Goal: Task Accomplishment & Management: Manage account settings

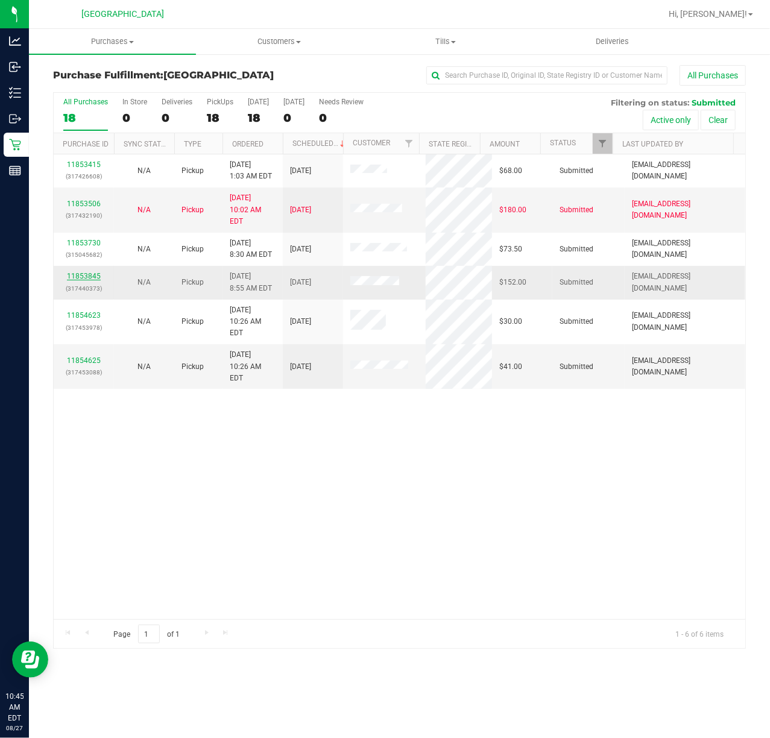
click at [86, 272] on link "11853845" at bounding box center [84, 276] width 34 height 8
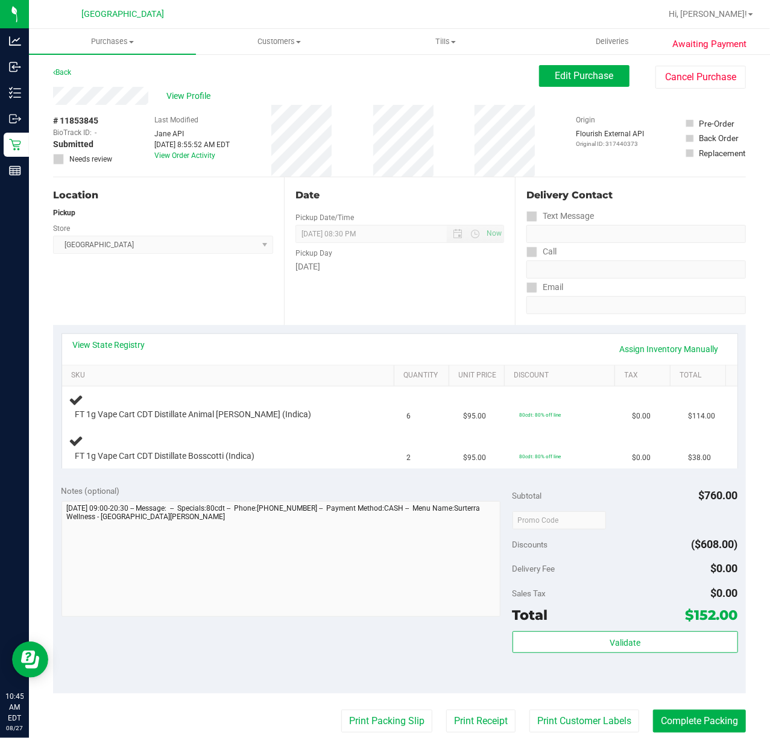
click at [343, 319] on div "Date Pickup Date/Time [DATE] Now [DATE] 08:30 PM Now Pickup Day [DATE]" at bounding box center [399, 251] width 231 height 148
click at [420, 305] on div "Date Pickup Date/Time [DATE] Now [DATE] 08:30 PM Now Pickup Day [DATE]" at bounding box center [399, 251] width 231 height 148
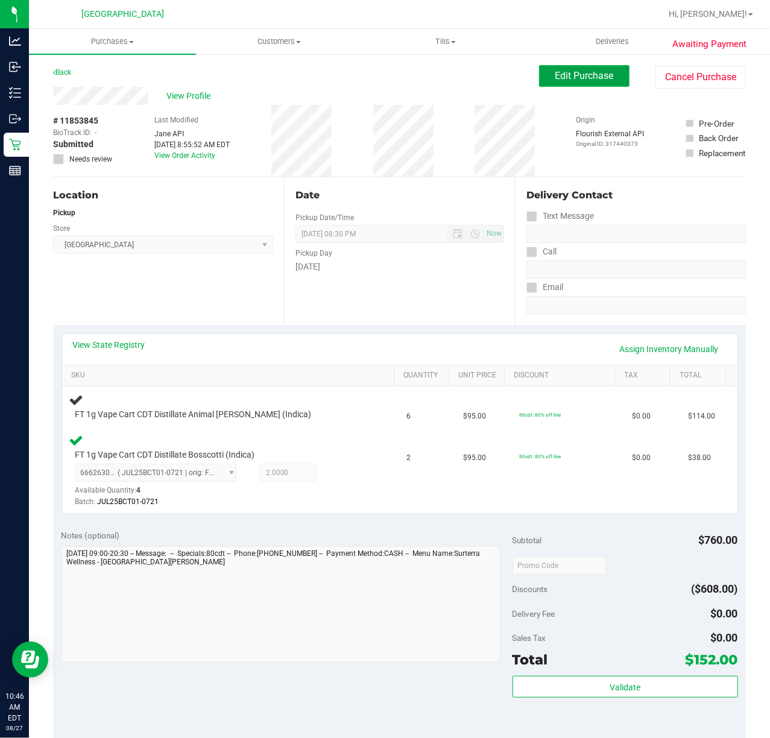
click at [594, 70] on span "Edit Purchase" at bounding box center [584, 75] width 58 height 11
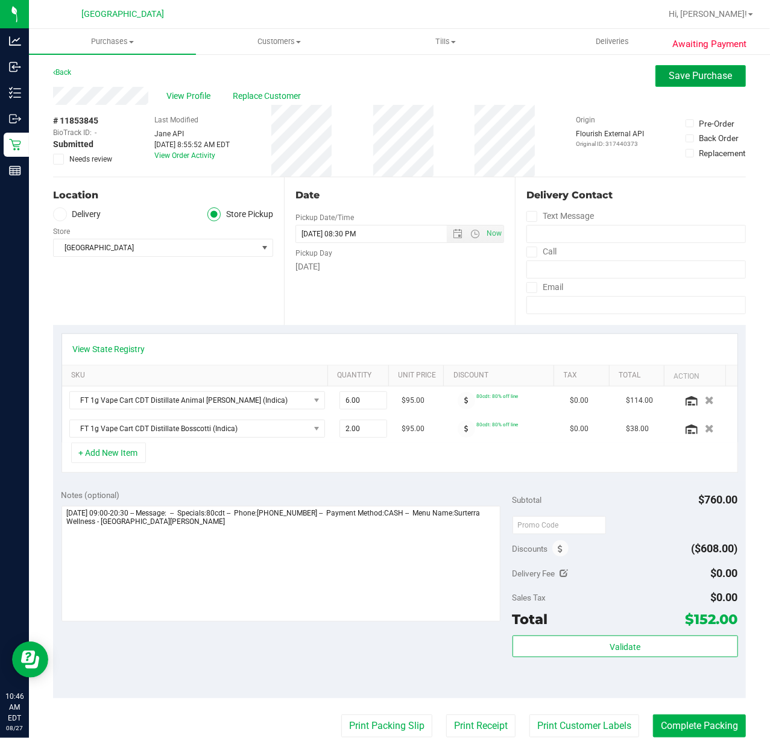
click at [669, 75] on span "Save Purchase" at bounding box center [700, 75] width 63 height 11
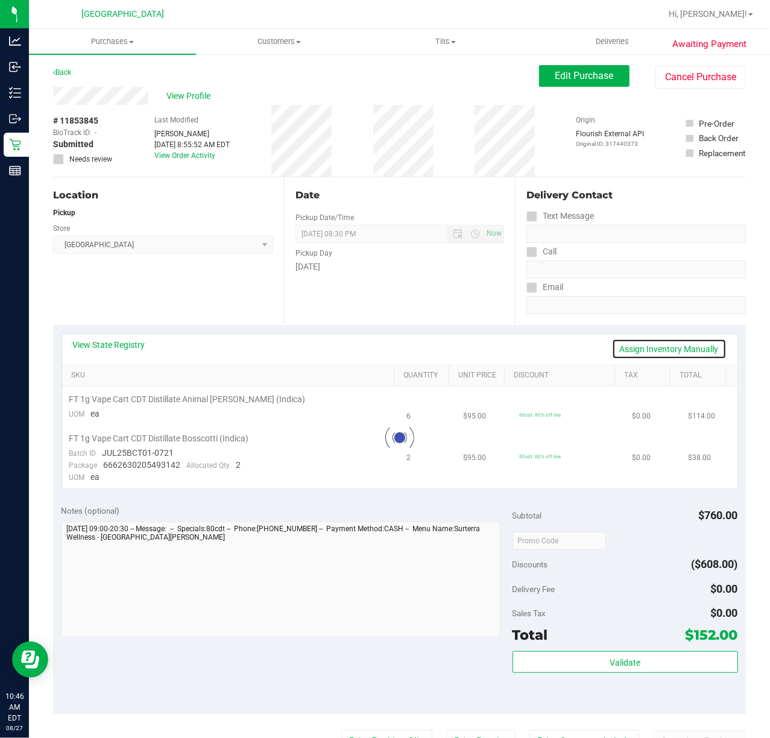
click at [669, 348] on link "Assign Inventory Manually" at bounding box center [669, 349] width 115 height 20
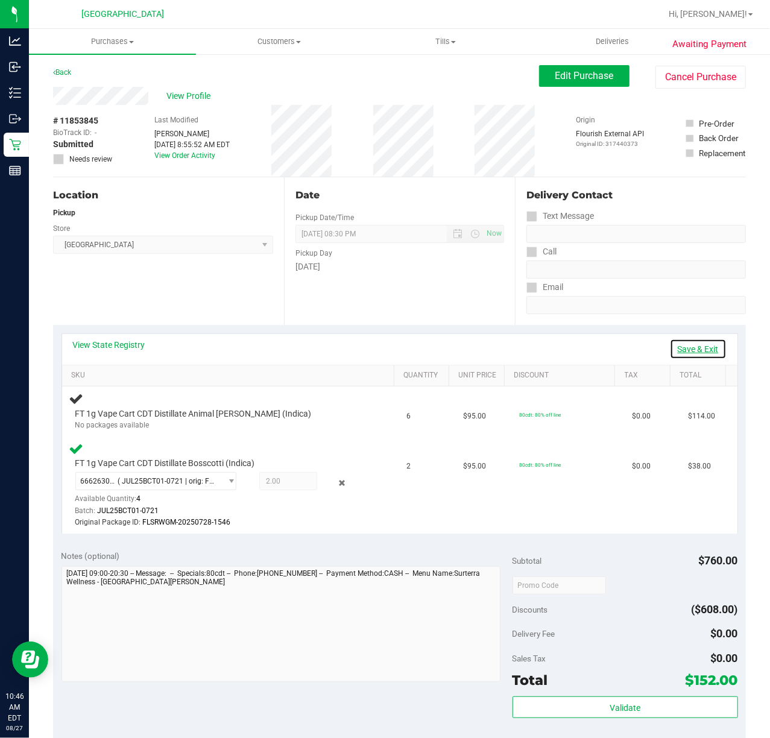
click at [670, 348] on link "Save & Exit" at bounding box center [698, 349] width 57 height 20
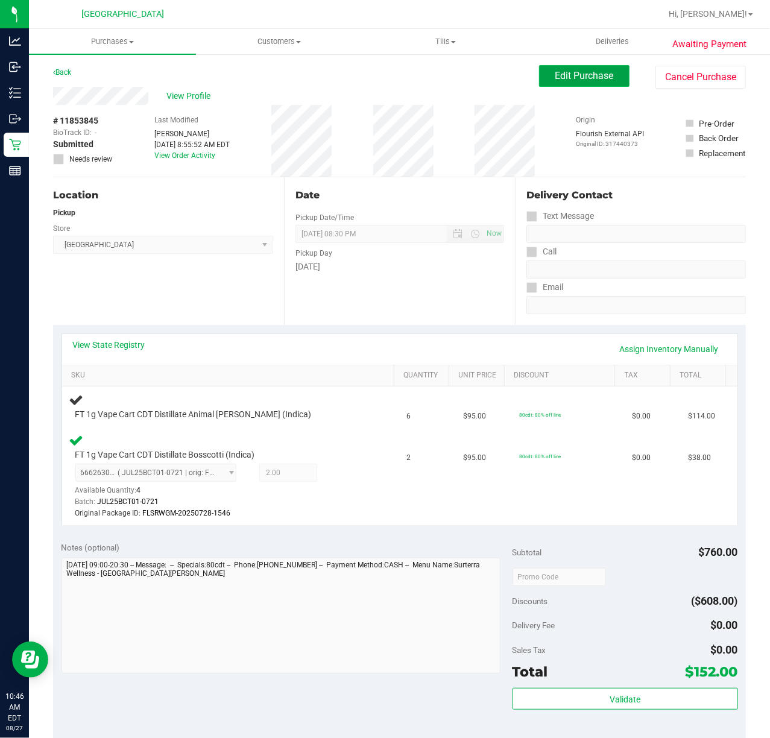
click at [589, 81] on span "Edit Purchase" at bounding box center [584, 75] width 58 height 11
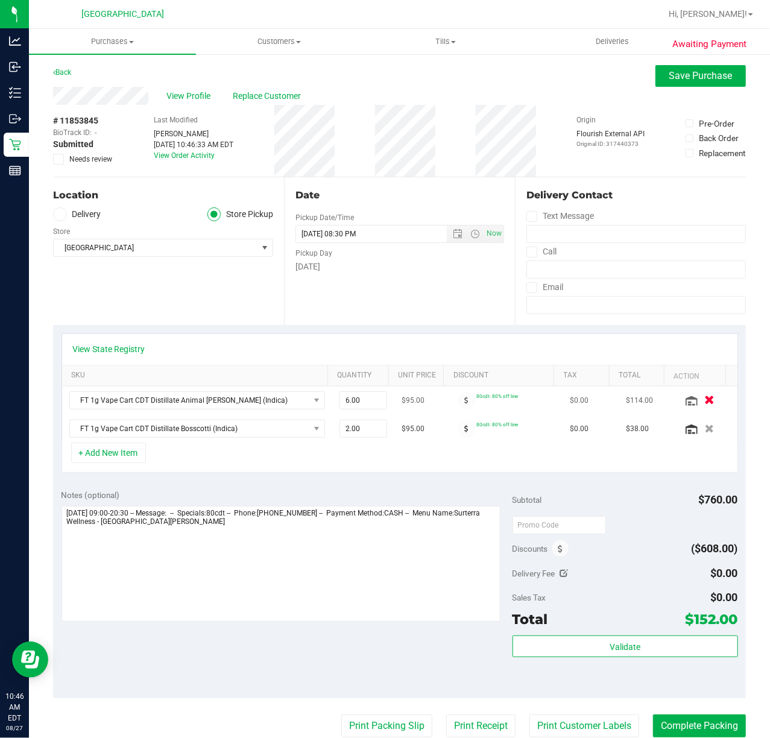
click at [699, 403] on button "button" at bounding box center [709, 400] width 20 height 13
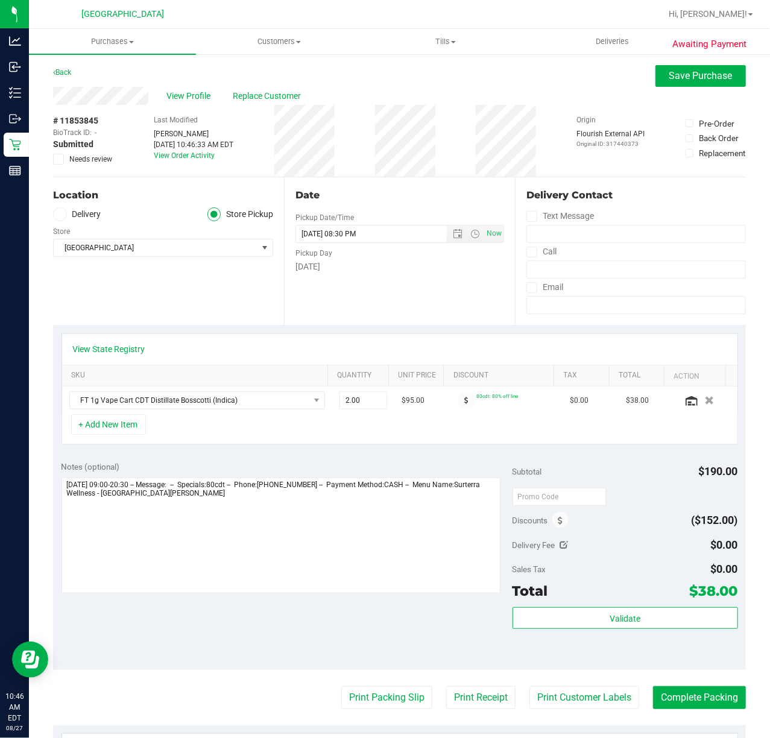
click at [430, 297] on div "Date Pickup Date/Time [DATE] Now [DATE] 08:30 PM Now Pickup Day [DATE]" at bounding box center [399, 251] width 231 height 148
click at [680, 71] on span "Save Purchase" at bounding box center [700, 75] width 63 height 11
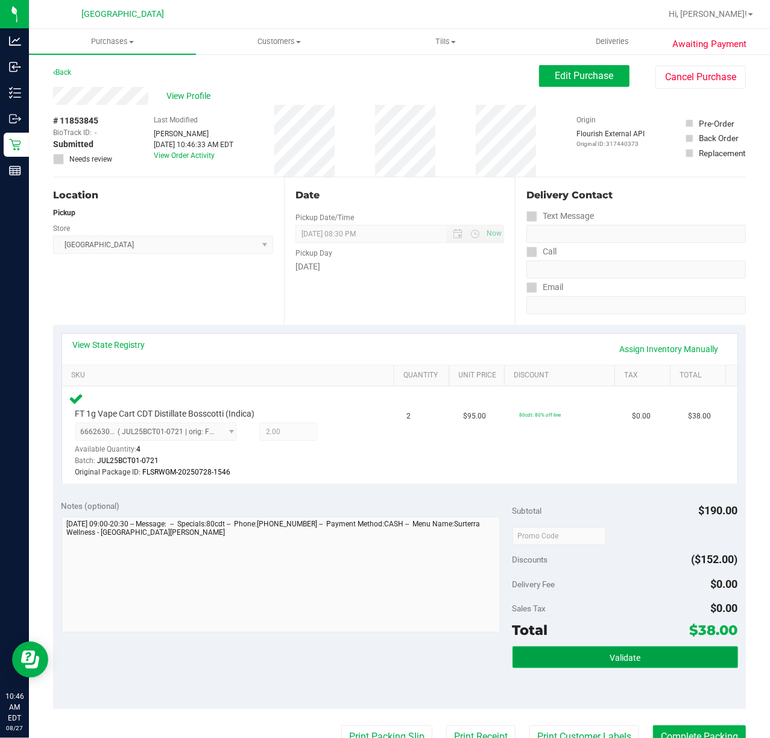
click at [594, 656] on button "Validate" at bounding box center [624, 657] width 225 height 22
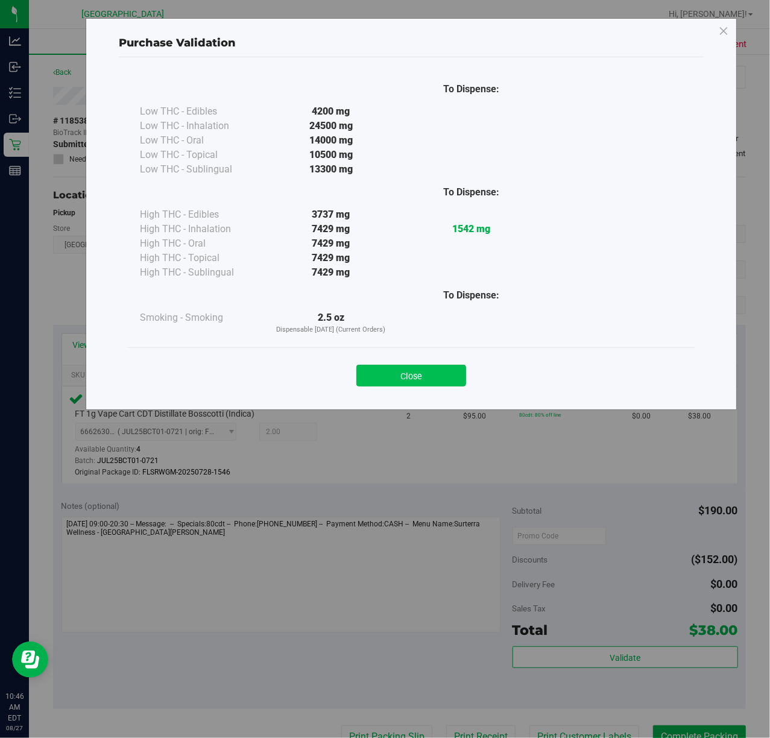
click at [444, 383] on button "Close" at bounding box center [411, 376] width 110 height 22
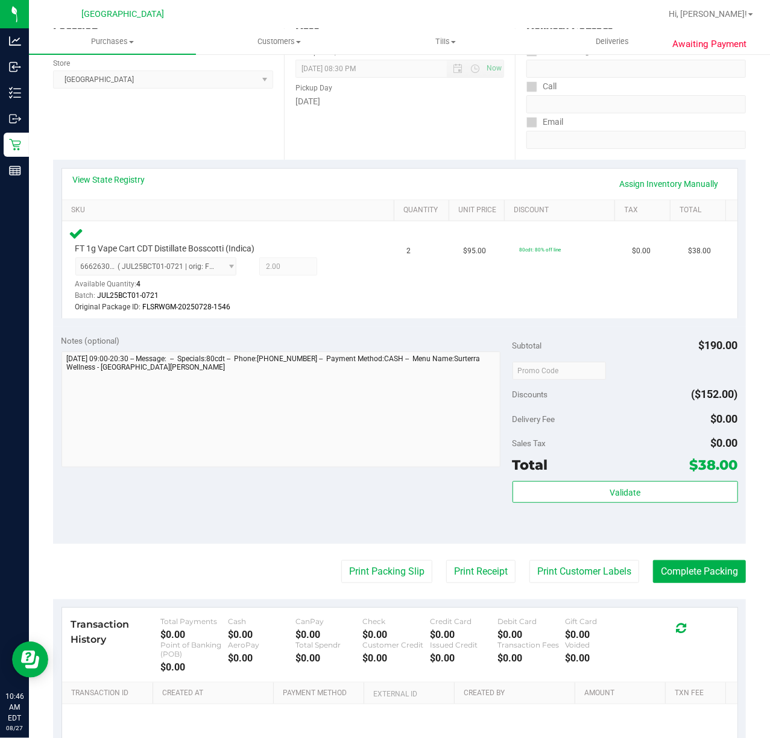
scroll to position [286, 0]
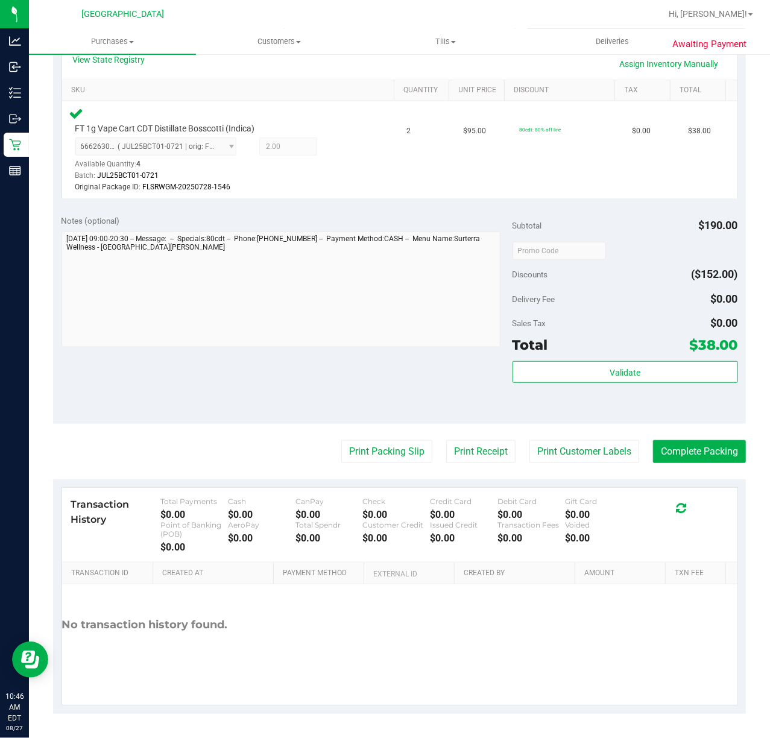
click at [558, 467] on purchase-details "Back Edit Purchase Cancel Purchase View Profile # 11853845 BioTrack ID: - Submi…" at bounding box center [399, 247] width 693 height 934
click at [558, 456] on button "Print Customer Labels" at bounding box center [584, 451] width 110 height 23
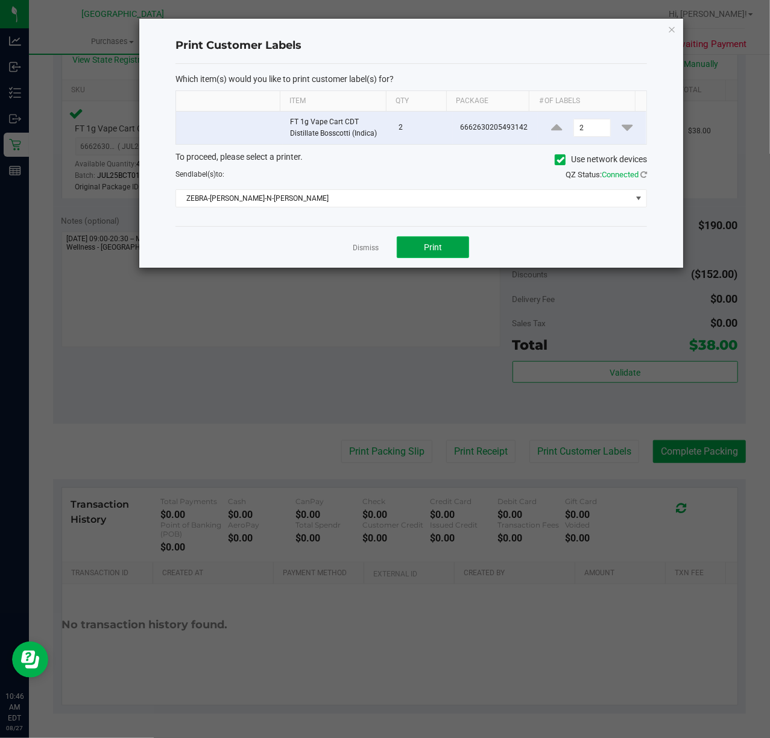
click at [429, 242] on button "Print" at bounding box center [433, 247] width 72 height 22
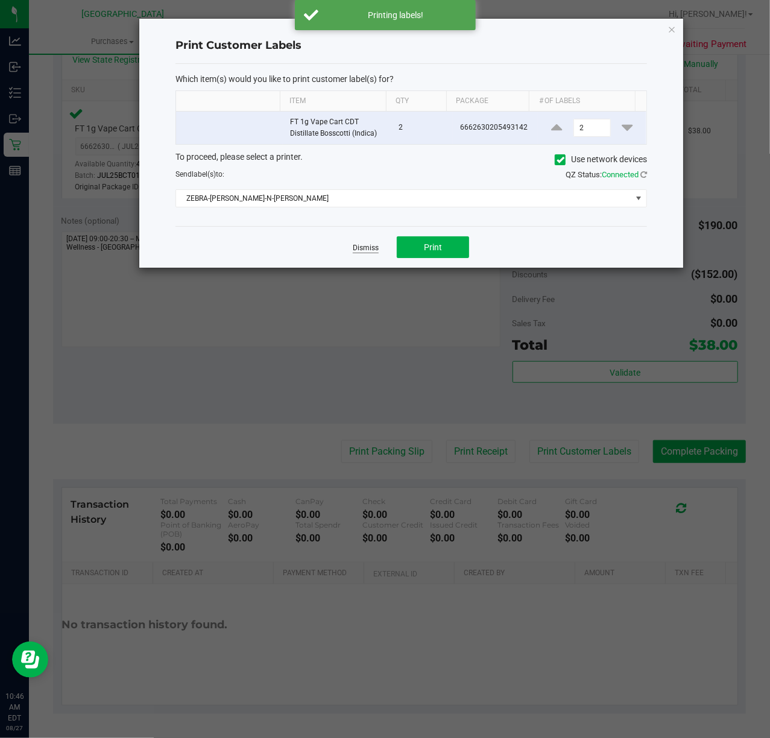
click at [362, 251] on link "Dismiss" at bounding box center [366, 248] width 26 height 10
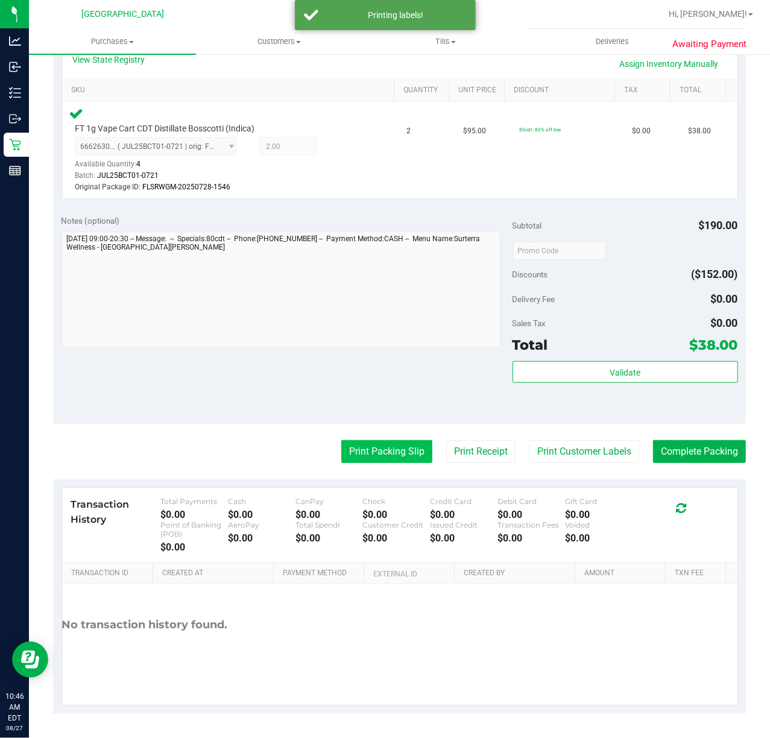
click at [377, 459] on button "Print Packing Slip" at bounding box center [386, 451] width 91 height 23
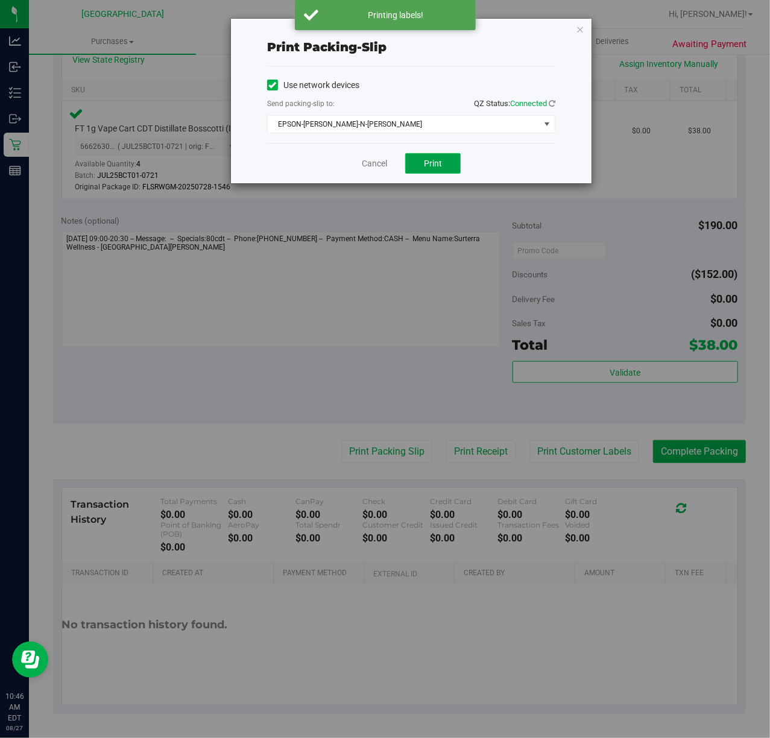
click at [438, 167] on span "Print" at bounding box center [433, 164] width 18 height 10
click at [492, 168] on div "Cancel Print" at bounding box center [411, 163] width 288 height 40
click at [375, 168] on link "Cancel" at bounding box center [374, 163] width 25 height 13
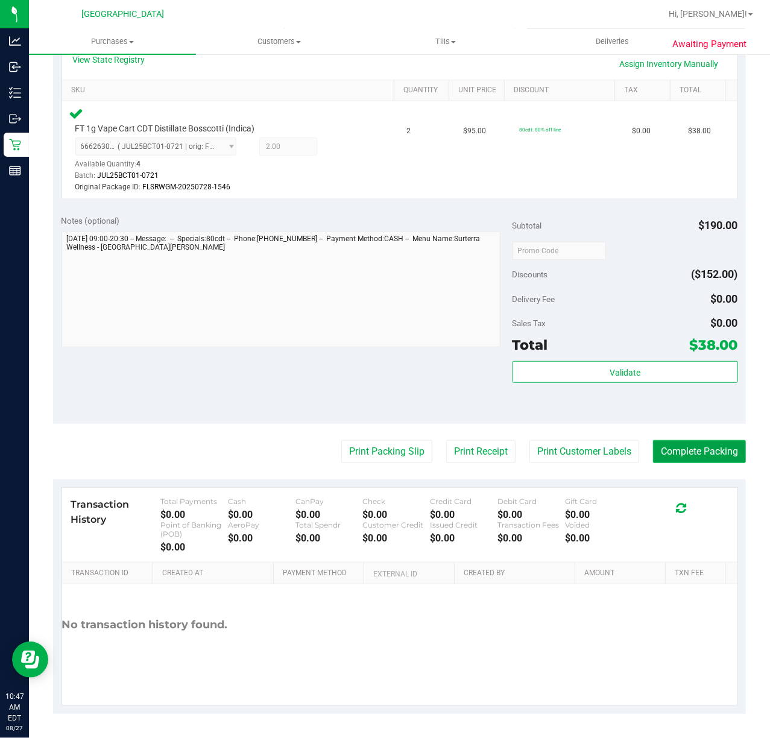
click at [669, 445] on button "Complete Packing" at bounding box center [699, 451] width 93 height 23
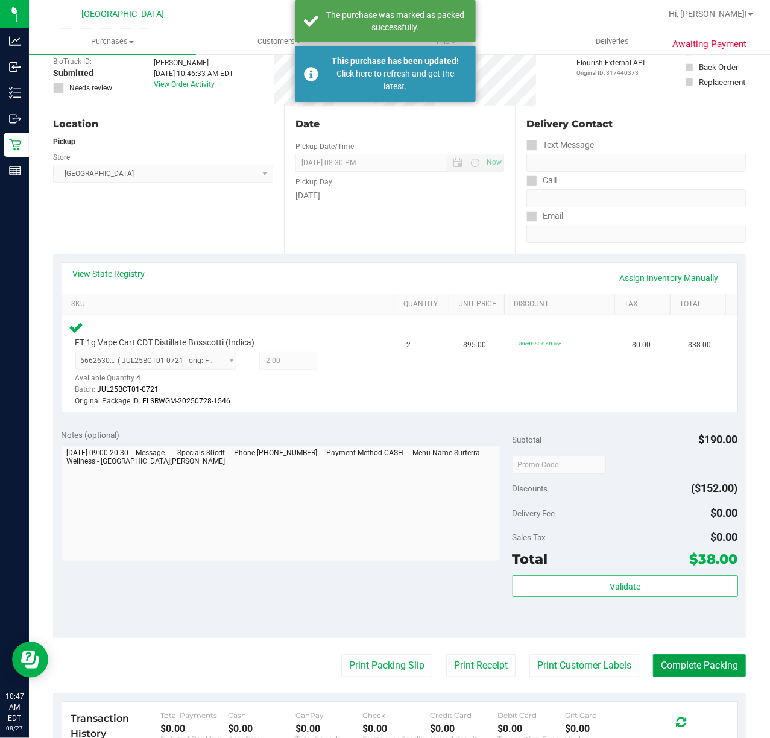
scroll to position [0, 0]
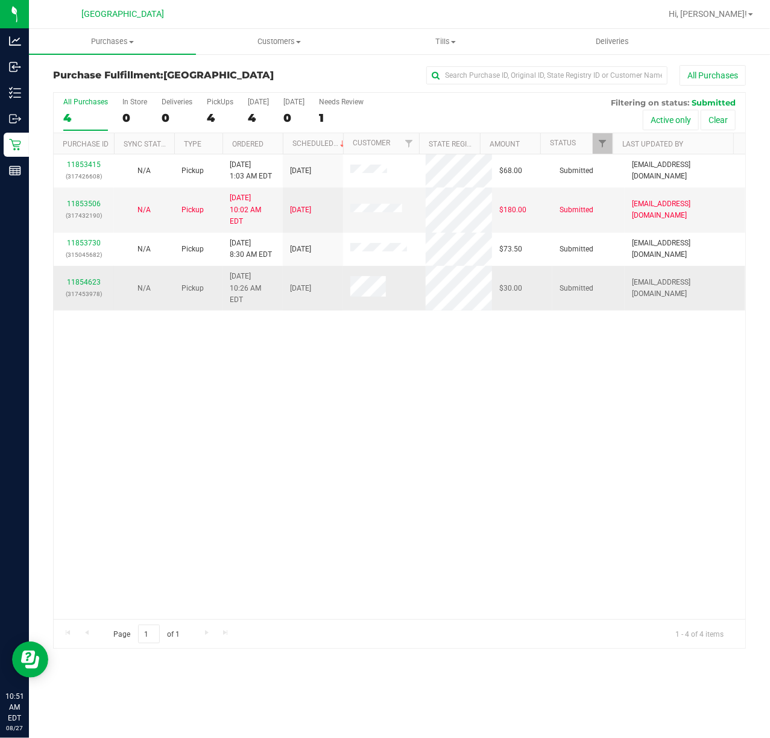
click at [78, 266] on td "11854623 (317453978)" at bounding box center [84, 288] width 60 height 45
click at [80, 278] on link "11854623" at bounding box center [84, 282] width 34 height 8
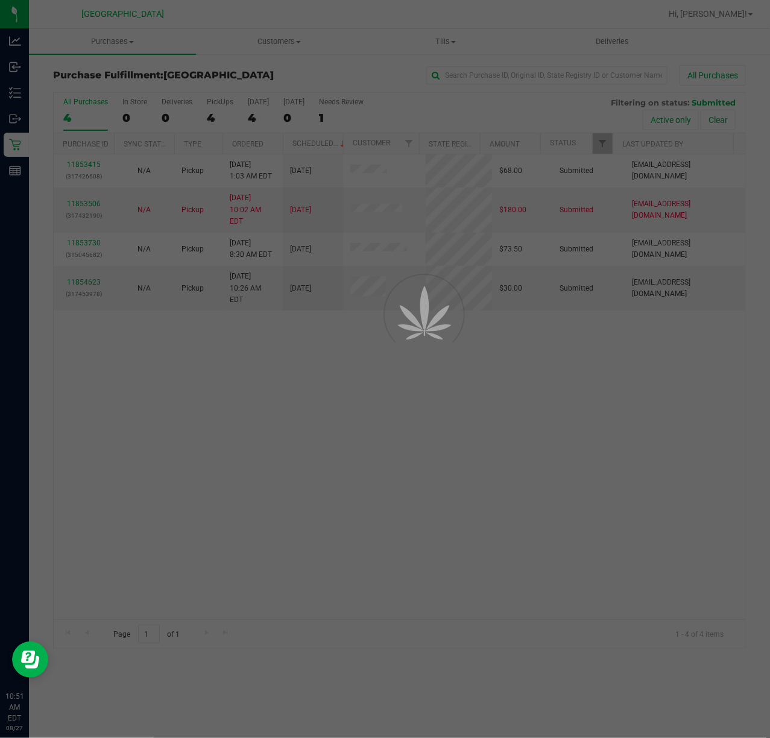
click at [374, 409] on div at bounding box center [385, 369] width 770 height 738
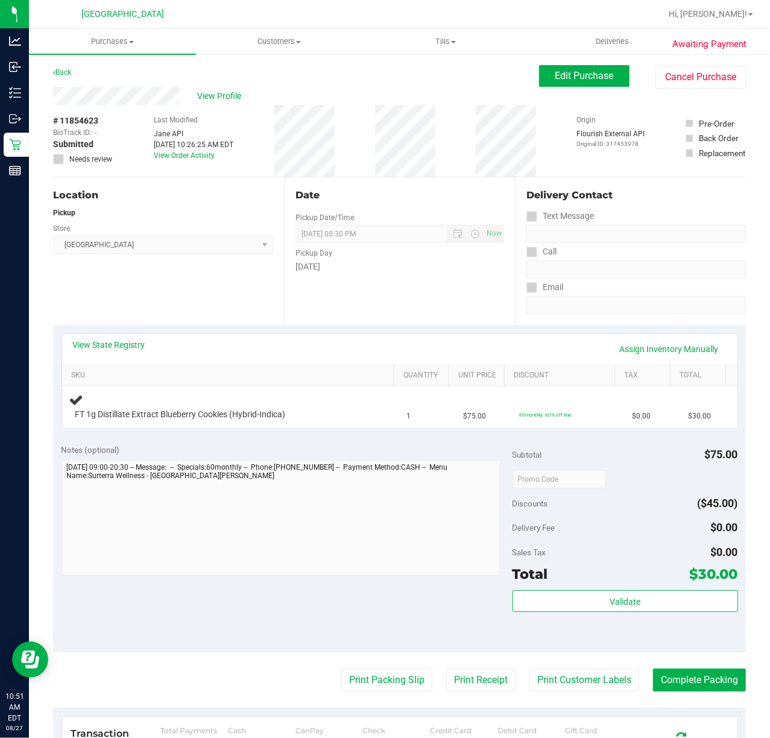
click at [336, 306] on div "Date Pickup Date/Time [DATE] Now [DATE] 08:30 PM Now Pickup Day [DATE]" at bounding box center [399, 251] width 231 height 148
click at [393, 280] on div "Date Pickup Date/Time [DATE] Now [DATE] 08:30 PM Now Pickup Day [DATE]" at bounding box center [399, 251] width 231 height 148
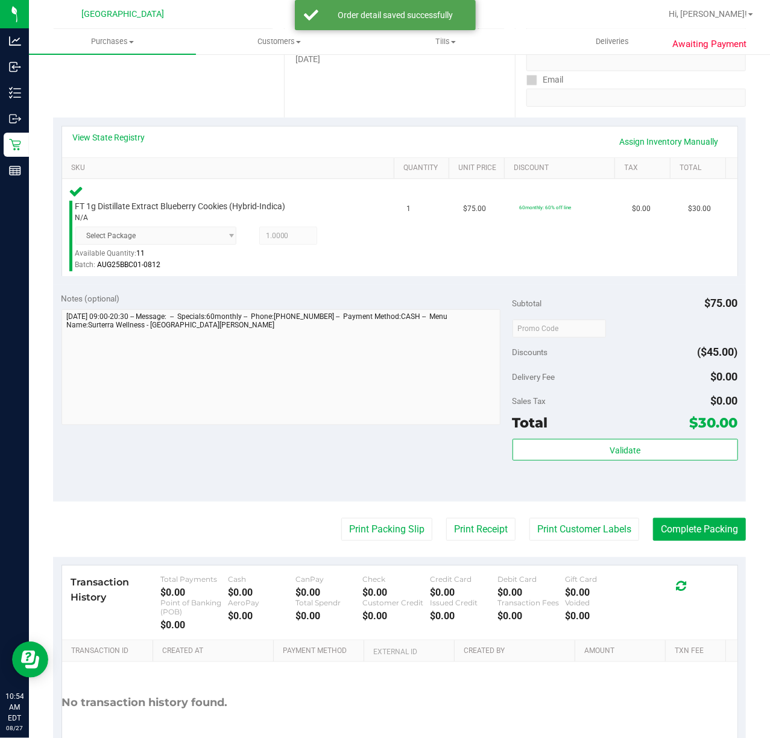
scroll to position [286, 0]
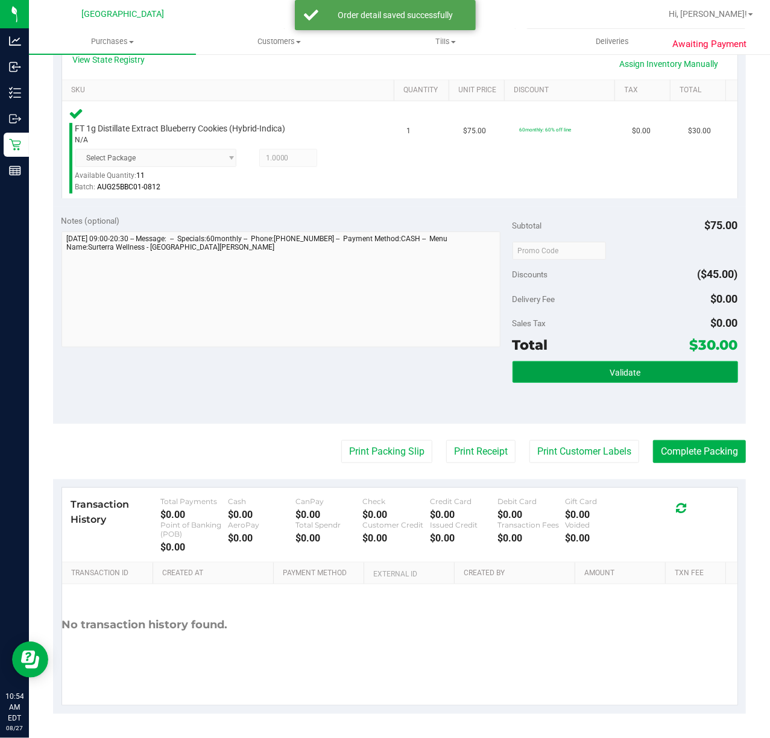
click at [622, 376] on span "Validate" at bounding box center [624, 373] width 31 height 10
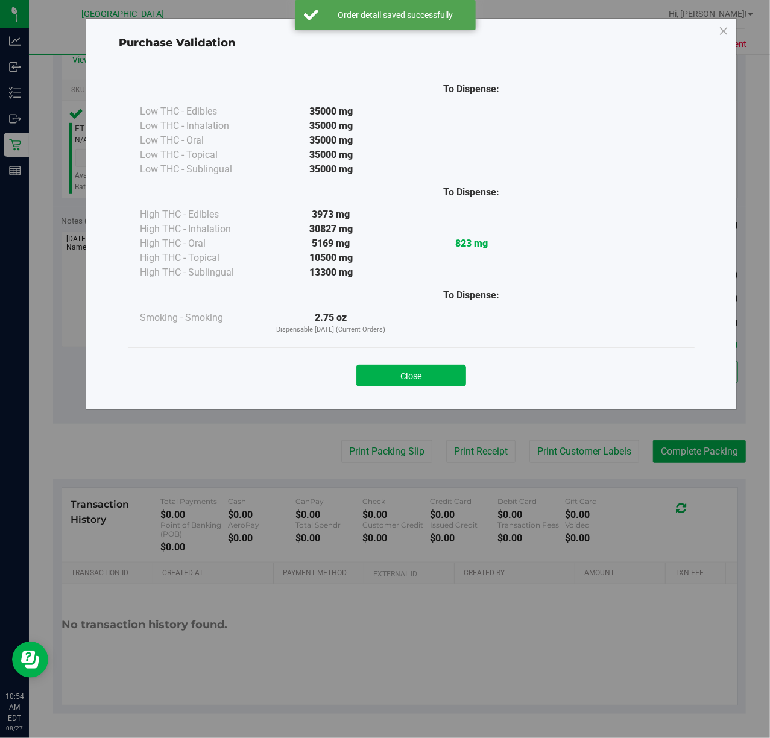
drag, startPoint x: 408, startPoint y: 362, endPoint x: 414, endPoint y: 376, distance: 14.9
click at [408, 364] on div "Close" at bounding box center [411, 372] width 549 height 30
click at [414, 377] on button "Close" at bounding box center [411, 376] width 110 height 22
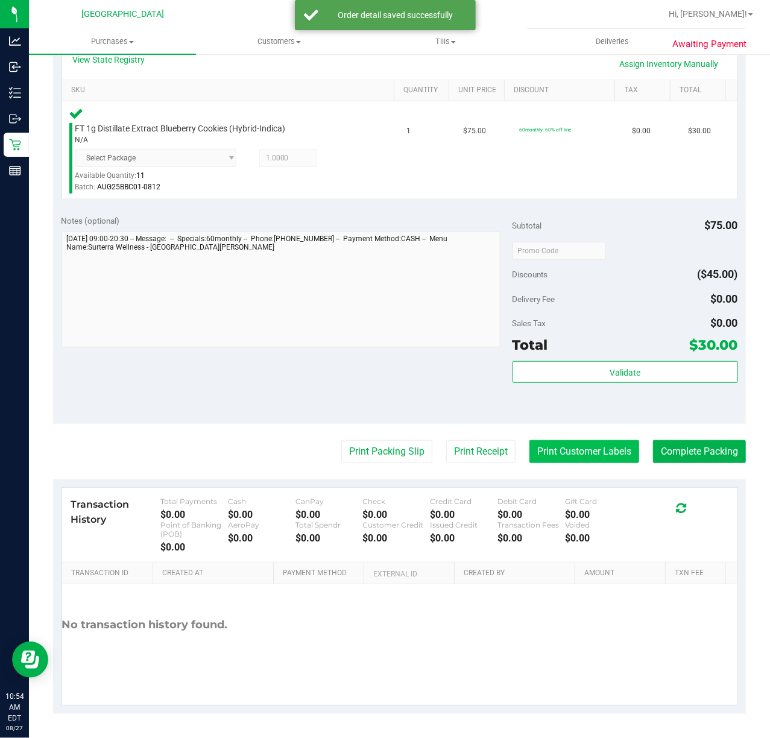
click at [563, 456] on button "Print Customer Labels" at bounding box center [584, 451] width 110 height 23
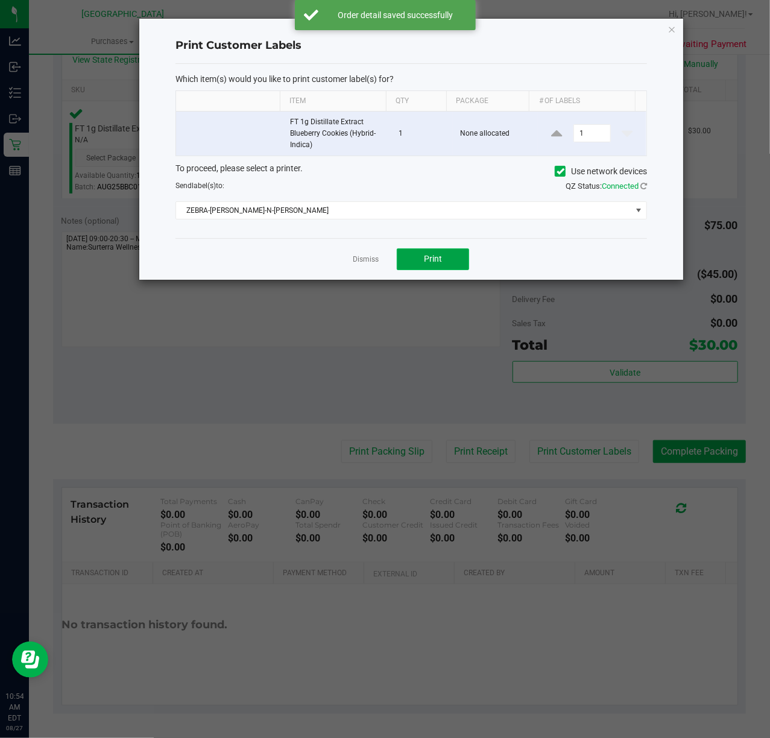
click at [403, 256] on button "Print" at bounding box center [433, 259] width 72 height 22
click at [360, 260] on link "Dismiss" at bounding box center [366, 259] width 26 height 10
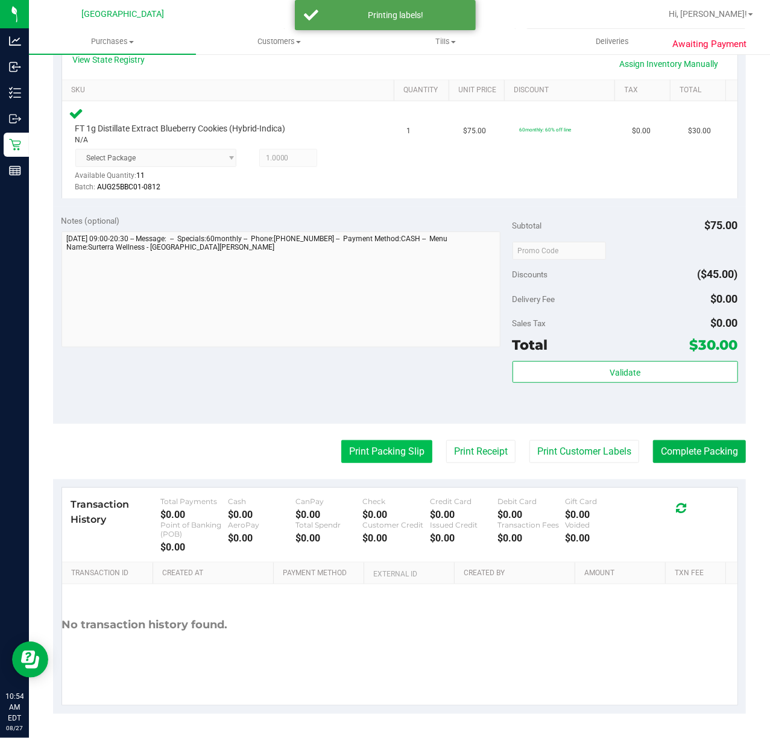
click at [372, 454] on button "Print Packing Slip" at bounding box center [386, 451] width 91 height 23
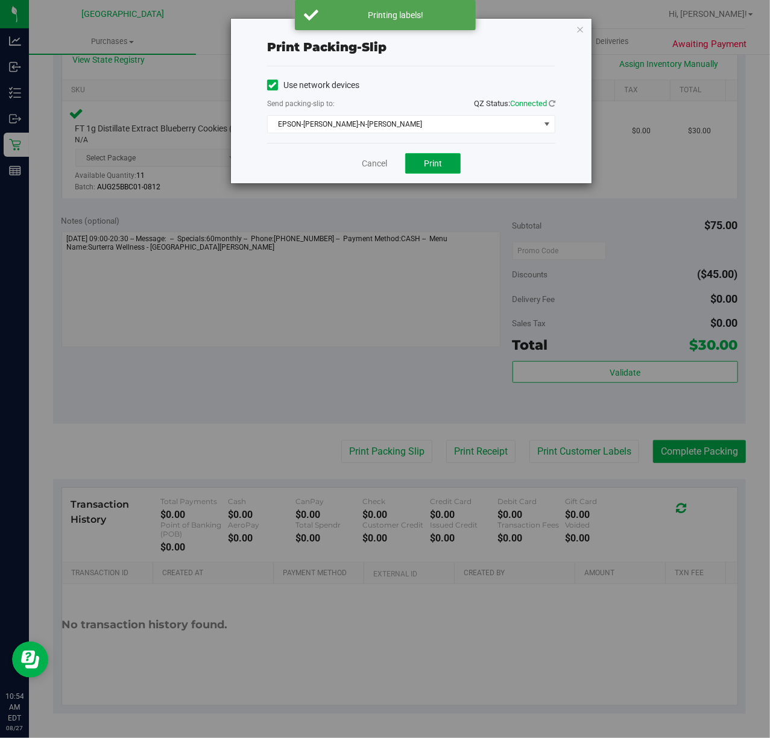
click at [447, 162] on button "Print" at bounding box center [432, 163] width 55 height 20
click at [533, 179] on div "Cancel Print" at bounding box center [411, 163] width 288 height 40
click at [368, 162] on link "Cancel" at bounding box center [374, 163] width 25 height 13
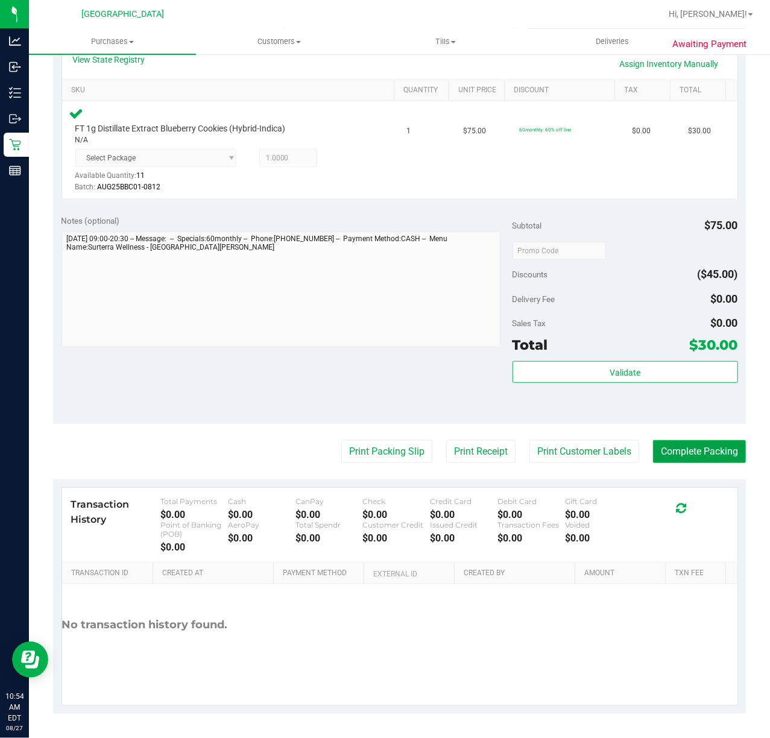
click at [653, 457] on button "Complete Packing" at bounding box center [699, 451] width 93 height 23
click at [543, 391] on div "Validate" at bounding box center [624, 388] width 225 height 54
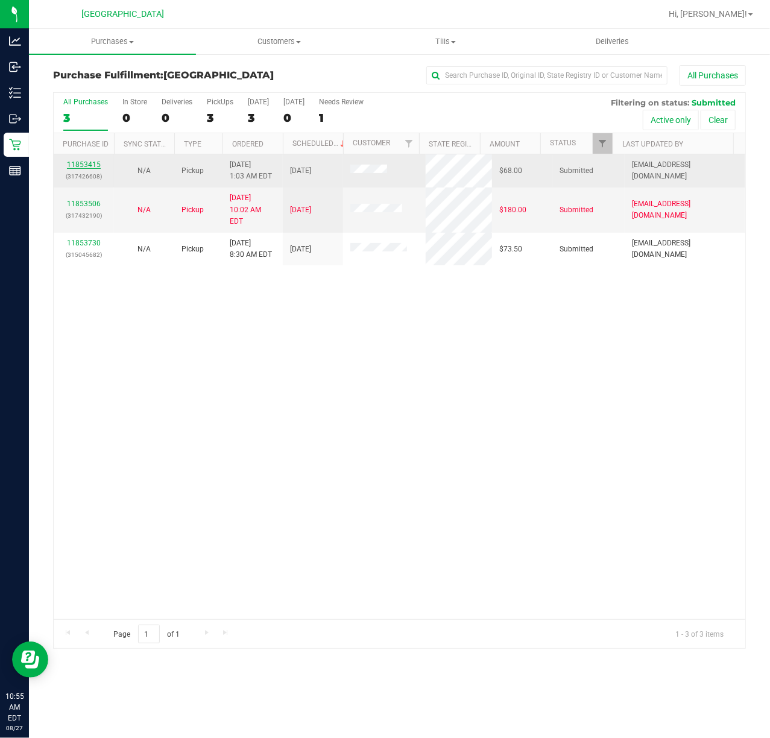
click at [98, 167] on link "11853415" at bounding box center [84, 164] width 34 height 8
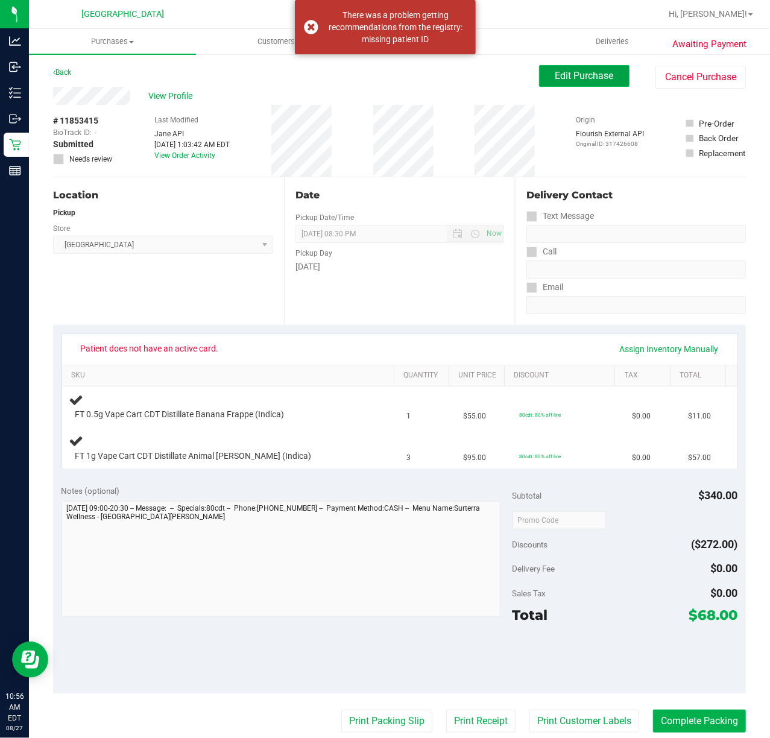
click at [582, 75] on span "Edit Purchase" at bounding box center [584, 75] width 58 height 11
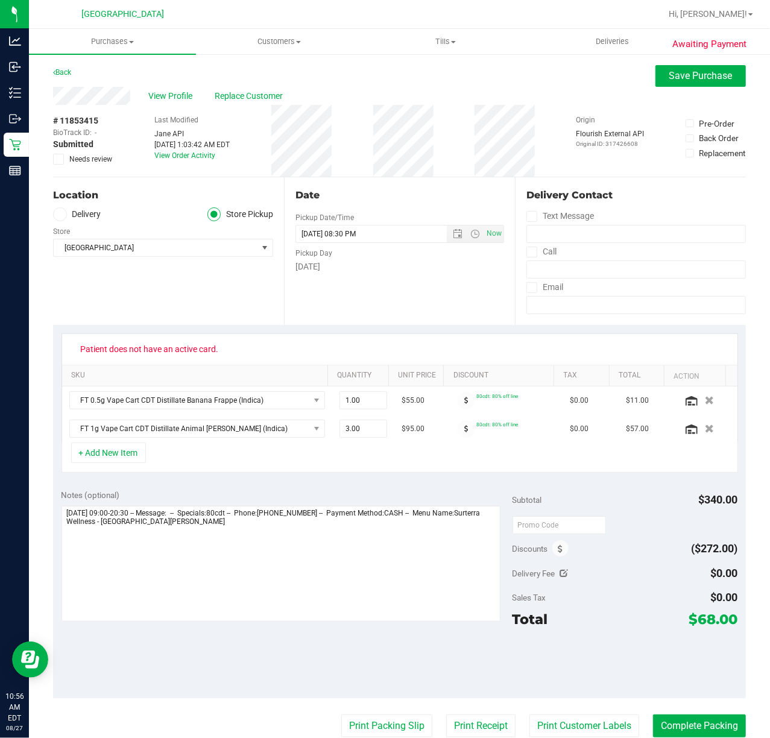
click at [63, 159] on span at bounding box center [58, 159] width 11 height 11
click at [0, 0] on input "Needs review" at bounding box center [0, 0] width 0 height 0
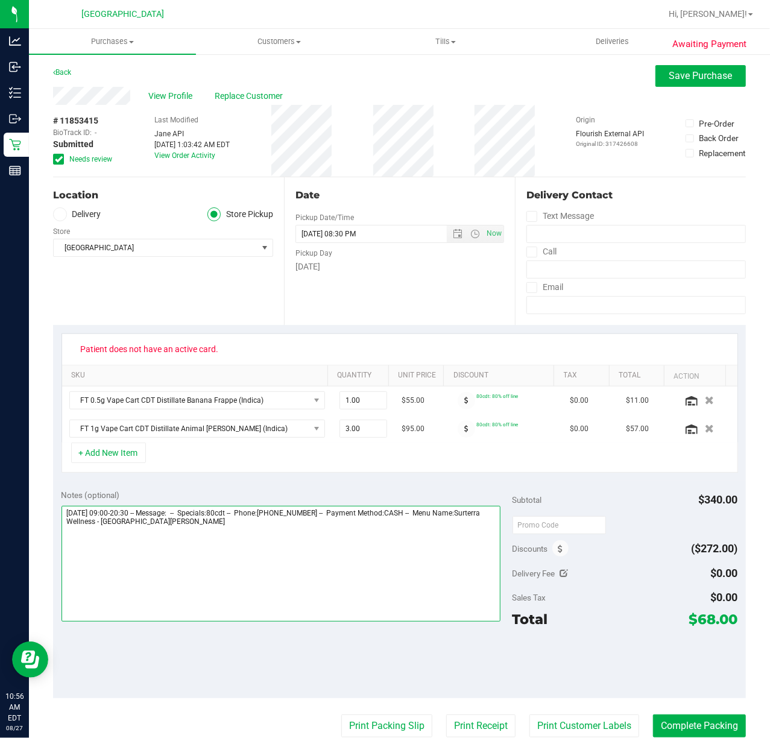
drag, startPoint x: 229, startPoint y: 588, endPoint x: 234, endPoint y: 582, distance: 8.2
click at [230, 587] on textarea at bounding box center [280, 564] width 439 height 116
click at [204, 531] on textarea at bounding box center [280, 564] width 439 height 116
click at [206, 541] on textarea at bounding box center [280, 564] width 439 height 116
click at [119, 544] on textarea at bounding box center [280, 564] width 439 height 116
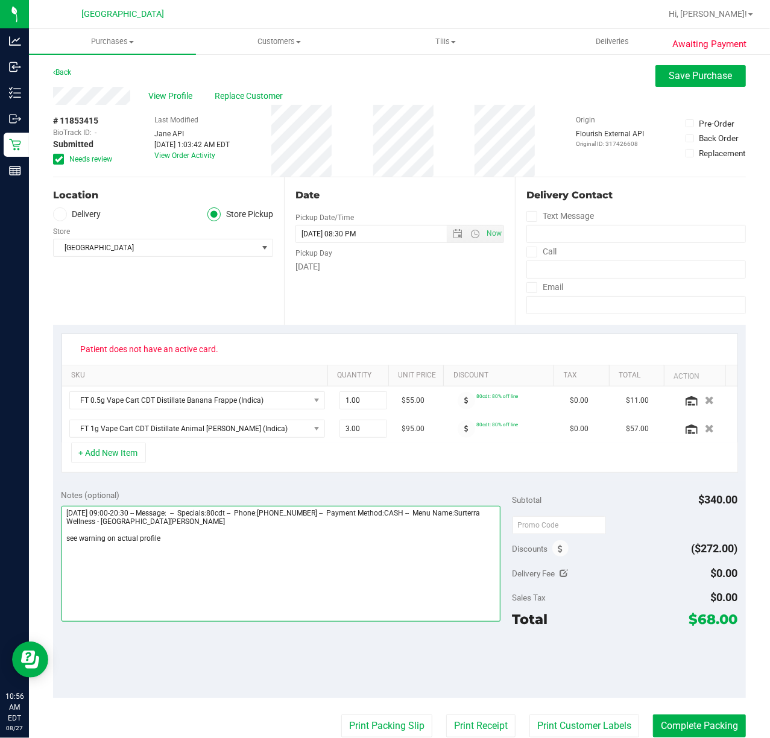
click at [209, 543] on textarea at bounding box center [280, 564] width 439 height 116
click at [193, 553] on textarea at bounding box center [280, 564] width 439 height 116
type textarea "Wednesday 08/27/2025 09:00-20:30 -- Message: -- Specials:80cdt -- Phone:7726263…"
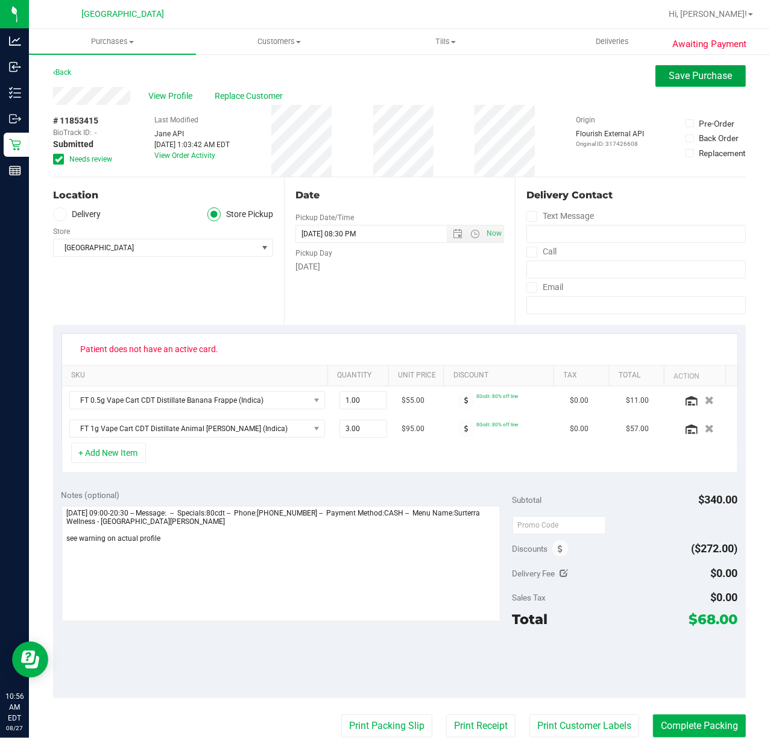
click at [681, 80] on span "Save Purchase" at bounding box center [700, 75] width 63 height 11
click at [562, 83] on div "Back Save Purchase" at bounding box center [399, 76] width 693 height 22
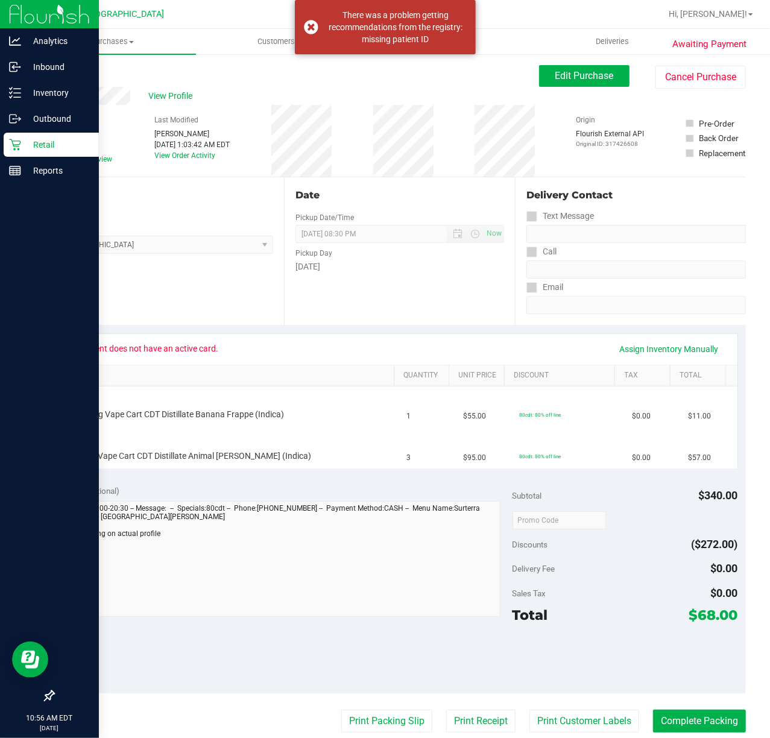
click at [24, 145] on p "Retail" at bounding box center [57, 144] width 72 height 14
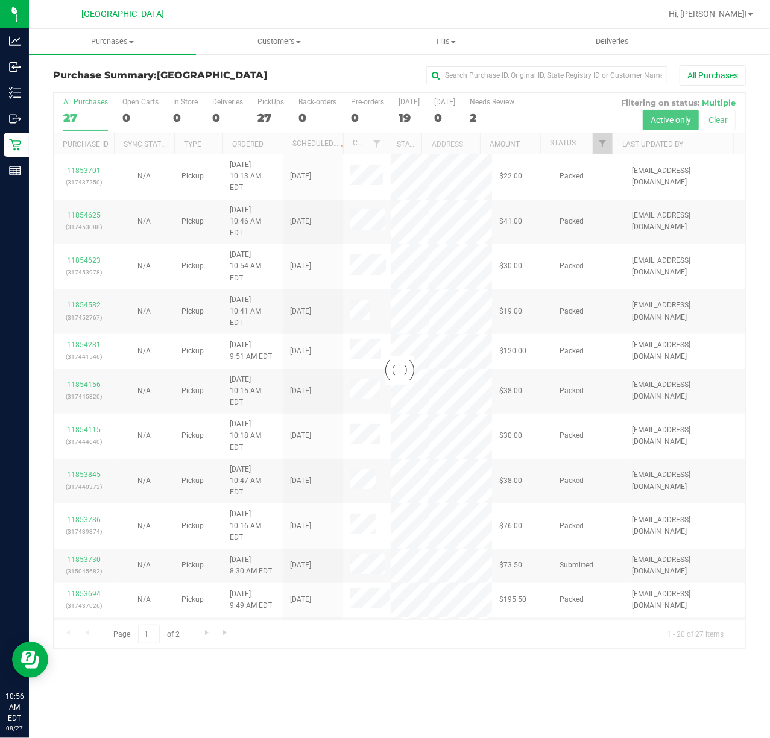
click at [599, 149] on div at bounding box center [399, 370] width 691 height 555
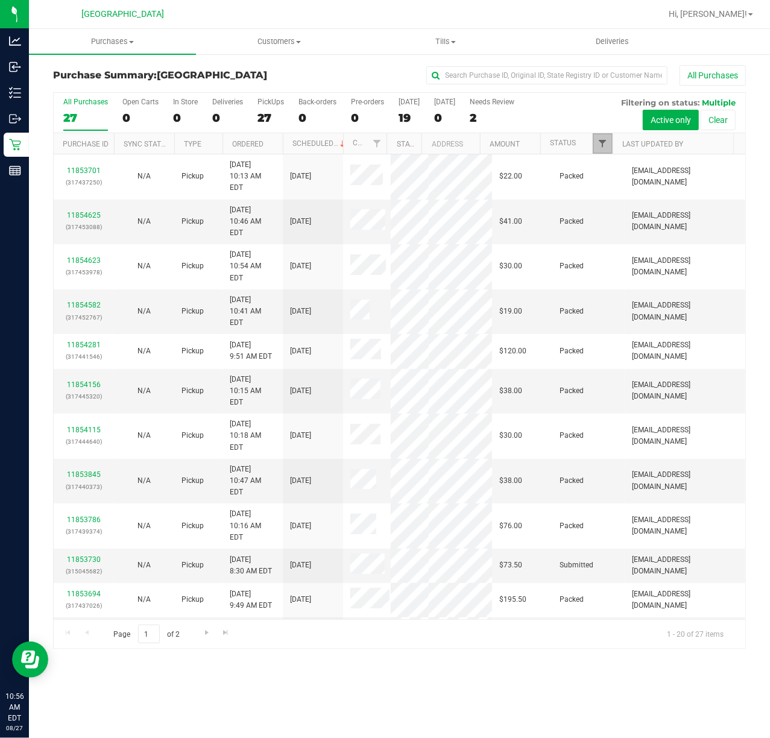
click at [603, 146] on span "Filter" at bounding box center [602, 144] width 10 height 10
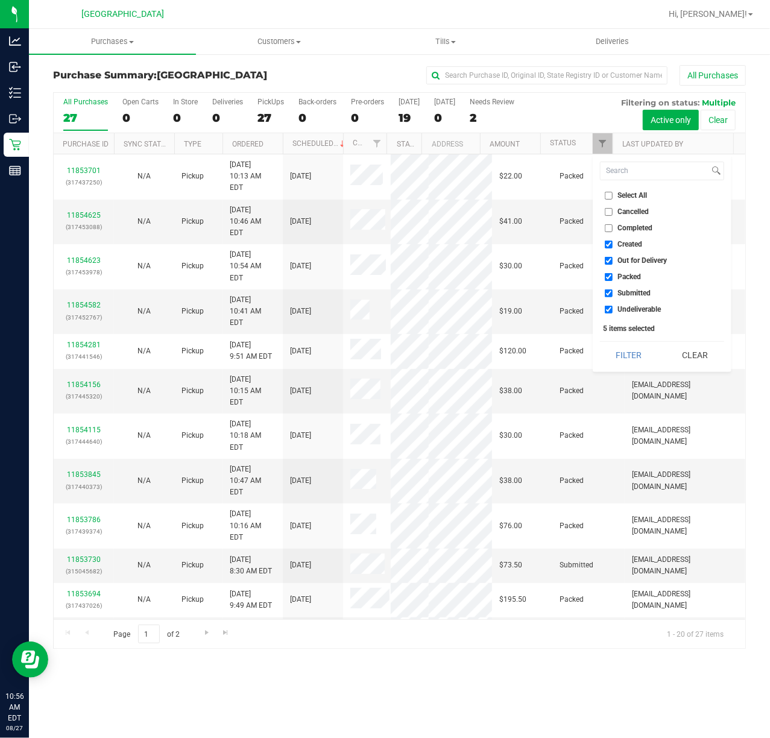
click at [626, 280] on span "Packed" at bounding box center [630, 276] width 24 height 7
click at [612, 280] on input "Packed" at bounding box center [609, 277] width 8 height 8
checkbox input "false"
click at [632, 353] on button "Filter" at bounding box center [629, 355] width 58 height 27
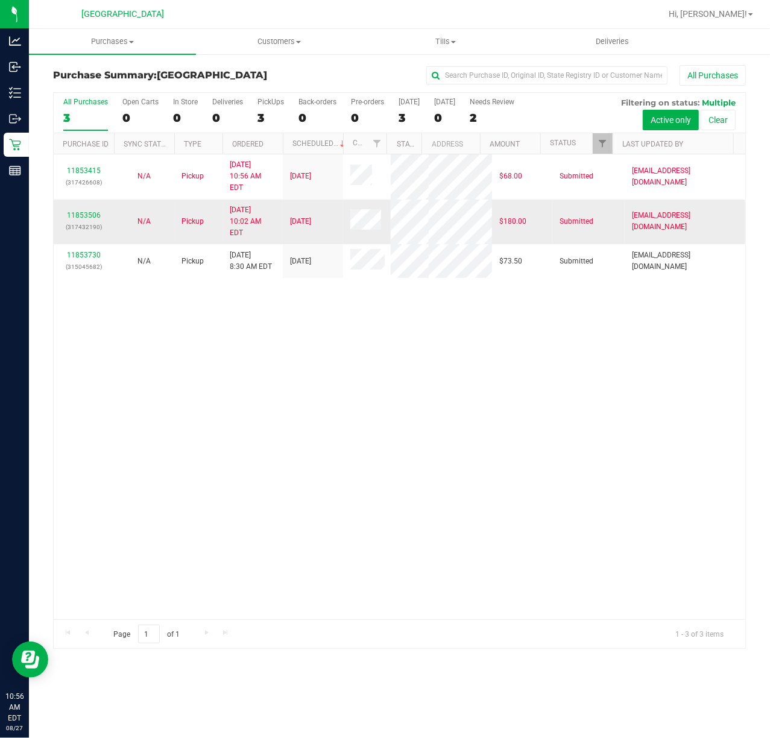
click at [92, 210] on div "11853506 (317432190)" at bounding box center [84, 221] width 46 height 23
click at [89, 211] on link "11853506" at bounding box center [84, 215] width 34 height 8
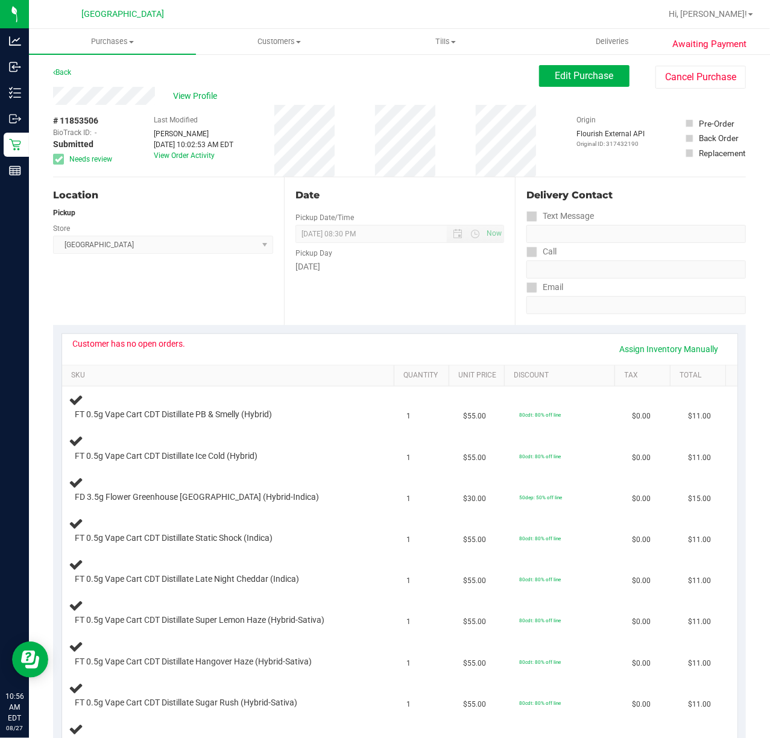
click at [218, 311] on div "Location Pickup Store Port St. Lucie WC Select Store Bonita Springs WC Boynton …" at bounding box center [168, 251] width 231 height 148
click at [400, 265] on div "[DATE]" at bounding box center [399, 266] width 209 height 13
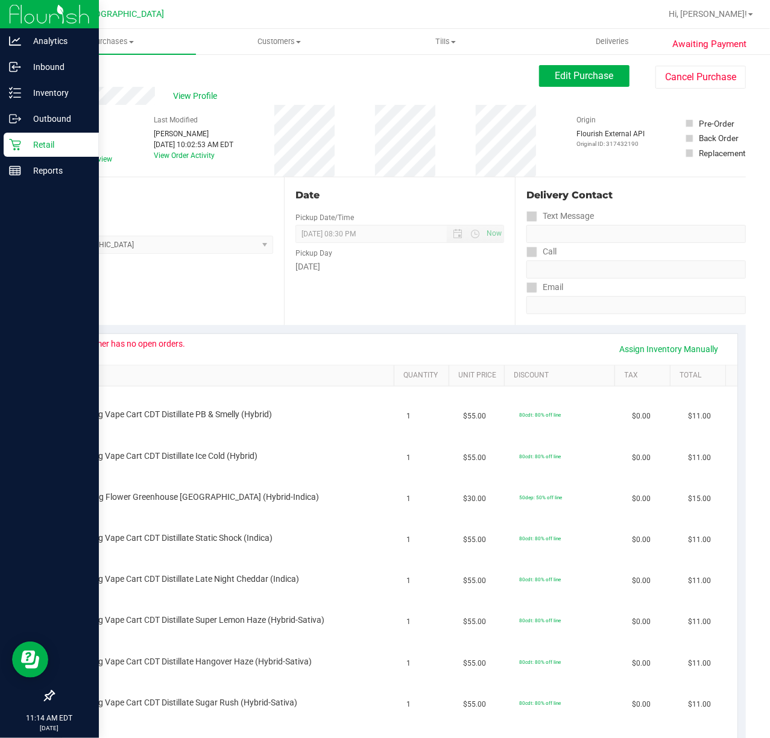
click at [13, 141] on icon at bounding box center [15, 145] width 12 height 12
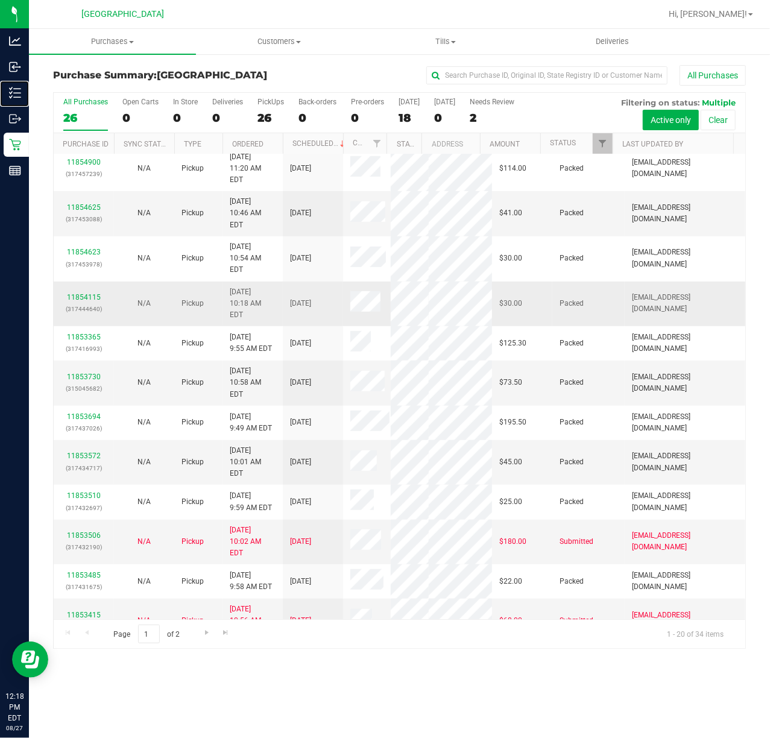
scroll to position [311, 0]
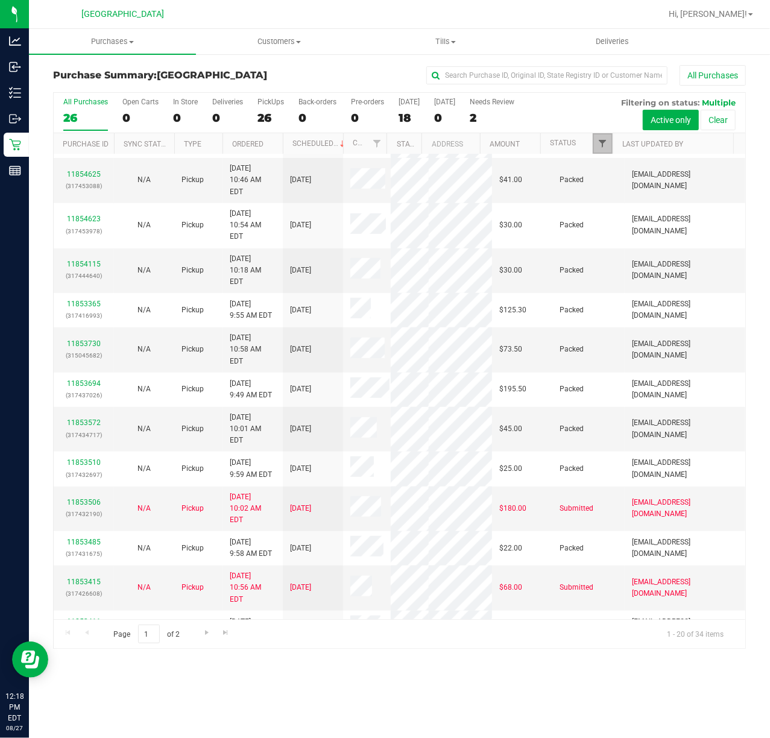
click at [606, 145] on span "Filter" at bounding box center [602, 144] width 10 height 10
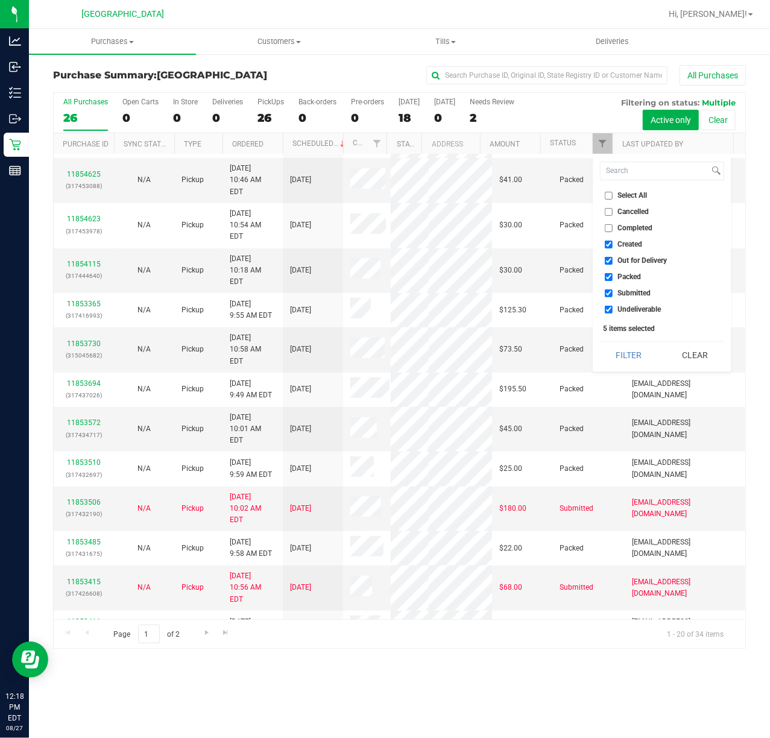
click at [634, 278] on span "Packed" at bounding box center [630, 276] width 24 height 7
click at [612, 278] on input "Packed" at bounding box center [609, 277] width 8 height 8
checkbox input "false"
drag, startPoint x: 633, startPoint y: 355, endPoint x: 615, endPoint y: 345, distance: 20.8
click at [632, 357] on button "Filter" at bounding box center [629, 355] width 58 height 27
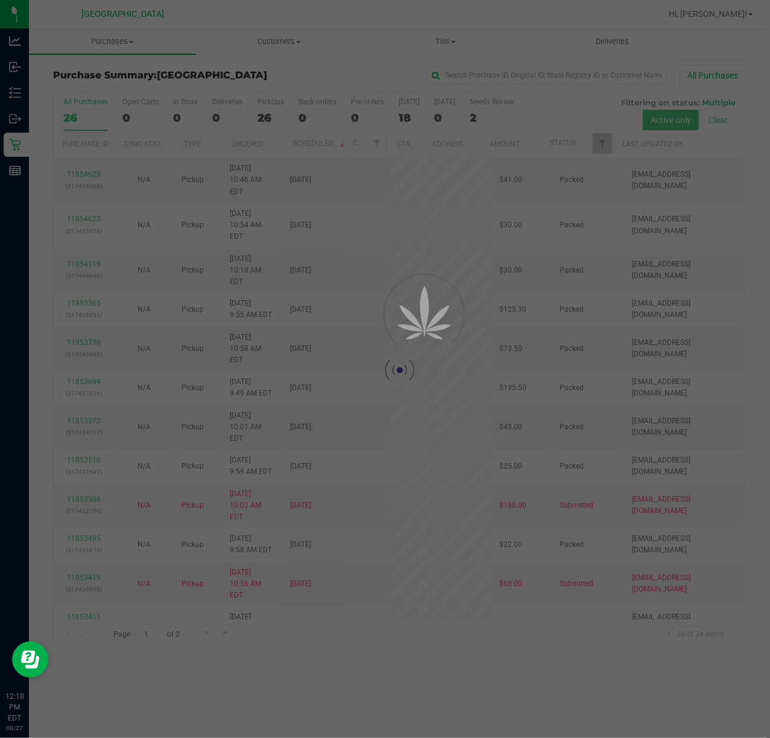
scroll to position [0, 0]
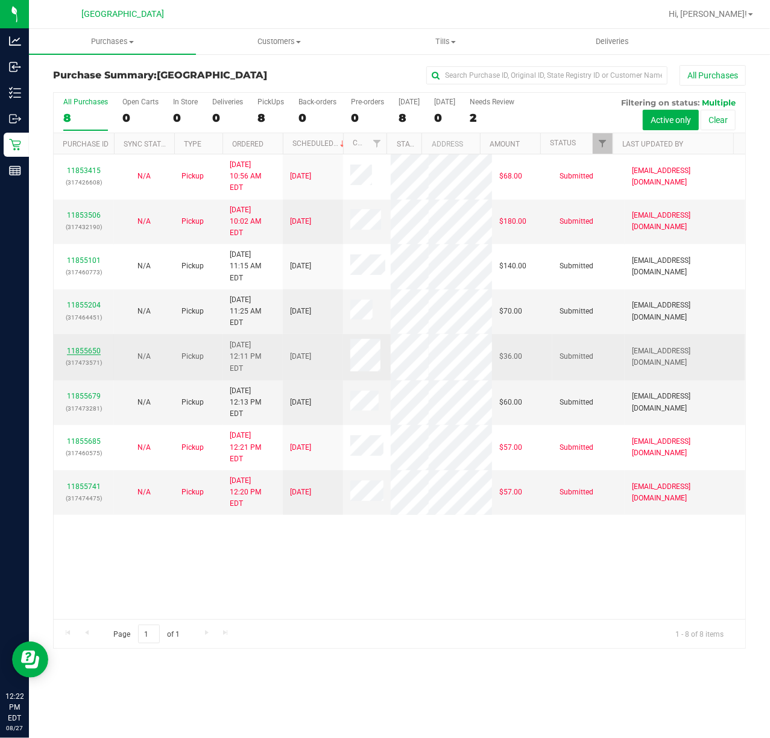
click at [87, 347] on link "11855650" at bounding box center [84, 351] width 34 height 8
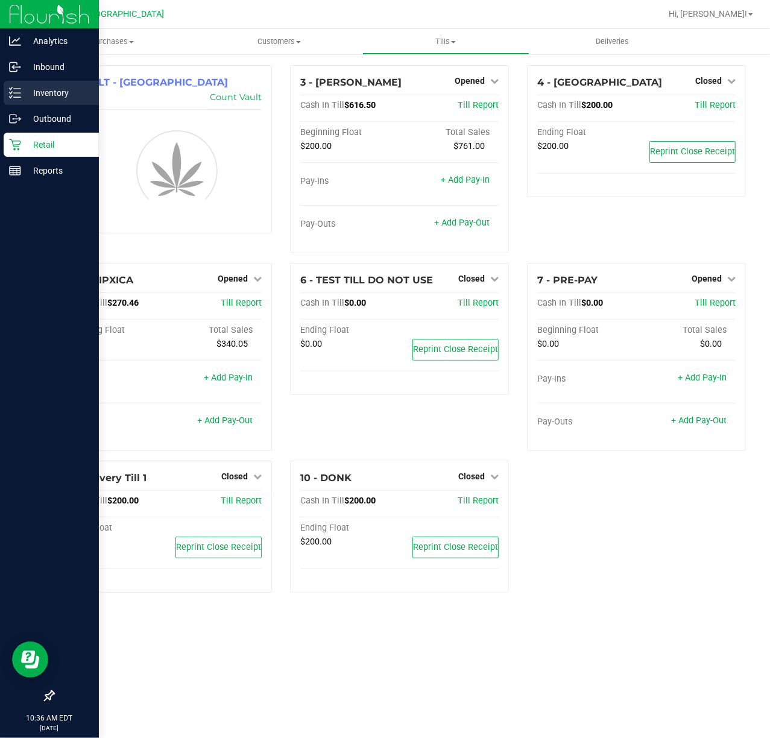
click at [14, 94] on icon at bounding box center [15, 93] width 12 height 12
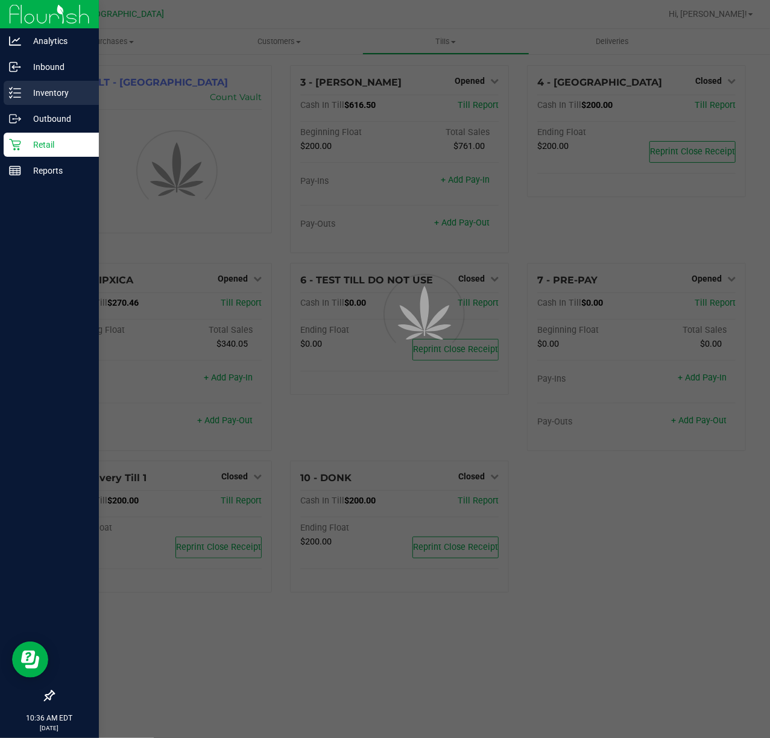
click at [19, 95] on icon at bounding box center [15, 93] width 12 height 12
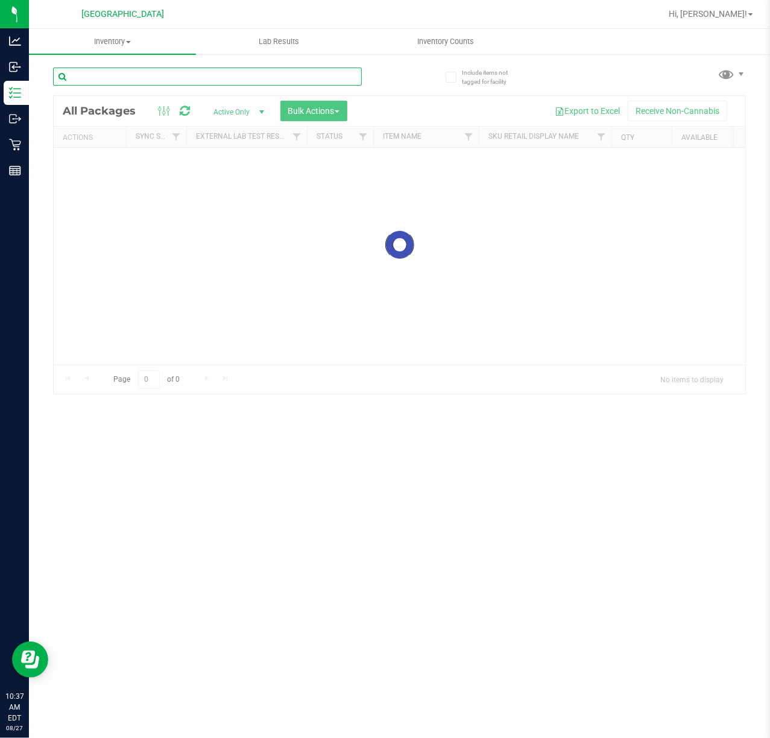
click at [194, 68] on input "text" at bounding box center [207, 77] width 309 height 18
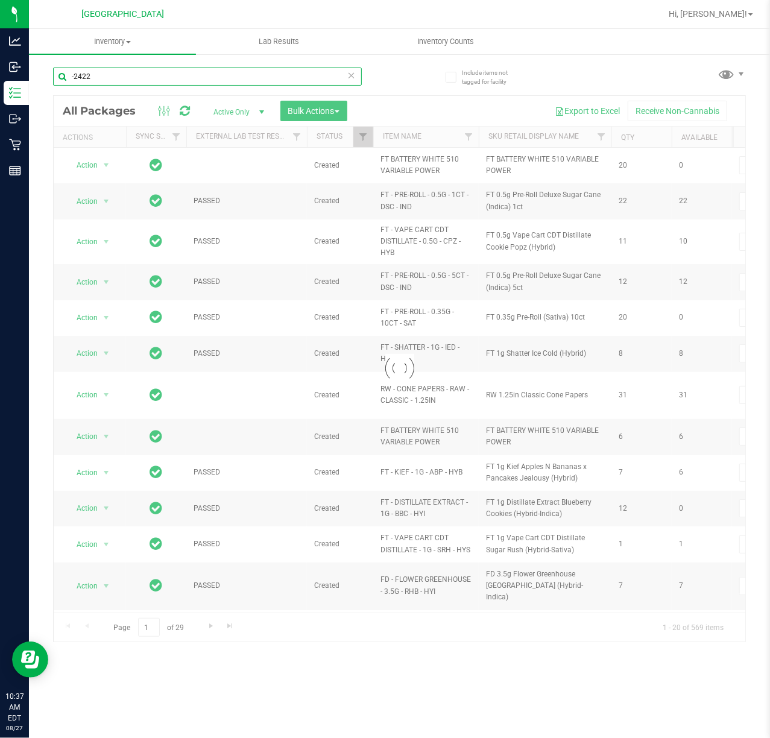
type input "-2422"
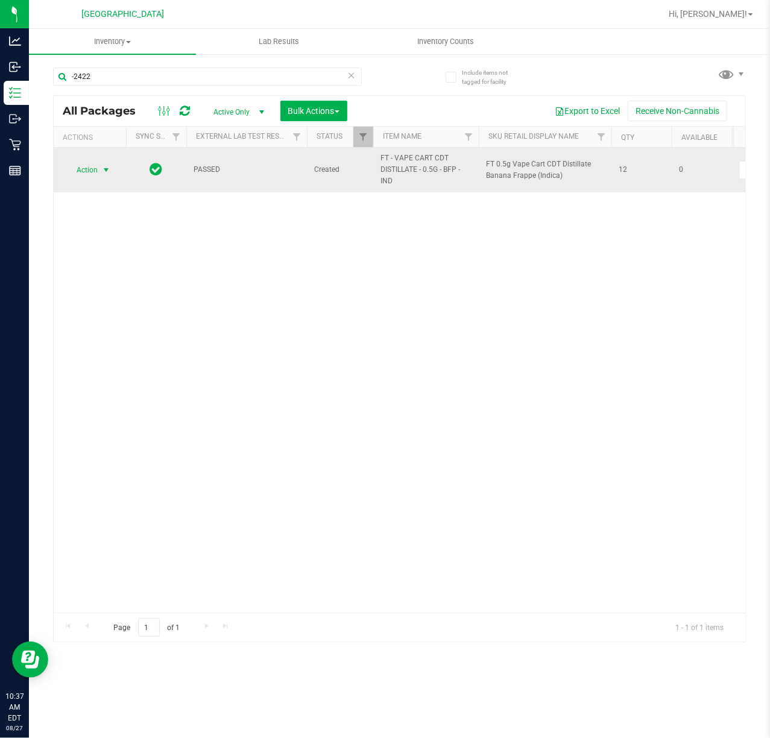
click at [104, 166] on span "select" at bounding box center [106, 170] width 10 height 10
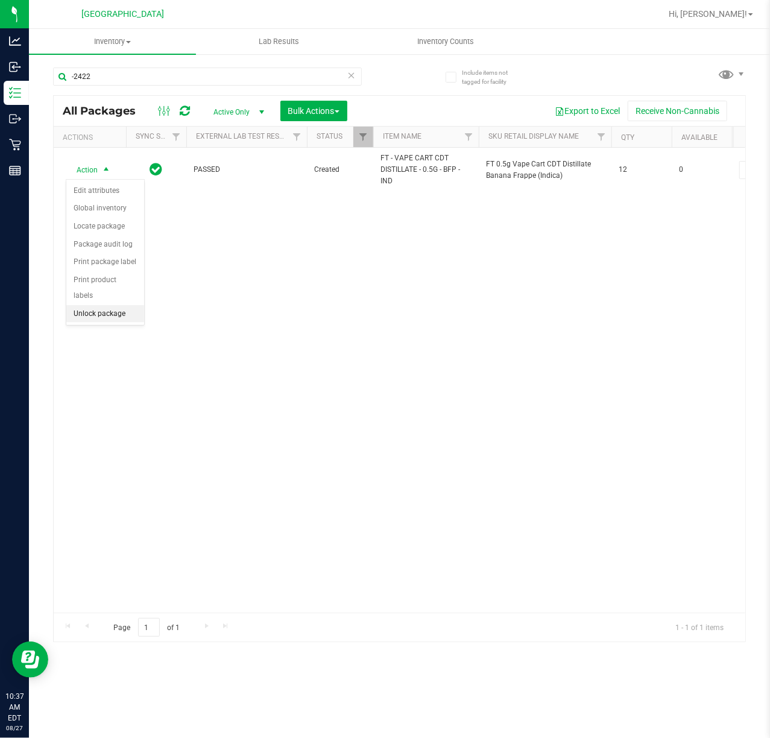
click at [104, 318] on li "Unlock package" at bounding box center [105, 314] width 78 height 18
click at [398, 331] on div "PASSED Created FT - VAPE CART CDT DISTILLATE - 0.5G - BFP - IND FT 0.5g Vape Ca…" at bounding box center [399, 380] width 691 height 465
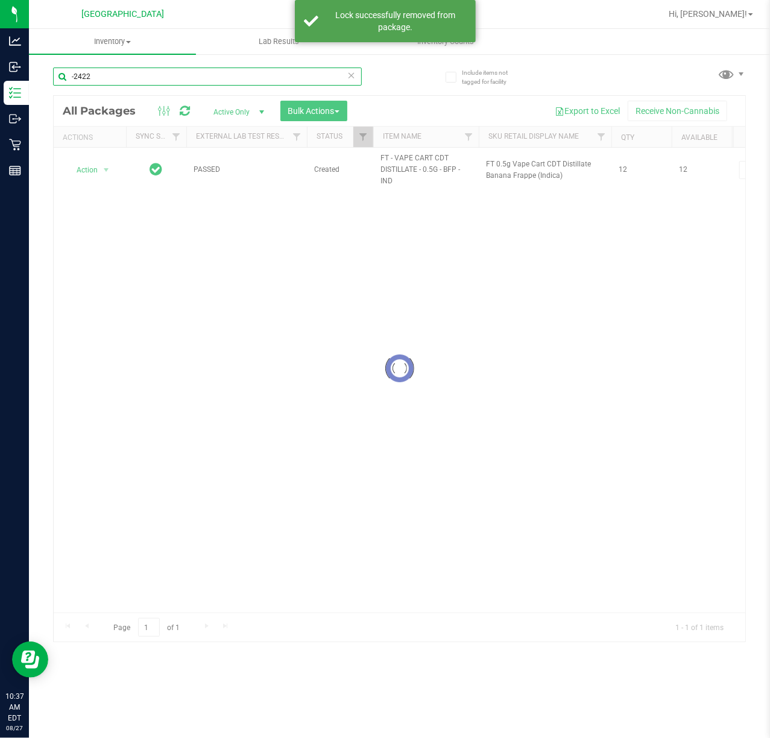
click at [109, 75] on input "-2422" at bounding box center [207, 77] width 309 height 18
type input "-1165"
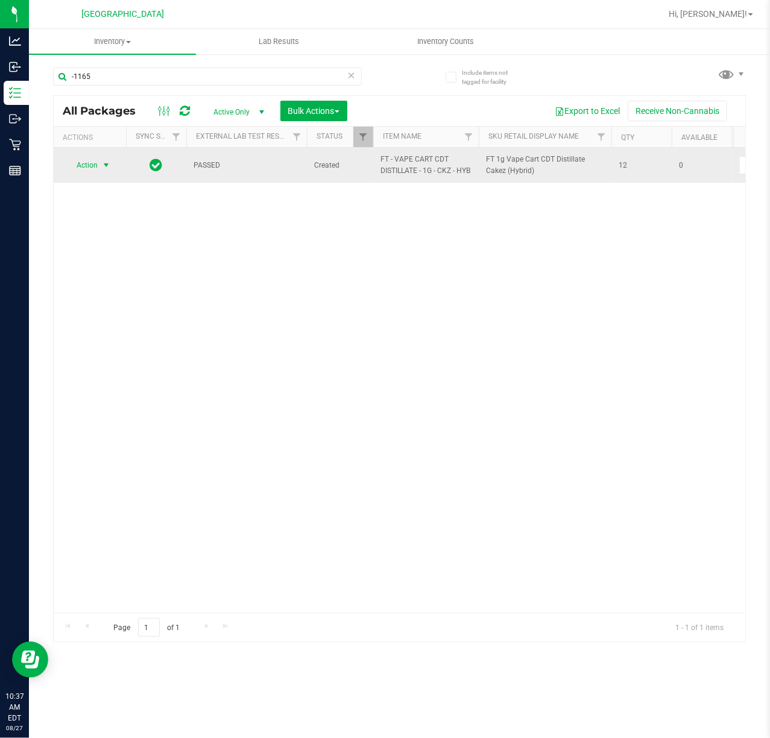
click at [92, 174] on span "Action" at bounding box center [82, 165] width 33 height 17
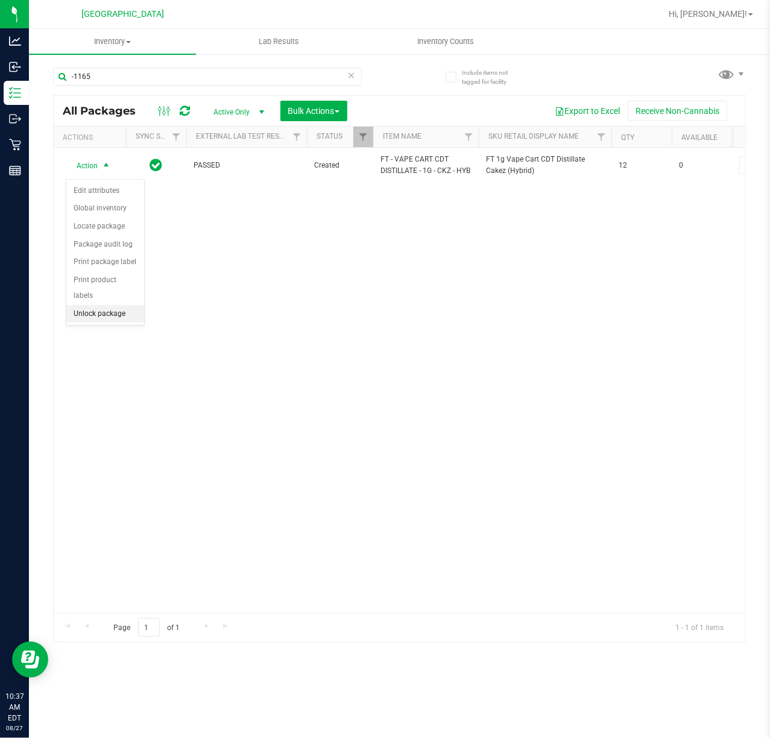
click at [125, 321] on li "Unlock package" at bounding box center [105, 314] width 78 height 18
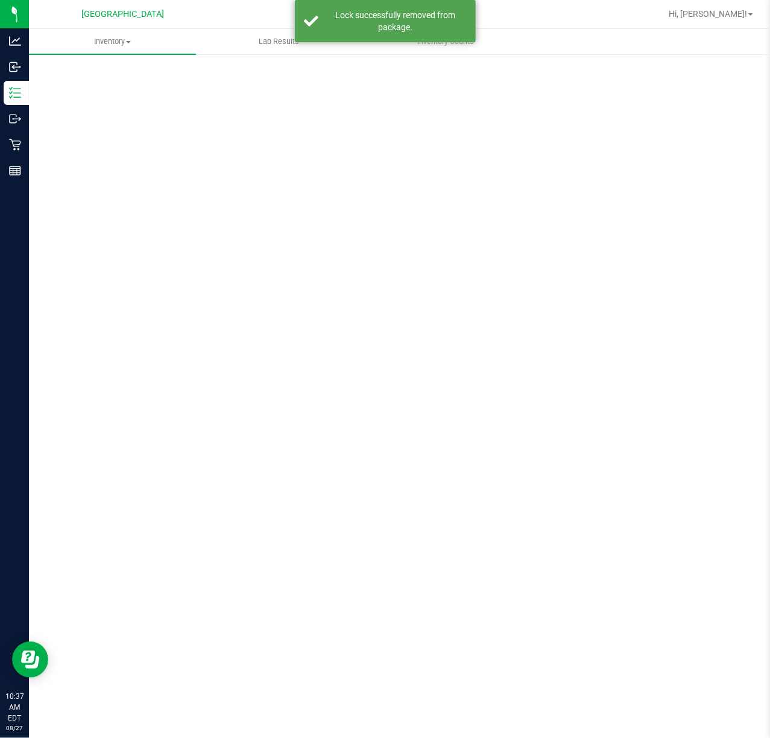
click at [113, 77] on div "Scan Packages 0" at bounding box center [399, 241] width 693 height 353
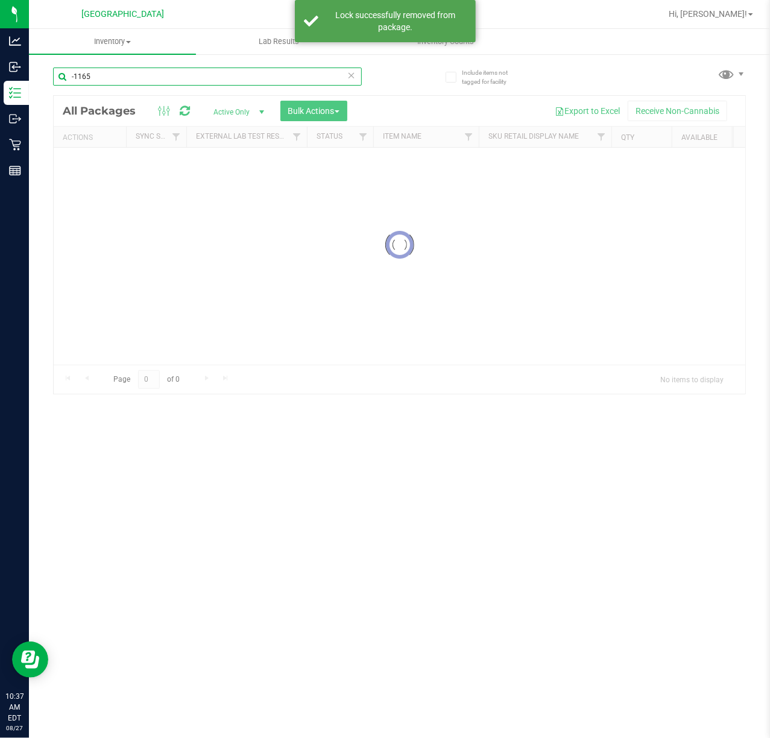
click at [113, 77] on input "-1165" at bounding box center [207, 77] width 309 height 18
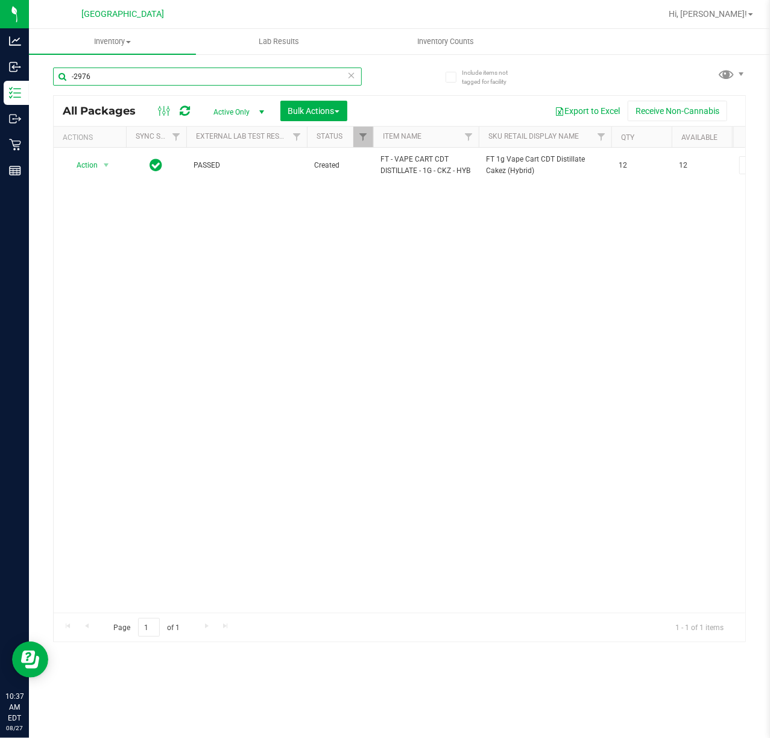
type input "-2976"
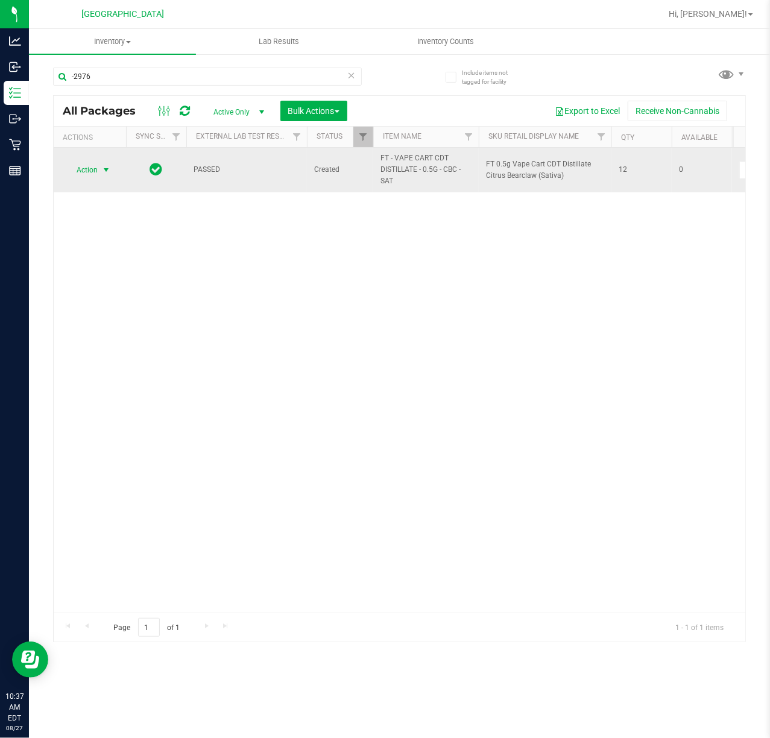
click at [104, 170] on span "select" at bounding box center [106, 170] width 10 height 10
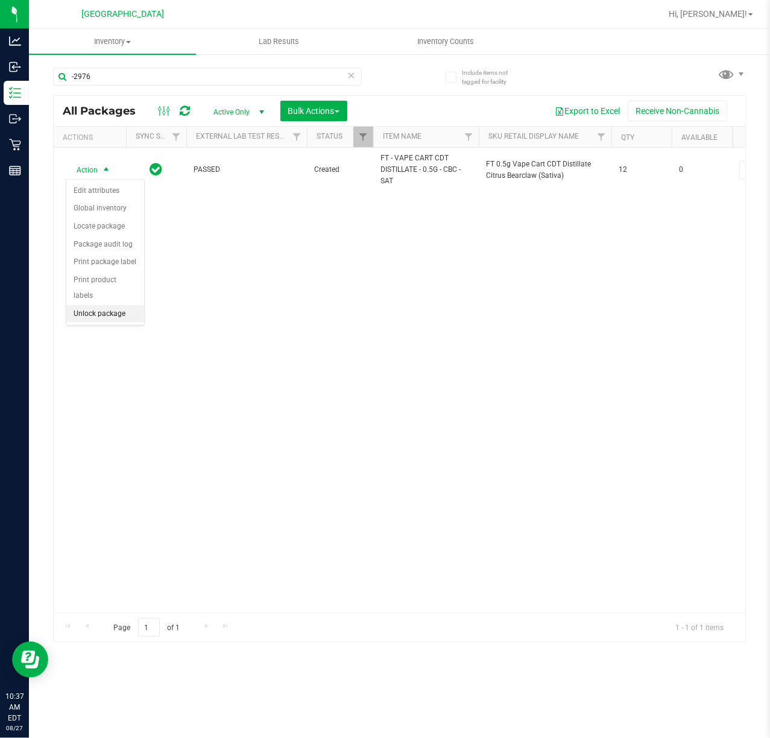
click at [82, 321] on li "Unlock package" at bounding box center [105, 314] width 78 height 18
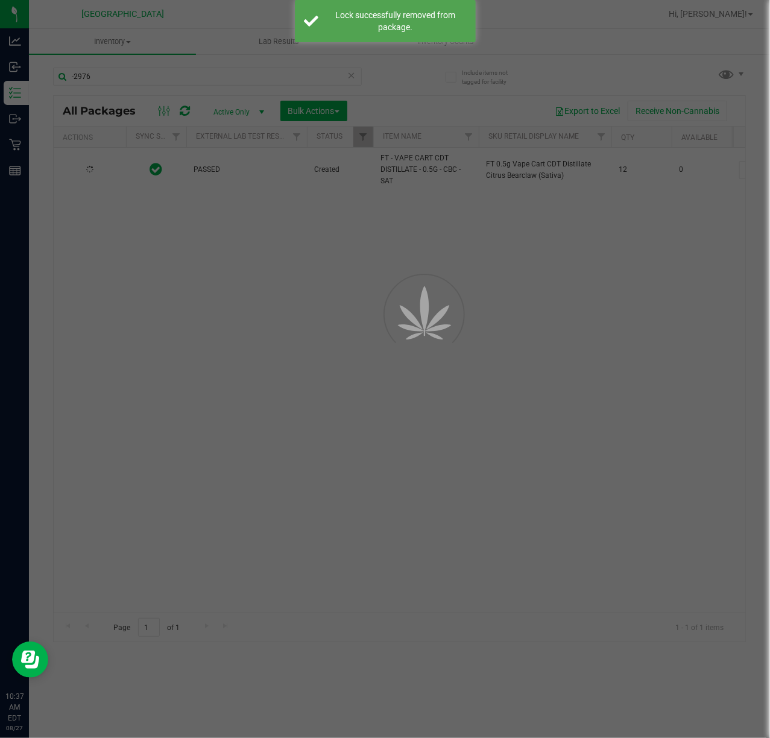
click at [102, 319] on div at bounding box center [385, 369] width 770 height 738
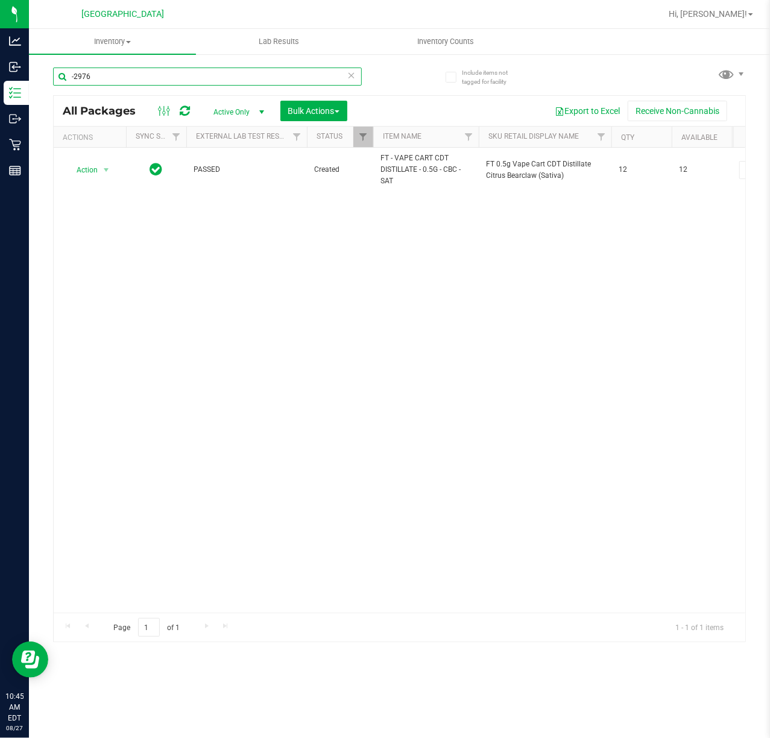
click at [153, 84] on input "-2976" at bounding box center [207, 77] width 309 height 18
type input "aml"
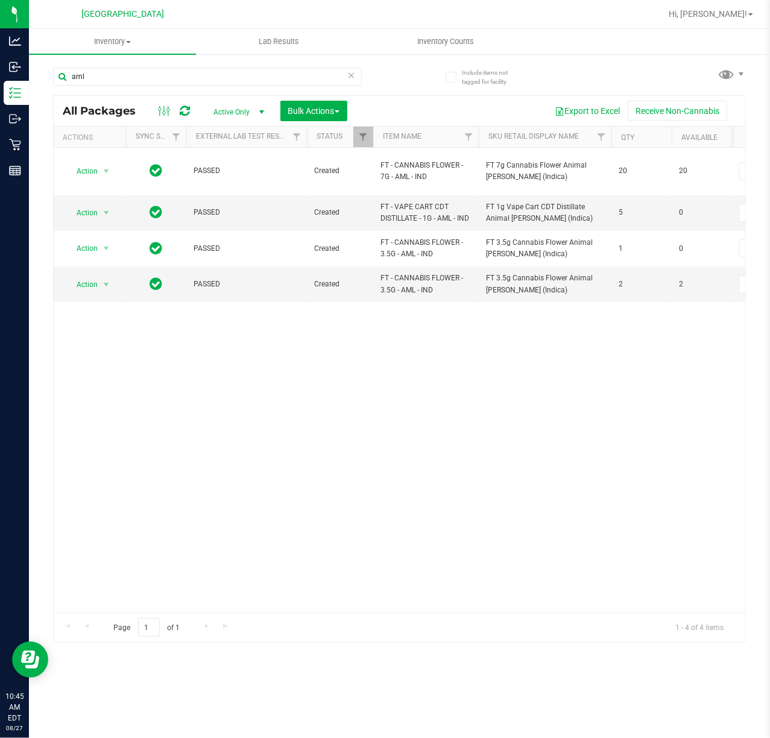
click at [454, 368] on div "Action Action Adjust qty Create package Edit attributes Global inventory Locate…" at bounding box center [399, 380] width 691 height 465
click at [121, 83] on input "aml" at bounding box center [207, 77] width 309 height 18
click at [117, 84] on input "aml" at bounding box center [207, 77] width 309 height 18
click at [117, 83] on input "aml" at bounding box center [207, 77] width 309 height 18
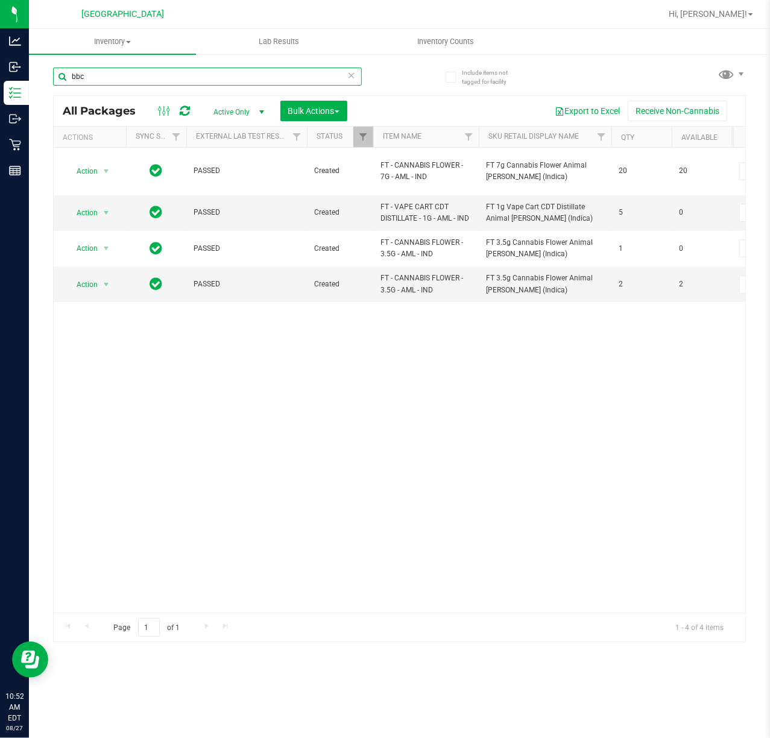
type input "bbc"
click at [240, 408] on div "Action Action Adjust qty Create package Edit attributes Global inventory Locate…" at bounding box center [399, 380] width 691 height 465
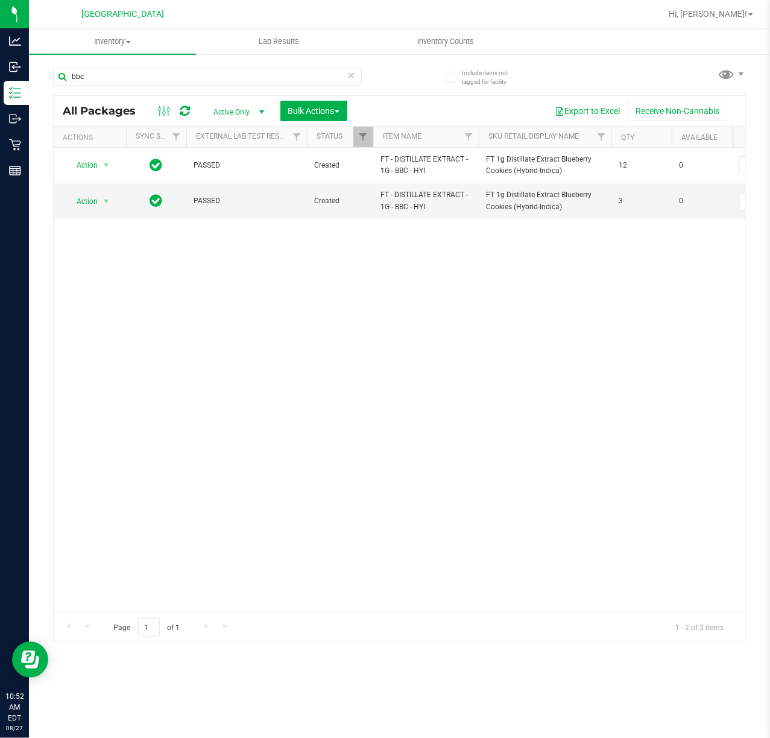
click at [423, 316] on div "Action Action Edit attributes Global inventory Locate package Package audit log…" at bounding box center [399, 380] width 691 height 465
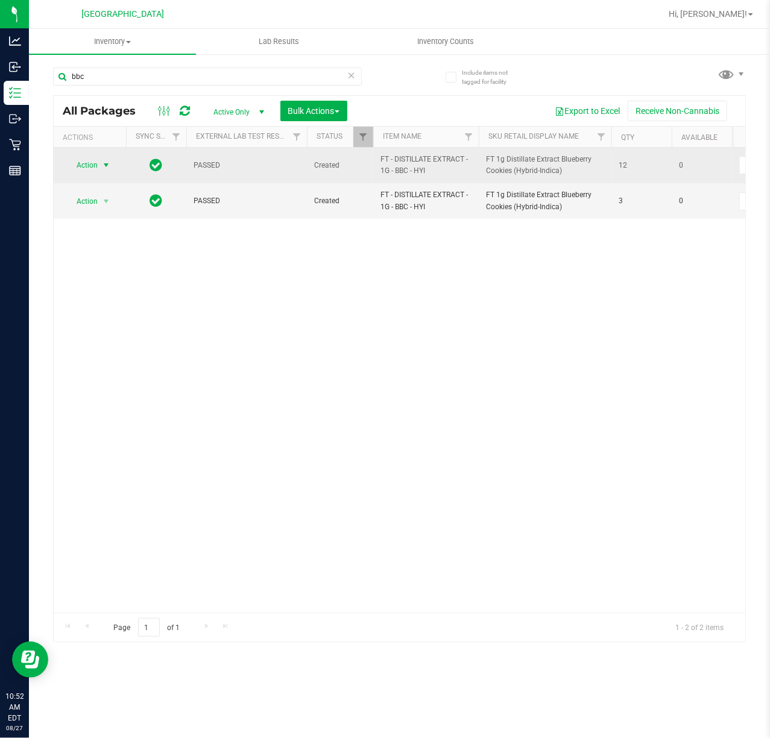
click at [94, 167] on span "Action" at bounding box center [82, 165] width 33 height 17
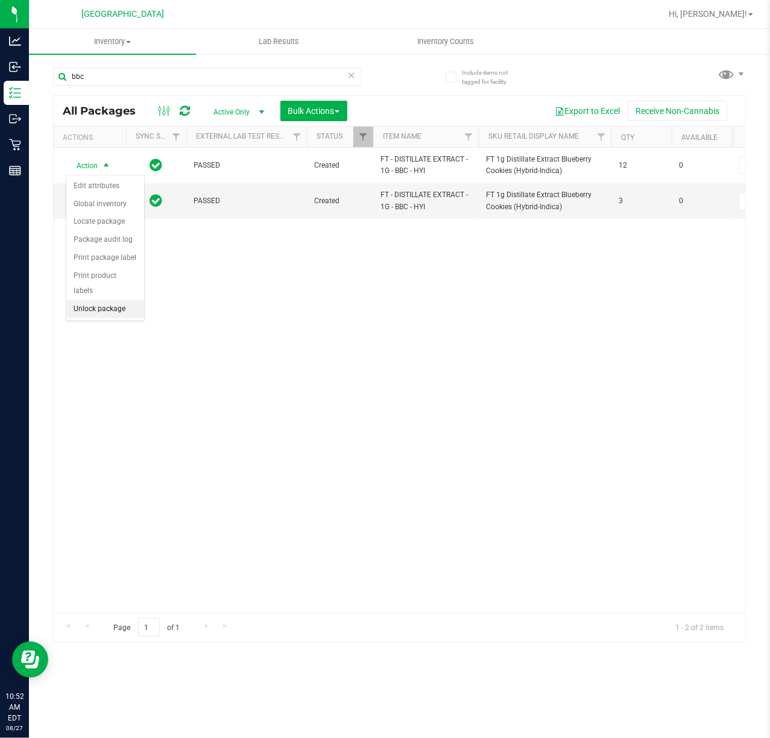
click at [98, 315] on li "Unlock package" at bounding box center [105, 309] width 78 height 18
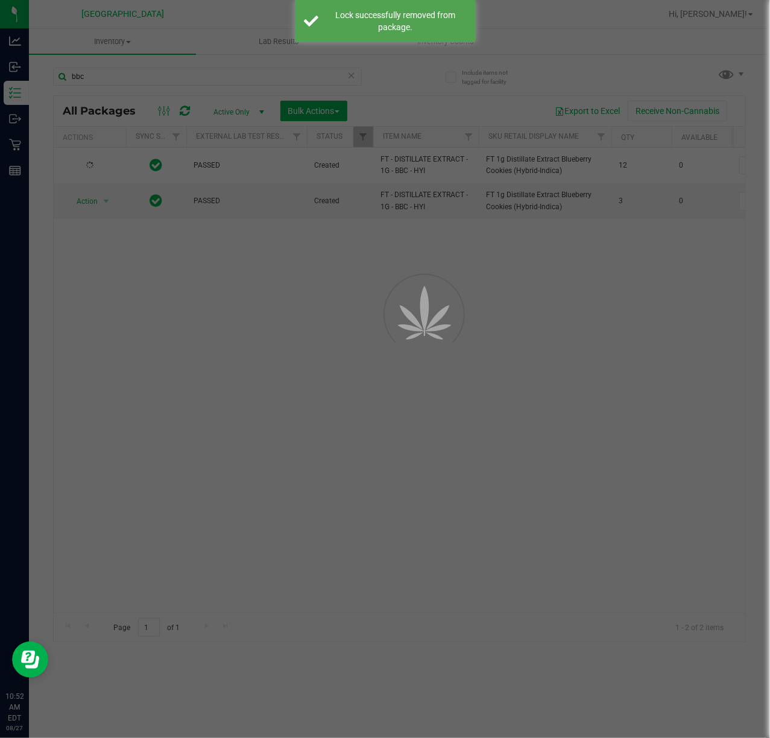
click at [388, 314] on div at bounding box center [408, 341] width 54 height 54
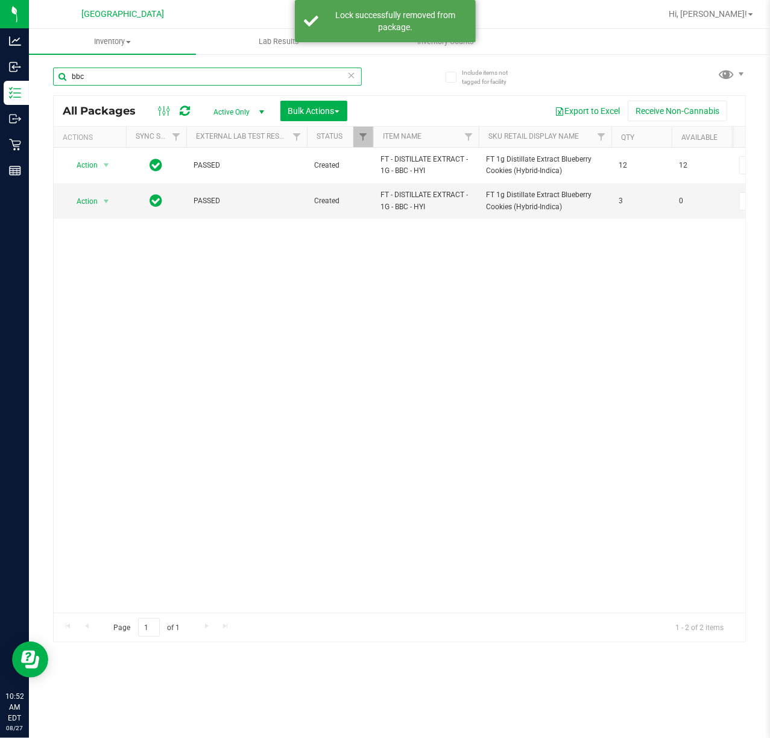
click at [106, 80] on input "bbc" at bounding box center [207, 77] width 309 height 18
type input "gss"
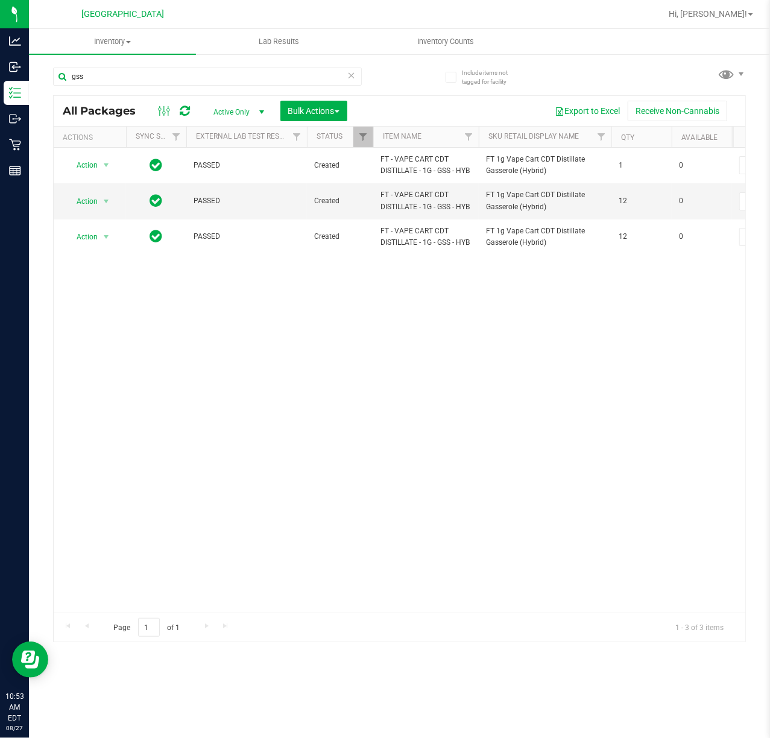
click at [271, 386] on div "Action Action Adjust qty Create package Edit attributes Global inventory Locate…" at bounding box center [399, 380] width 691 height 465
drag, startPoint x: 116, startPoint y: 600, endPoint x: 213, endPoint y: 605, distance: 97.2
click at [213, 605] on div "Action Action Adjust qty Create package Edit attributes Global inventory Locate…" at bounding box center [399, 380] width 691 height 465
click at [88, 201] on span "Action" at bounding box center [82, 201] width 33 height 17
drag, startPoint x: 83, startPoint y: 352, endPoint x: 238, endPoint y: 348, distance: 154.4
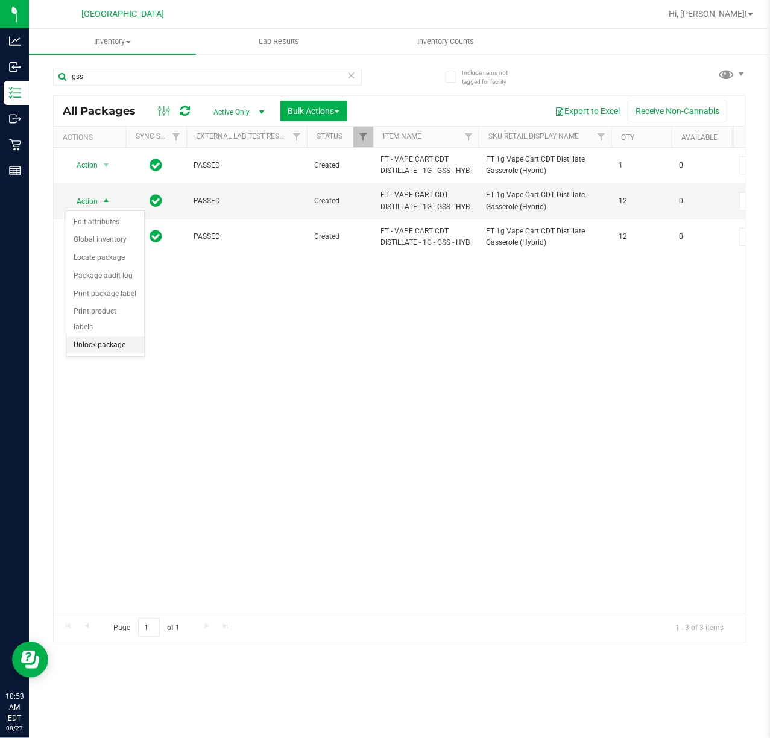
click at [83, 353] on li "Unlock package" at bounding box center [105, 345] width 78 height 18
click at [362, 348] on div "Action Action Adjust qty Create package Edit attributes Global inventory Locate…" at bounding box center [399, 380] width 691 height 465
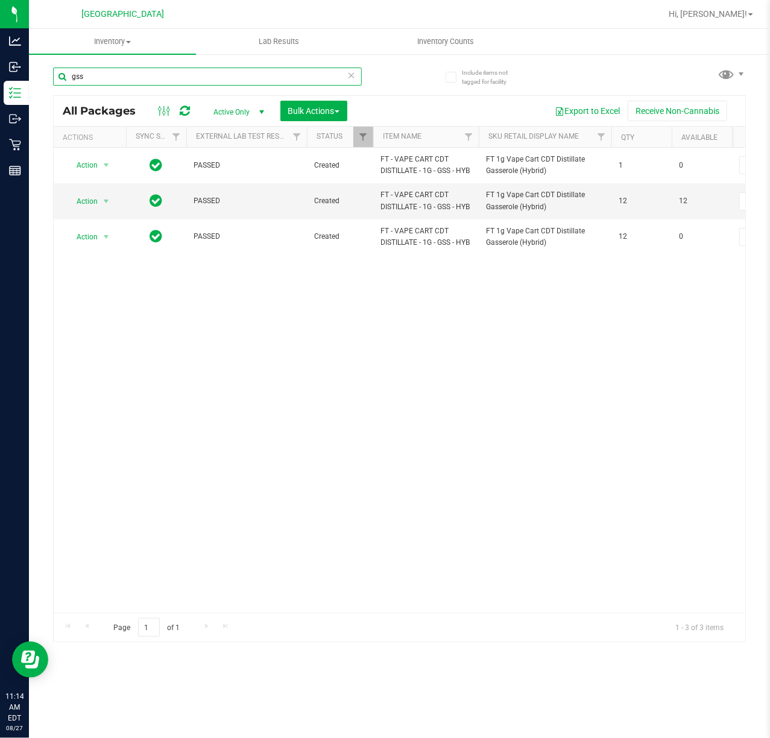
click at [145, 82] on input "gss" at bounding box center [207, 77] width 309 height 18
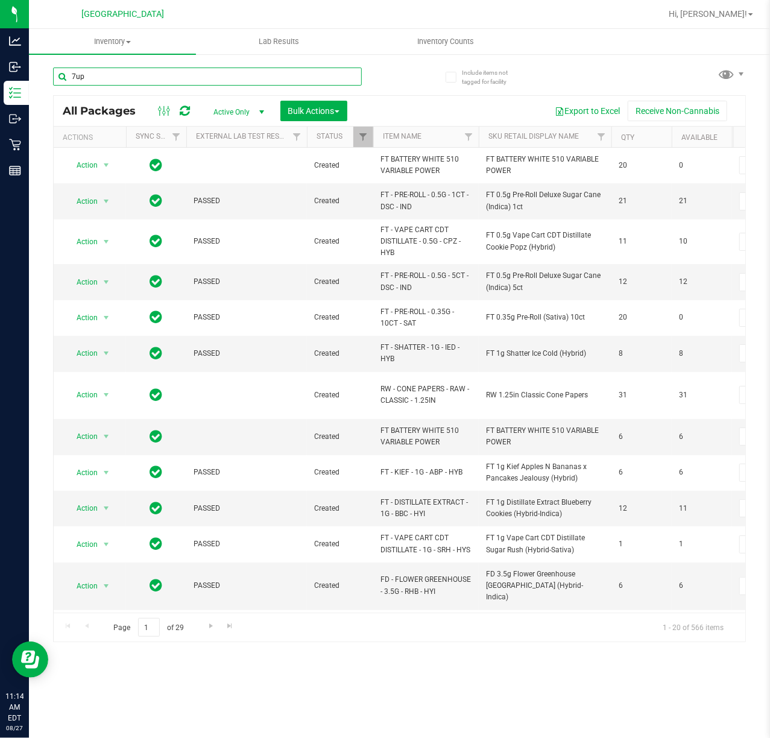
type input "7up"
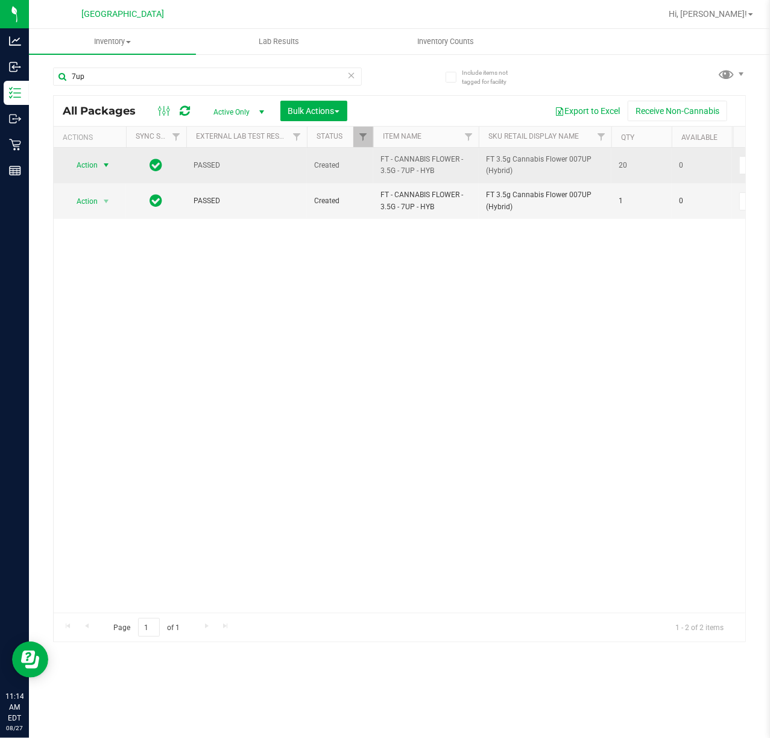
click at [99, 170] on span "select" at bounding box center [106, 165] width 15 height 17
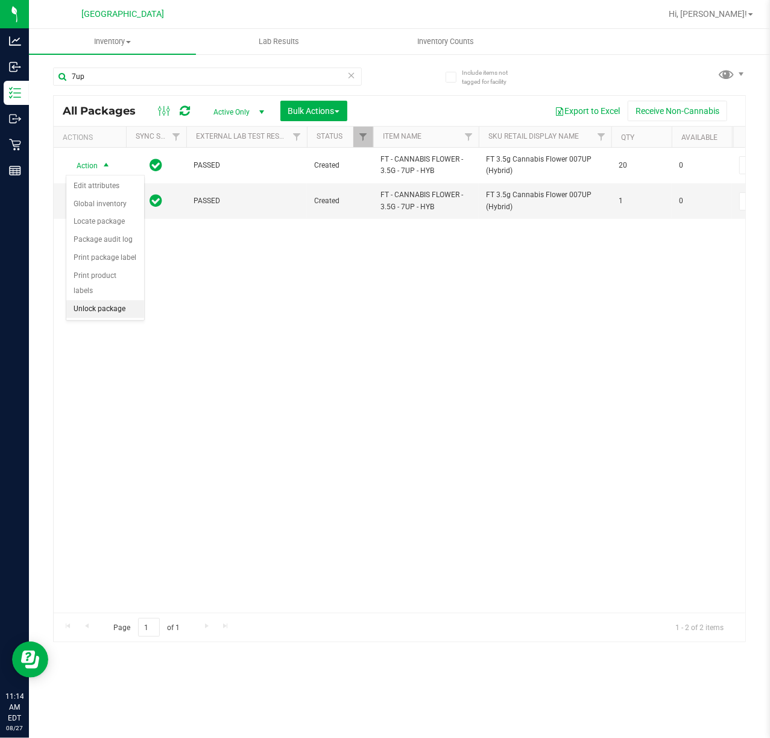
click at [107, 316] on li "Unlock package" at bounding box center [105, 309] width 78 height 18
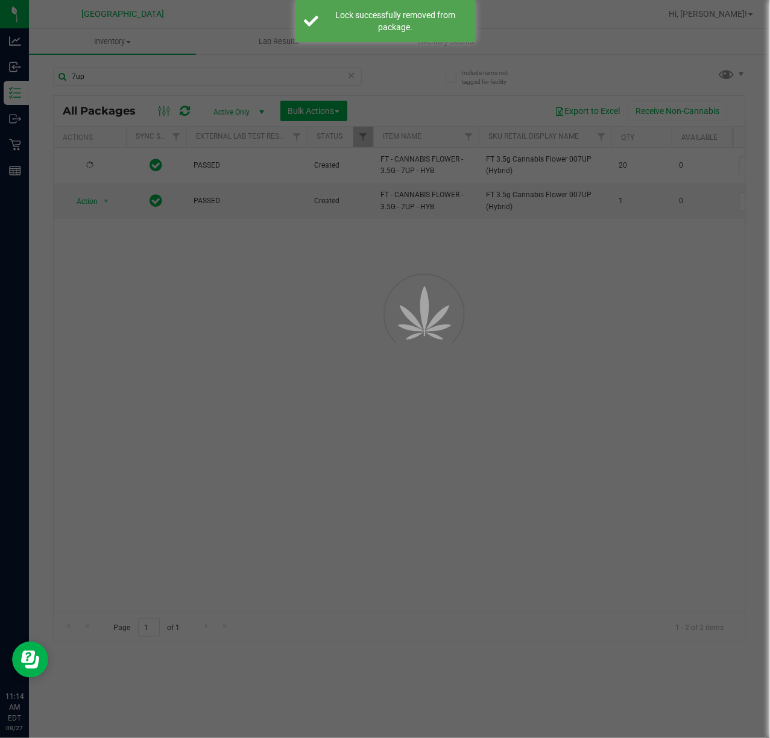
click at [102, 75] on div at bounding box center [385, 369] width 770 height 738
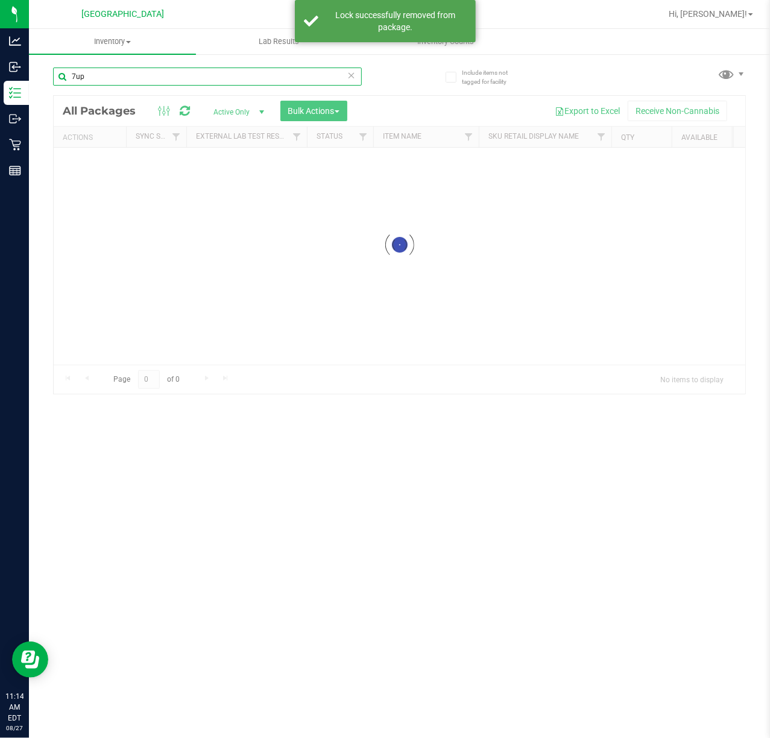
click at [102, 75] on input "7up" at bounding box center [207, 77] width 309 height 18
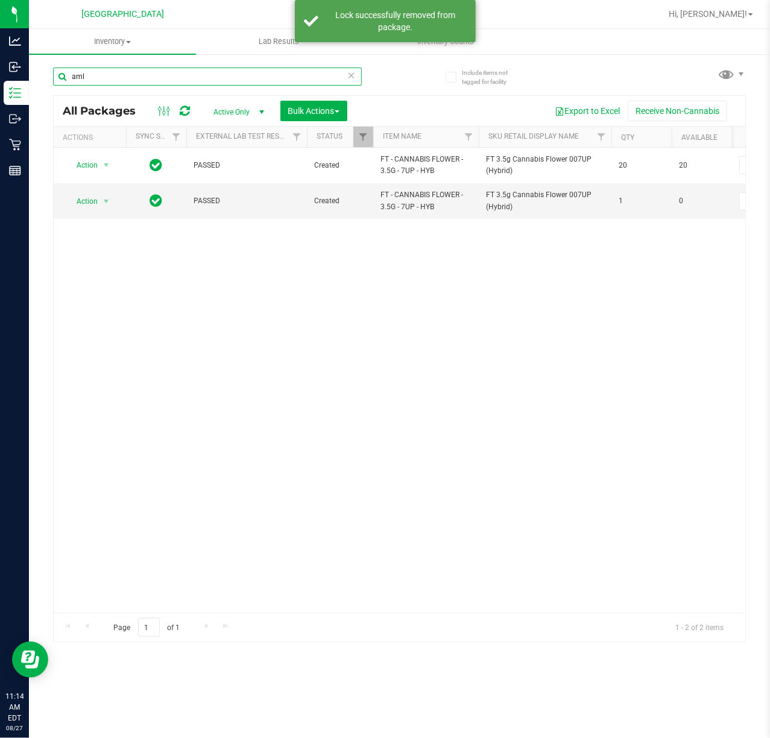
type input "aml"
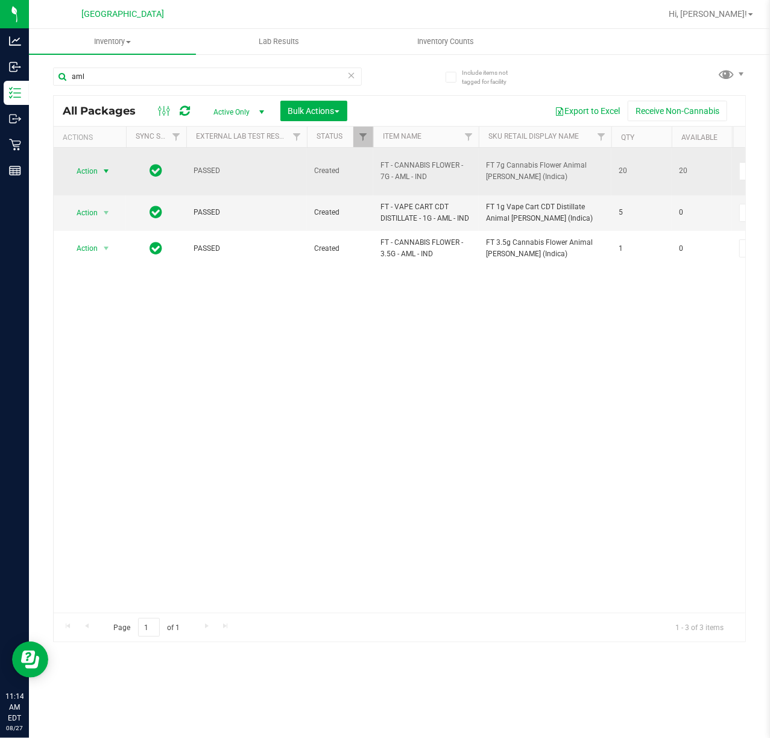
click at [99, 163] on span "select" at bounding box center [106, 171] width 15 height 17
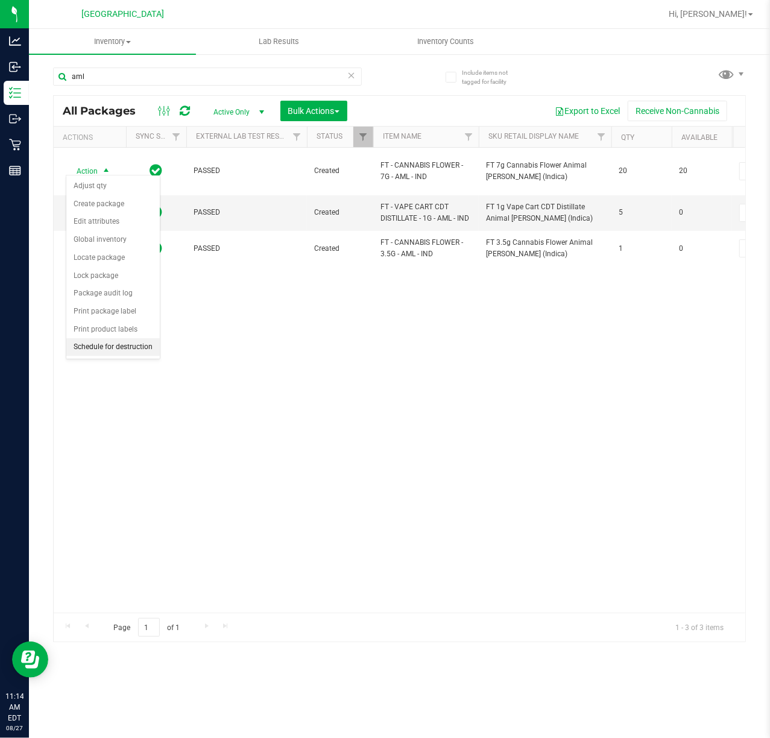
click at [124, 350] on li "Schedule for destruction" at bounding box center [112, 347] width 93 height 18
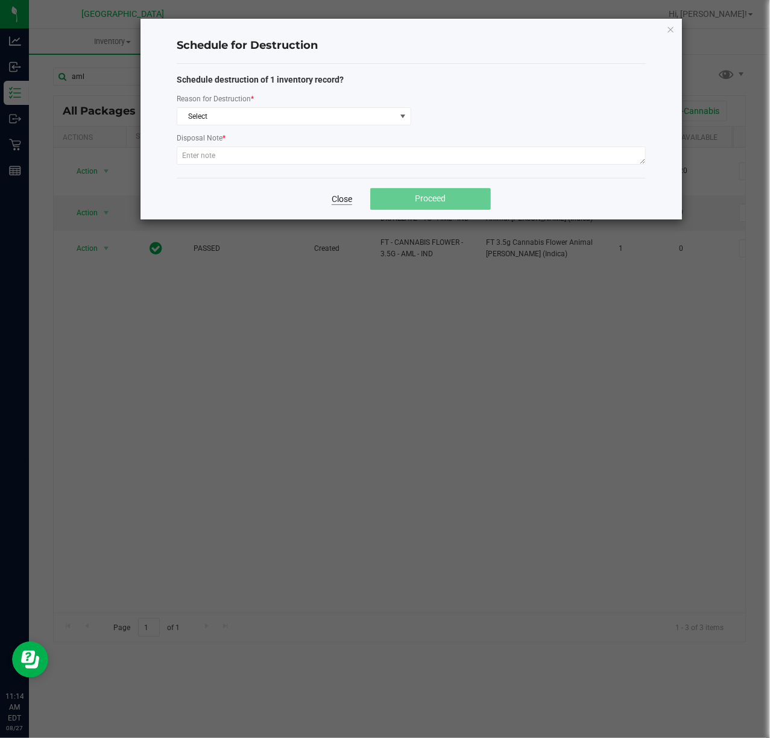
click at [348, 201] on link "Close" at bounding box center [342, 199] width 20 height 12
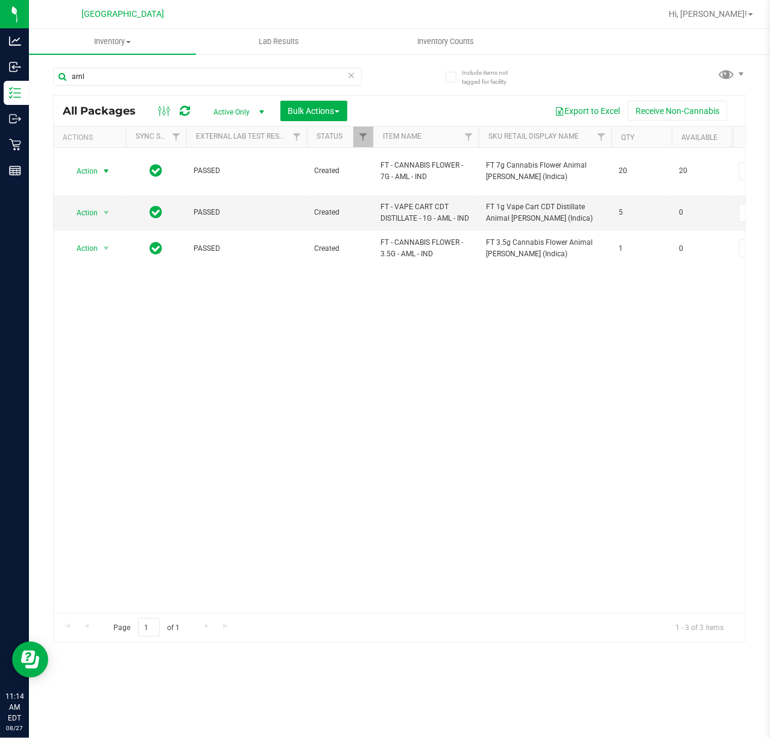
click at [297, 353] on div "Action Action Adjust qty Create package Edit attributes Global inventory Locate…" at bounding box center [399, 380] width 691 height 465
click at [430, 334] on div "Action Action Adjust qty Create package Edit attributes Global inventory Locate…" at bounding box center [399, 380] width 691 height 465
click at [391, 382] on div "Action Action Adjust qty Create package Edit attributes Global inventory Locate…" at bounding box center [399, 380] width 691 height 465
click at [136, 76] on input "aml" at bounding box center [207, 77] width 309 height 18
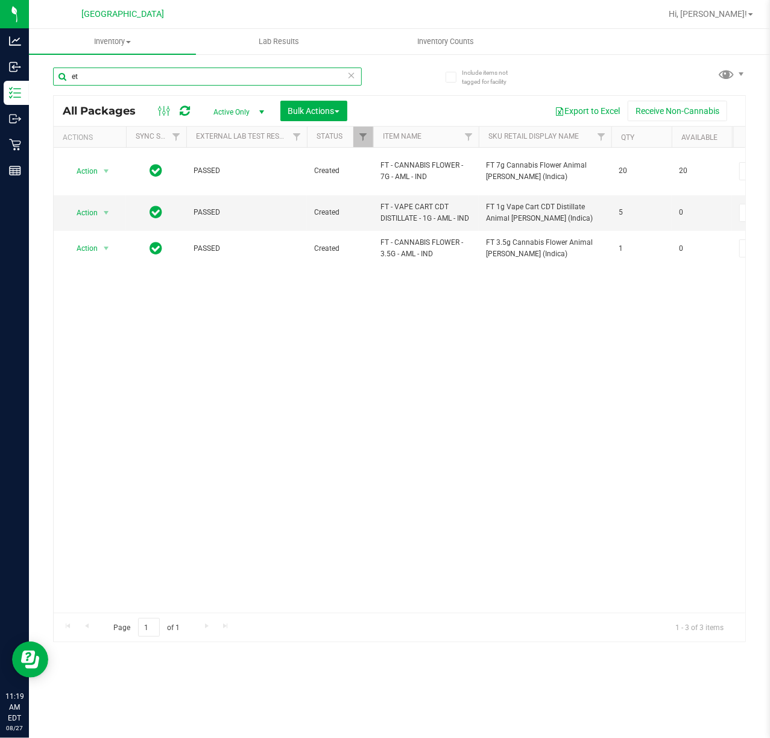
type input "e"
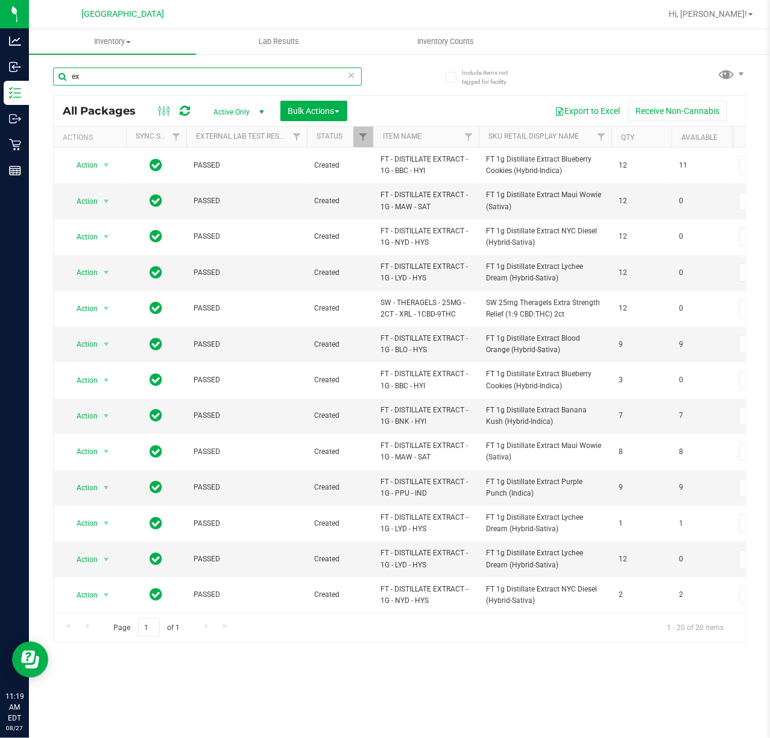
type input "e"
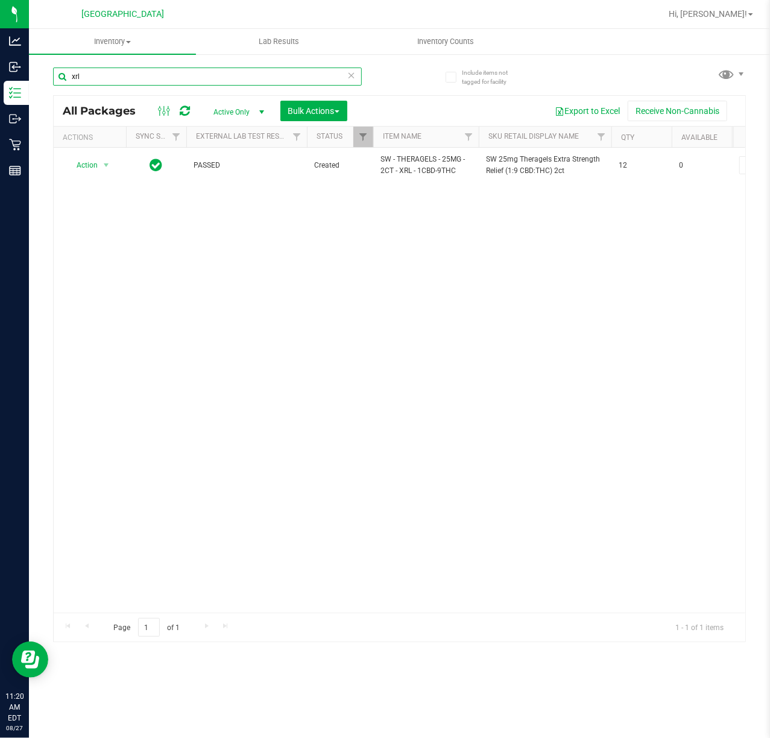
type input "xrl"
click at [119, 70] on input "xrl" at bounding box center [207, 77] width 309 height 18
type input "jcw"
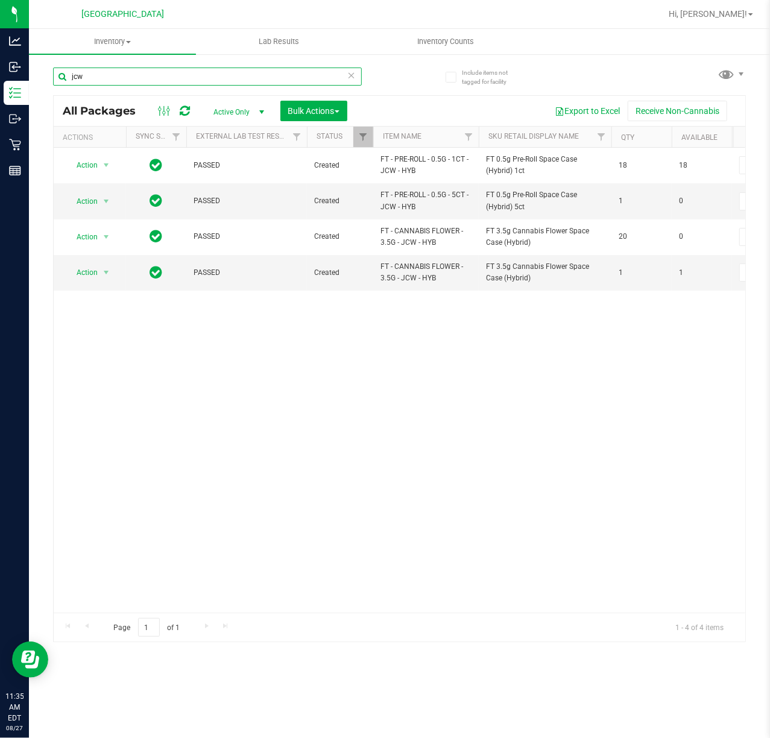
click at [111, 72] on input "jcw" at bounding box center [207, 77] width 309 height 18
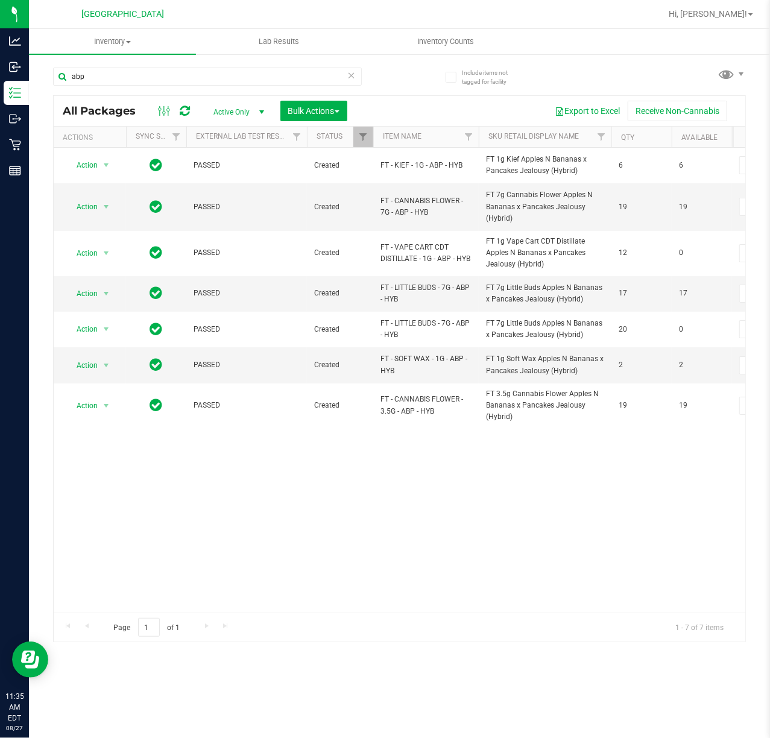
click at [346, 463] on div "Action Action Adjust qty Create package Edit attributes Global inventory Locate…" at bounding box center [399, 380] width 691 height 465
click at [230, 502] on div "Action Action Adjust qty Create package Edit attributes Global inventory Locate…" at bounding box center [399, 380] width 691 height 465
drag, startPoint x: 102, startPoint y: 77, endPoint x: -100, endPoint y: 92, distance: 202.5
click at [0, 92] on html "Analytics Inbound Inventory Outbound Retail Reports 11:36 AM EDT 08/27/2025 08/…" at bounding box center [385, 369] width 770 height 738
type input "-911"
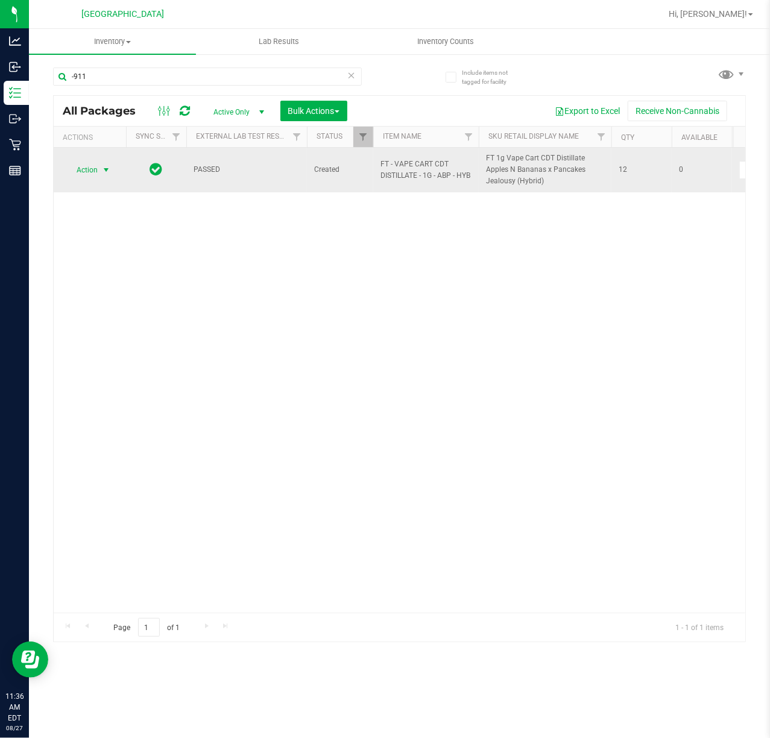
click at [95, 172] on span "Action" at bounding box center [82, 170] width 33 height 17
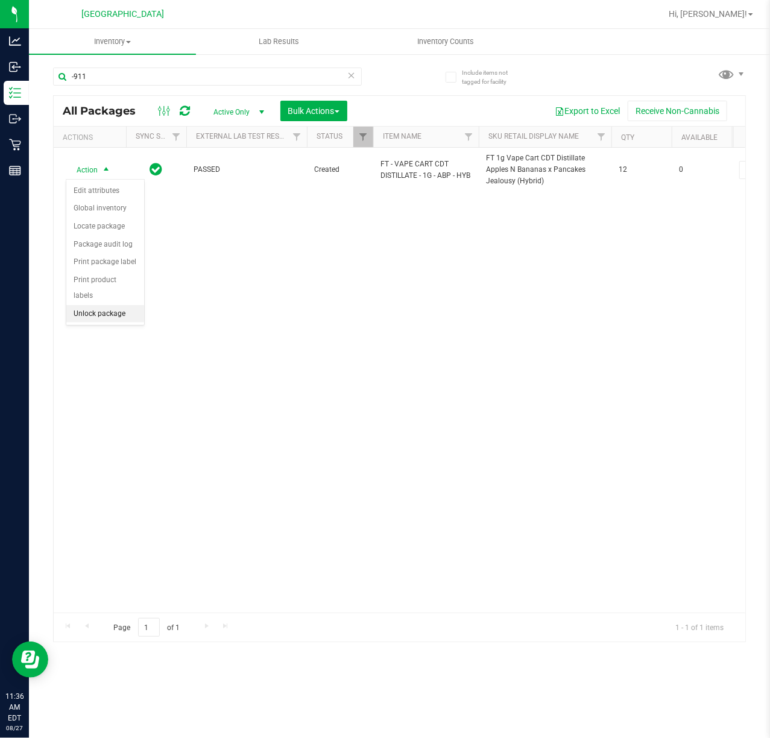
click at [92, 319] on li "Unlock package" at bounding box center [105, 314] width 78 height 18
click at [186, 327] on div "PASSED Created FT - VAPE CART CDT DISTILLATE - 1G - ABP - HYB FT 1g Vape Cart C…" at bounding box center [399, 380] width 691 height 465
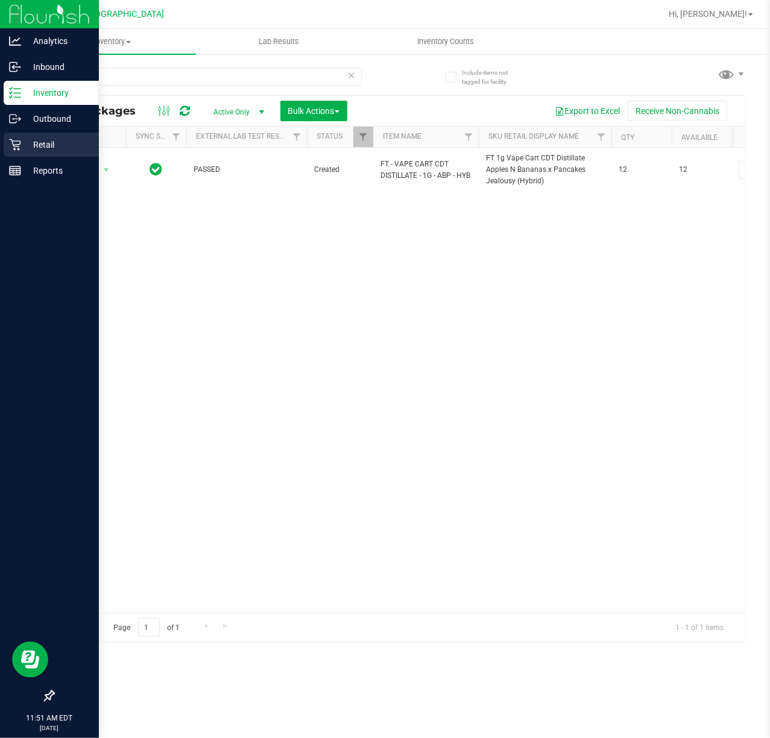
click at [16, 157] on link "Retail" at bounding box center [49, 146] width 99 height 26
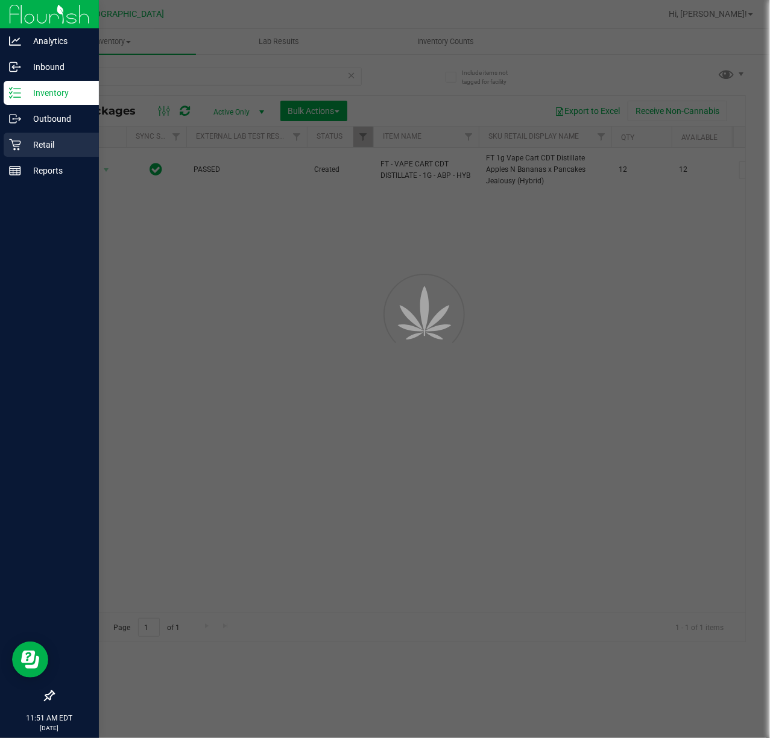
click at [25, 150] on p "Retail" at bounding box center [57, 144] width 72 height 14
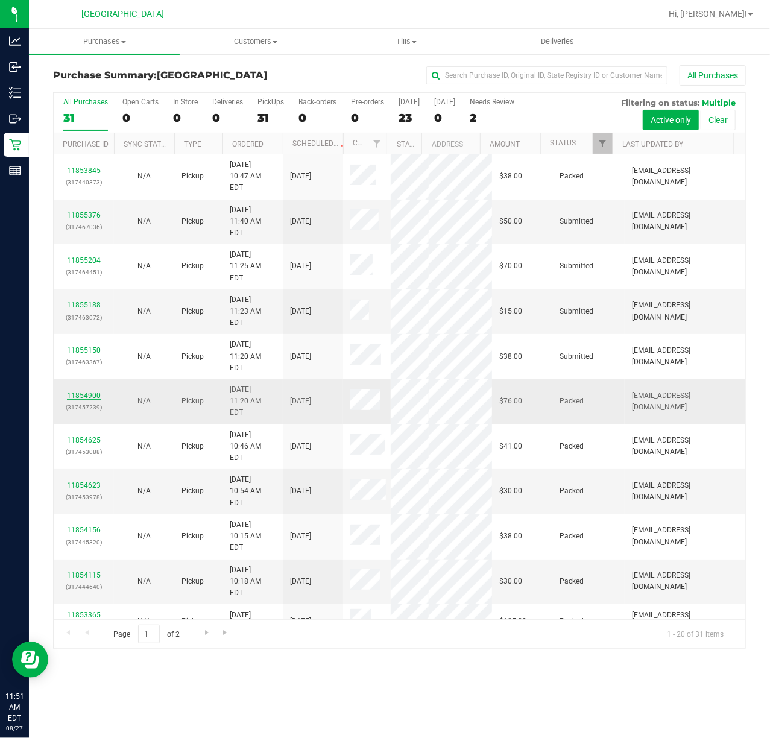
click at [86, 391] on link "11854900" at bounding box center [84, 395] width 34 height 8
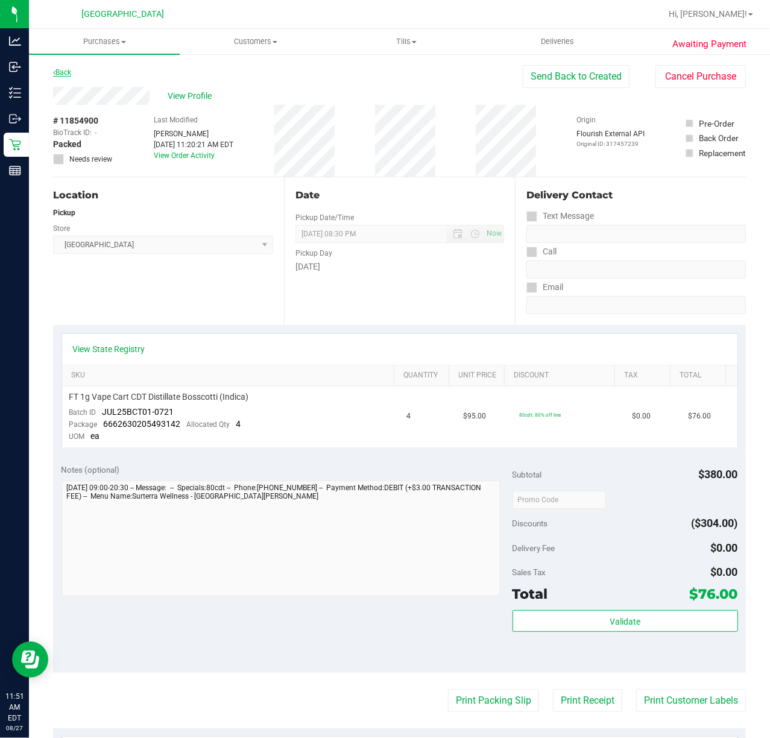
click at [63, 74] on link "Back" at bounding box center [62, 72] width 18 height 8
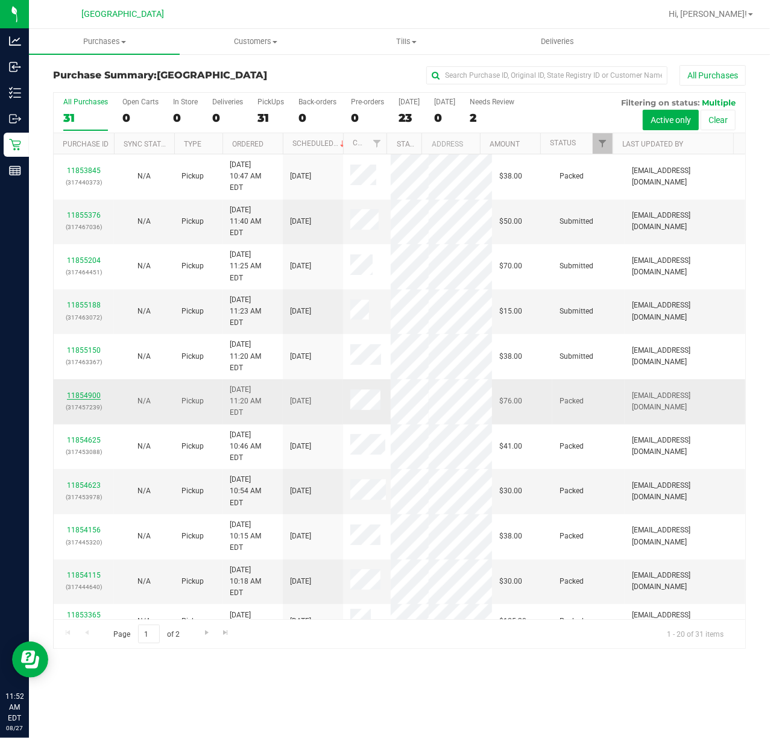
click at [86, 391] on link "11854900" at bounding box center [84, 395] width 34 height 8
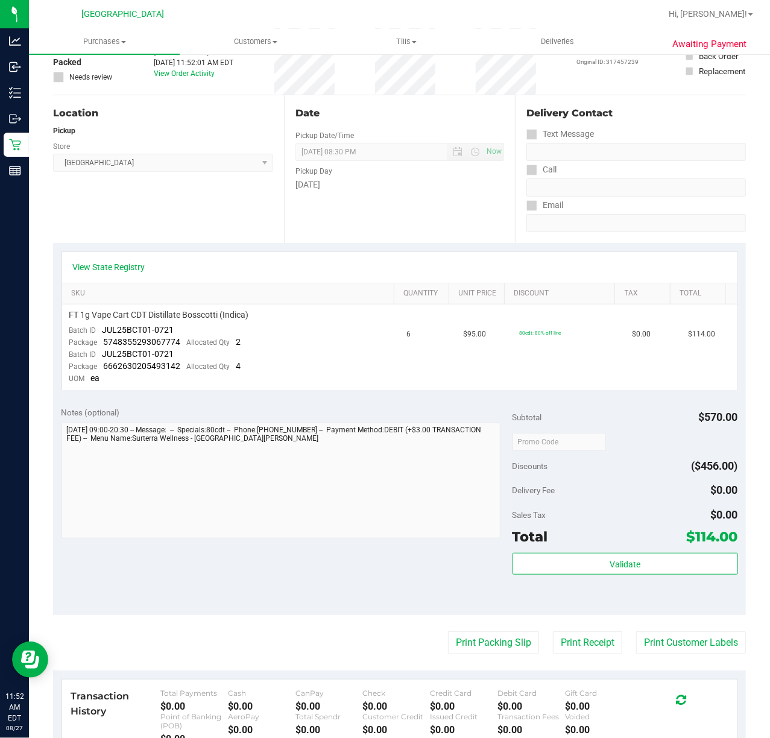
scroll to position [160, 0]
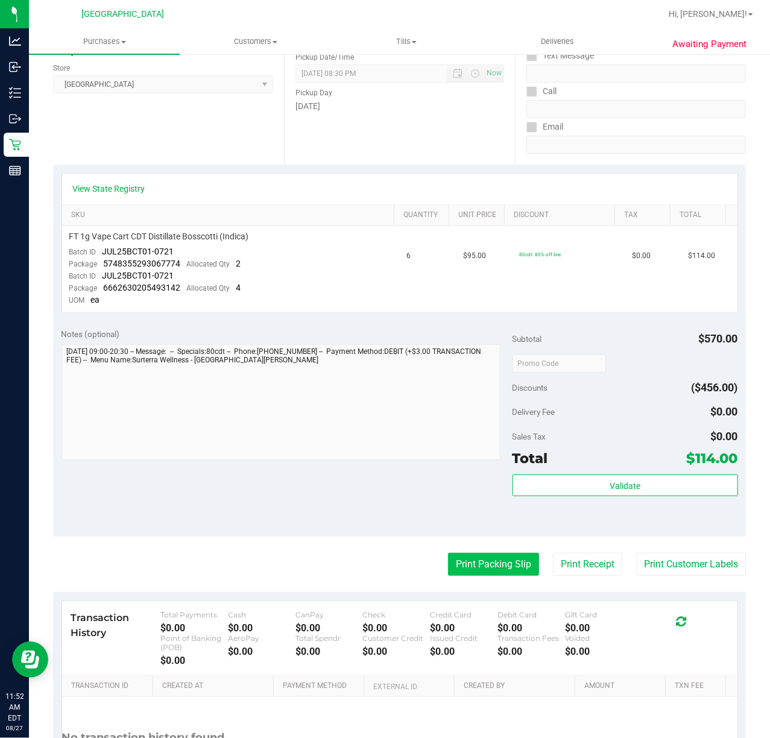
click at [489, 559] on button "Print Packing Slip" at bounding box center [493, 564] width 91 height 23
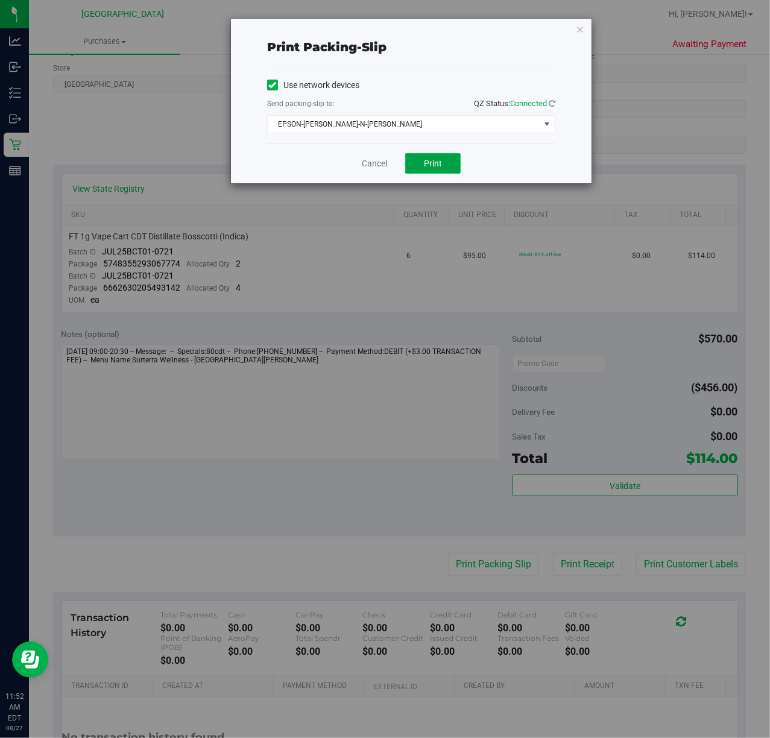
click at [432, 166] on span "Print" at bounding box center [433, 164] width 18 height 10
click at [544, 169] on div "Cancel Print" at bounding box center [411, 163] width 288 height 40
click at [377, 165] on link "Cancel" at bounding box center [374, 163] width 25 height 13
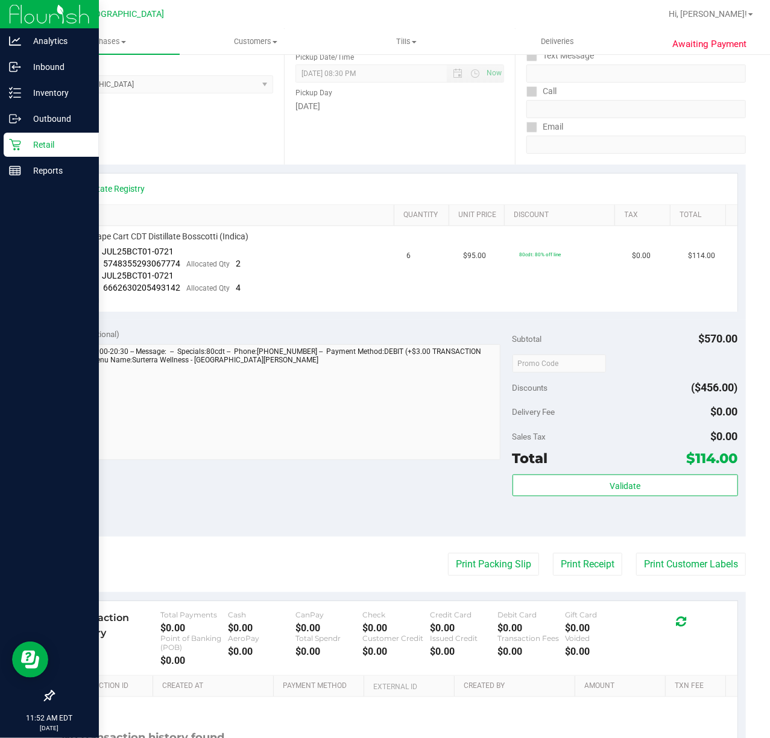
click at [22, 148] on p "Retail" at bounding box center [57, 144] width 72 height 14
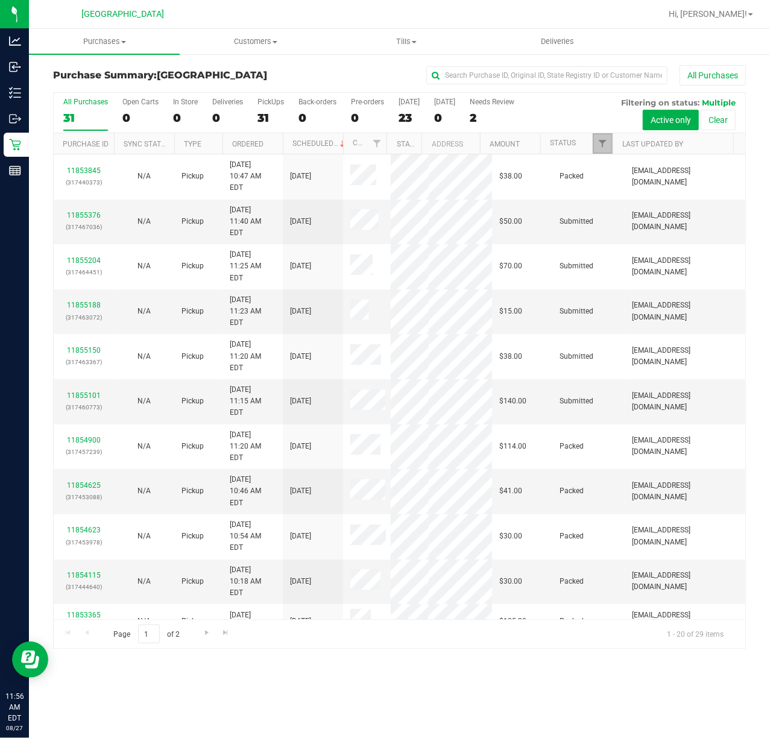
click at [600, 152] on link "Filter" at bounding box center [603, 143] width 20 height 20
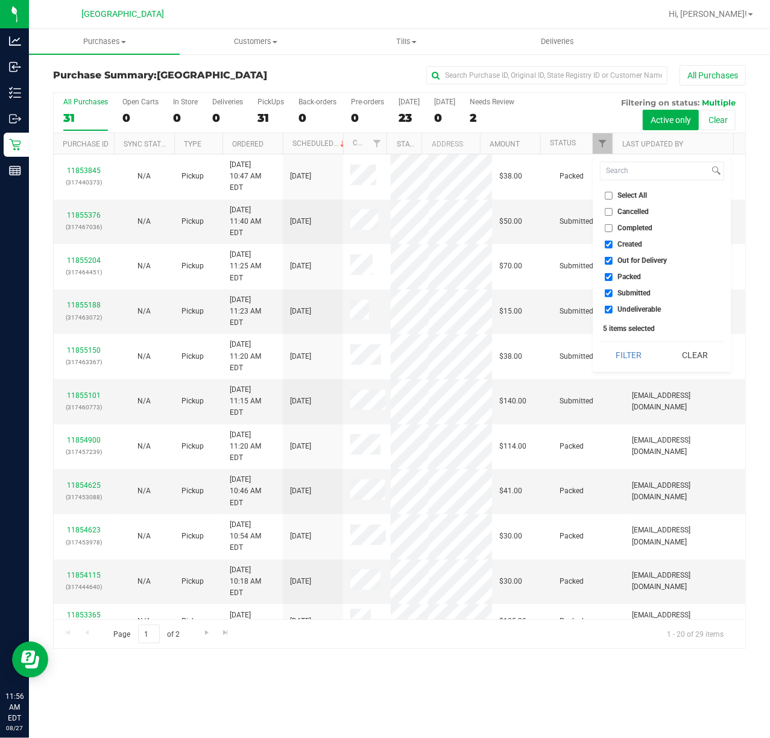
click at [623, 280] on span "Packed" at bounding box center [630, 276] width 24 height 7
click at [612, 281] on input "Packed" at bounding box center [609, 277] width 8 height 8
checkbox input "false"
click at [635, 353] on button "Filter" at bounding box center [629, 355] width 58 height 27
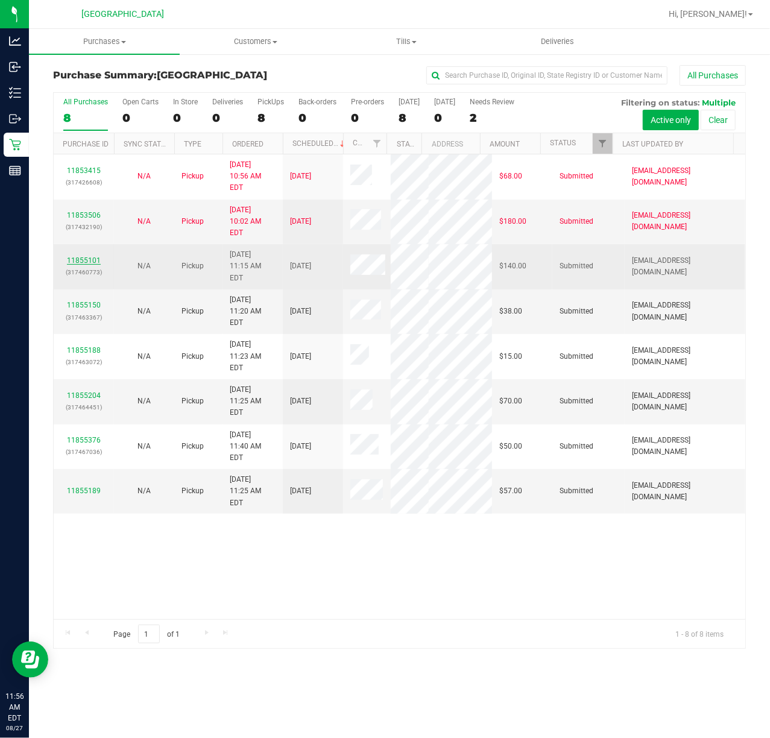
click at [100, 255] on div "11855101 (317460773)" at bounding box center [84, 266] width 46 height 23
click at [92, 256] on link "11855101" at bounding box center [84, 260] width 34 height 8
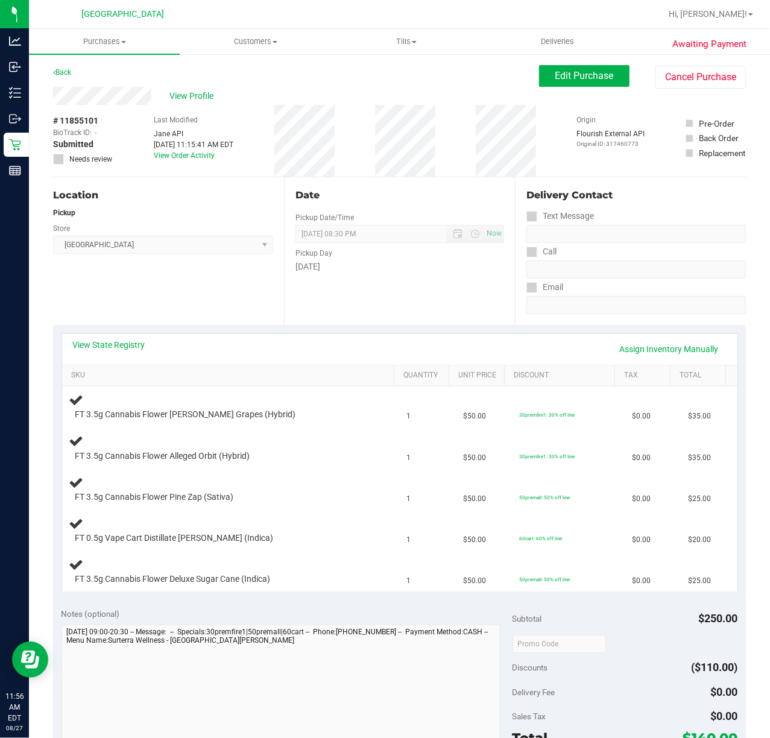
click at [401, 303] on div "Date Pickup Date/Time [DATE] Now [DATE] 08:30 PM Now Pickup Day [DATE]" at bounding box center [399, 251] width 231 height 148
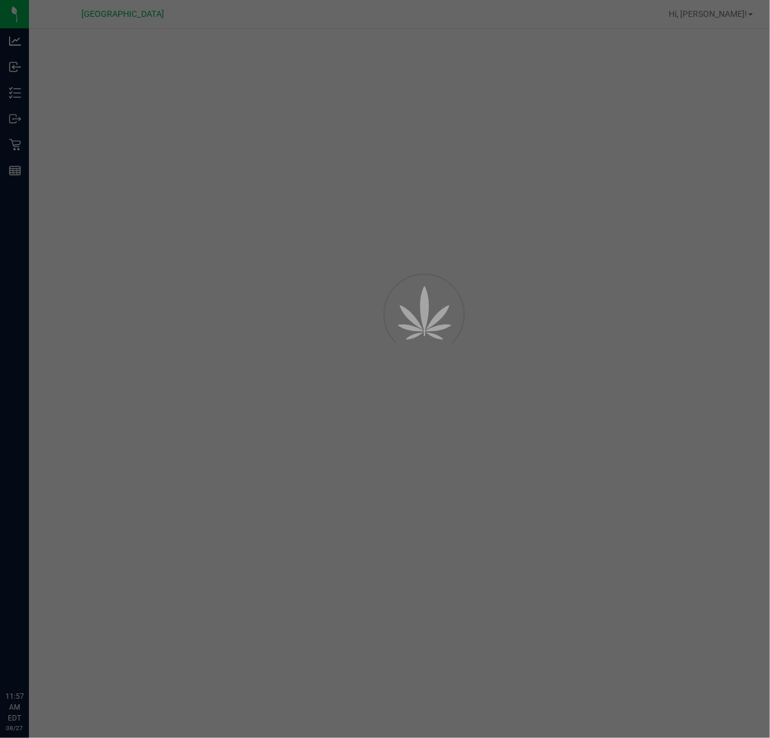
click at [162, 66] on div at bounding box center [385, 369] width 770 height 738
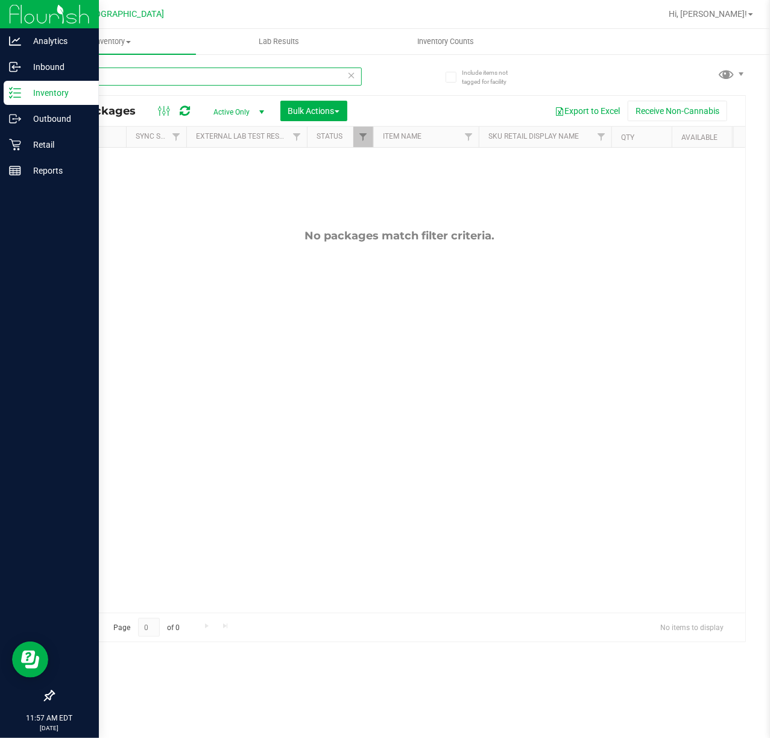
drag, startPoint x: 165, startPoint y: 74, endPoint x: 10, endPoint y: 90, distance: 156.4
click at [15, 88] on div "Analytics Inbound Inventory Outbound Retail Reports 11:57 AM EDT 08/27/2025 08/…" at bounding box center [385, 369] width 770 height 738
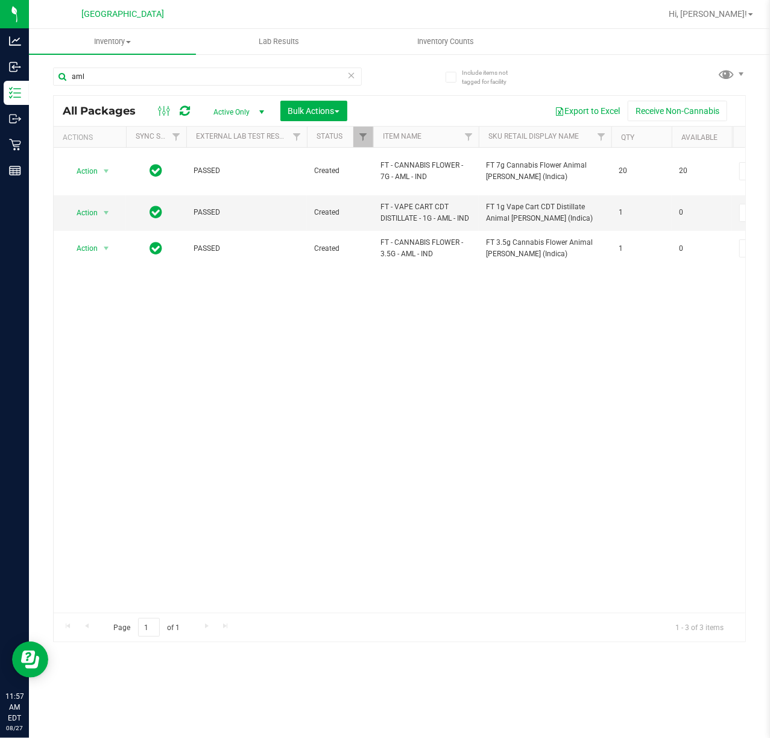
click at [189, 339] on div "Action Action Adjust qty Create package Edit attributes Global inventory Locate…" at bounding box center [399, 380] width 691 height 465
click at [107, 77] on input "aml" at bounding box center [207, 77] width 309 height 18
click at [104, 77] on input "aml" at bounding box center [207, 77] width 309 height 18
type input "a"
click at [190, 334] on div "Action Action Adjust qty Create package Edit attributes Global inventory Locate…" at bounding box center [399, 380] width 691 height 465
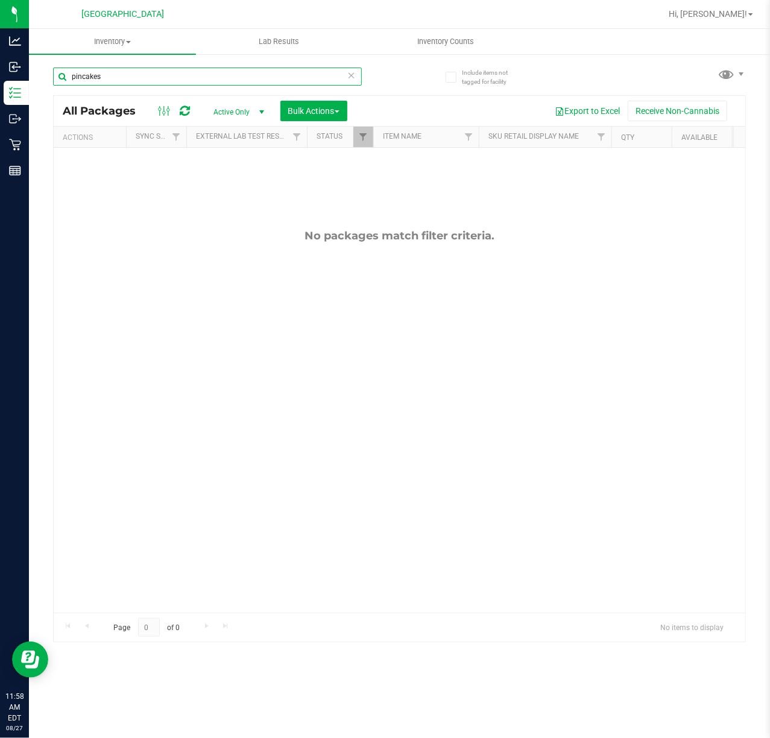
click at [80, 82] on input "pincakes" at bounding box center [207, 77] width 309 height 18
type input "pinecakes"
click at [263, 285] on div "No packages match filter criteria." at bounding box center [399, 421] width 691 height 546
click at [149, 75] on input "pinecakes" at bounding box center [207, 77] width 309 height 18
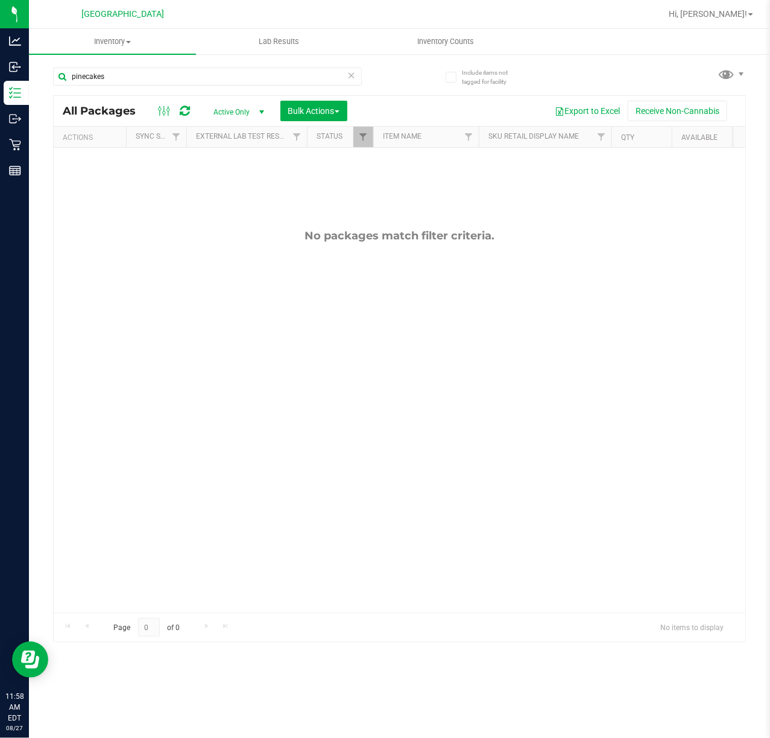
click at [148, 209] on div "No packages match filter criteria." at bounding box center [399, 421] width 691 height 546
click at [169, 75] on input "pinecakes" at bounding box center [207, 77] width 309 height 18
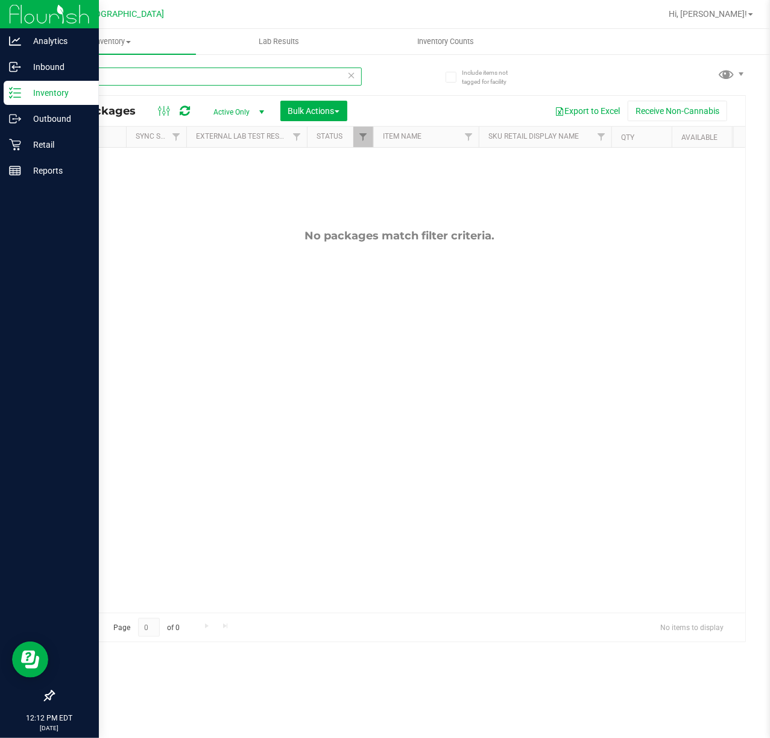
type input "t12"
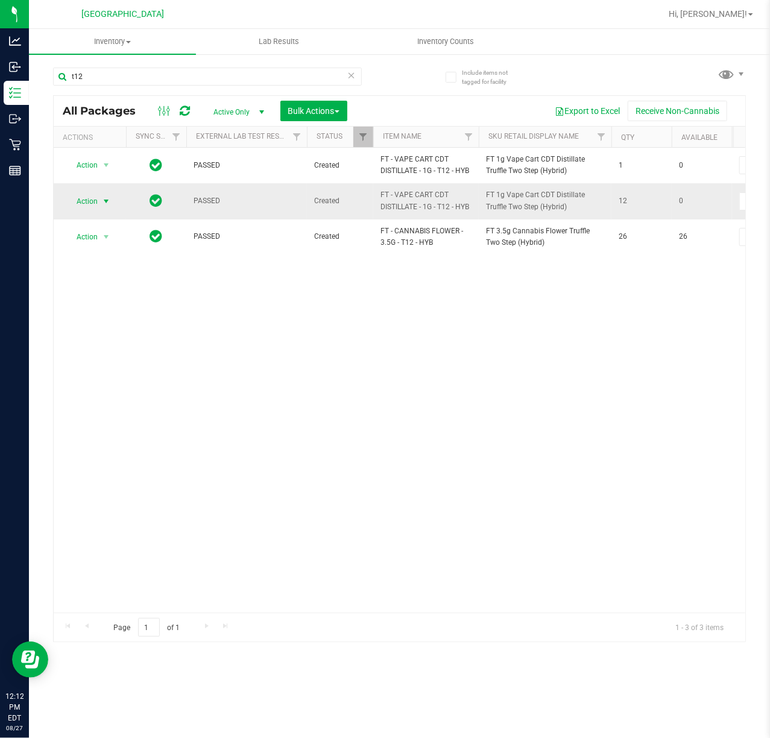
click at [77, 205] on span "Action" at bounding box center [82, 201] width 33 height 17
click at [101, 354] on li "Unlock package" at bounding box center [105, 345] width 78 height 18
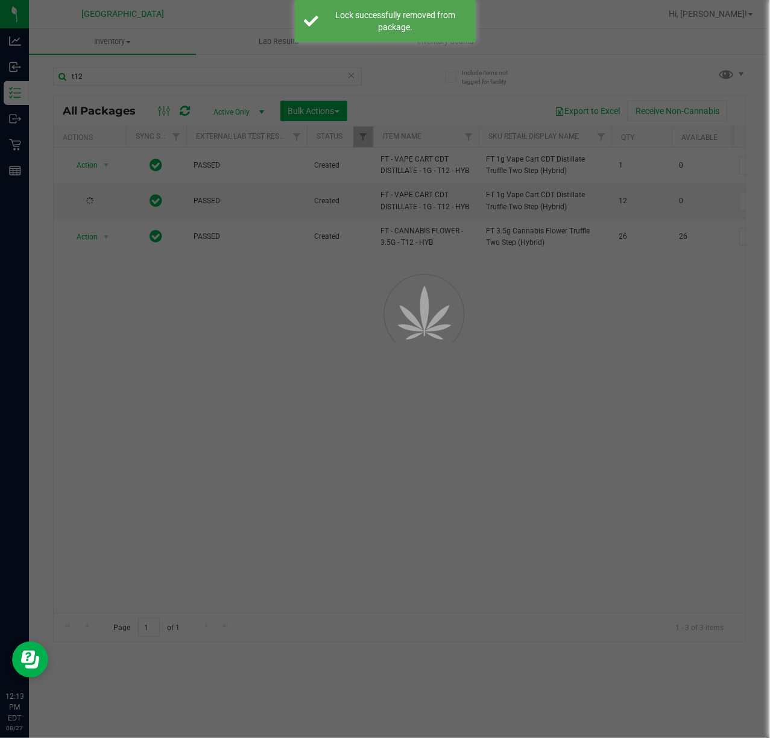
click at [401, 353] on div at bounding box center [408, 341] width 54 height 54
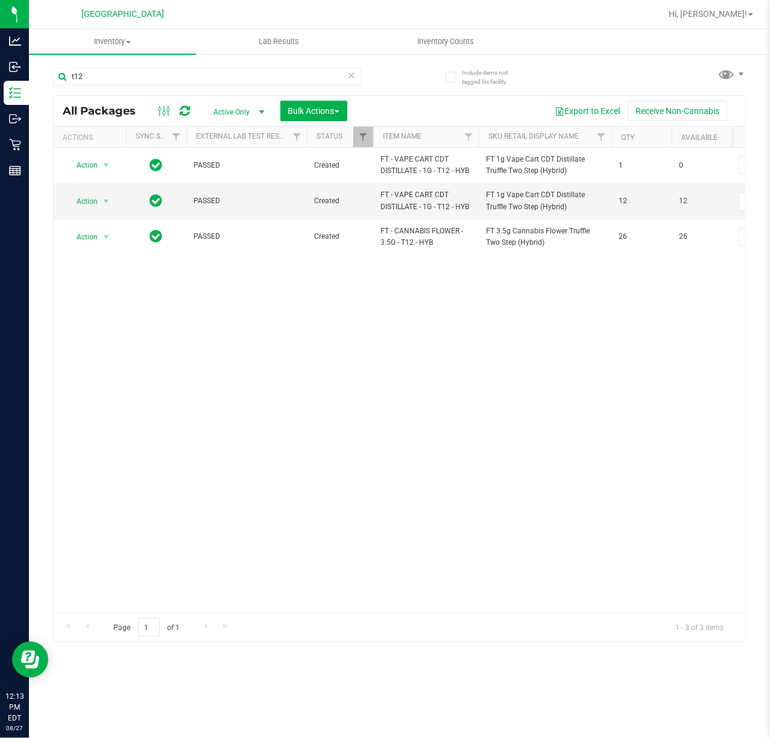
click at [406, 342] on div "Action Action Adjust qty Create package Edit attributes Global inventory Locate…" at bounding box center [399, 380] width 691 height 465
click at [97, 80] on input "t12" at bounding box center [207, 77] width 309 height 18
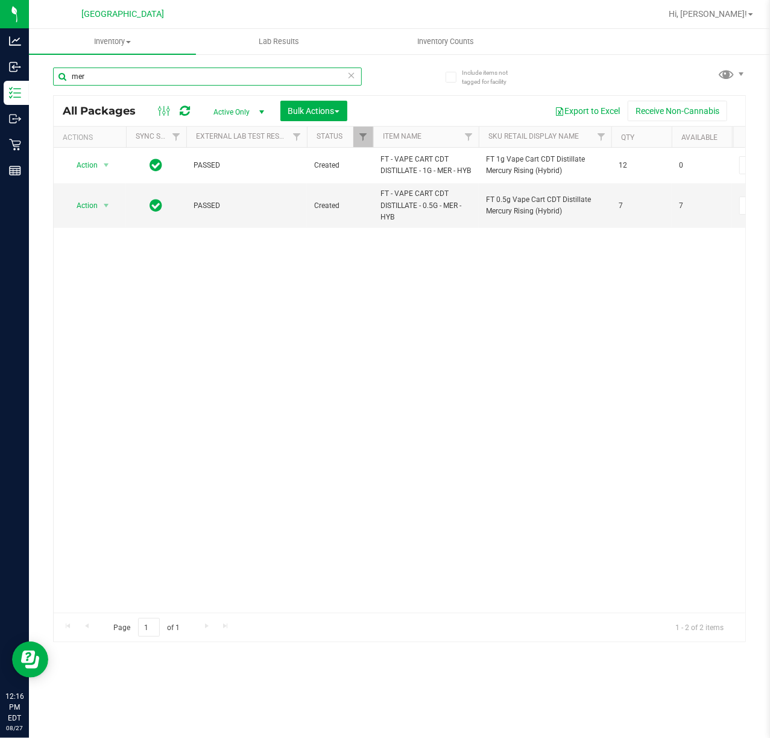
type input "mer"
click at [438, 307] on div "Action Action Edit attributes Global inventory Locate package Package audit log…" at bounding box center [399, 380] width 691 height 465
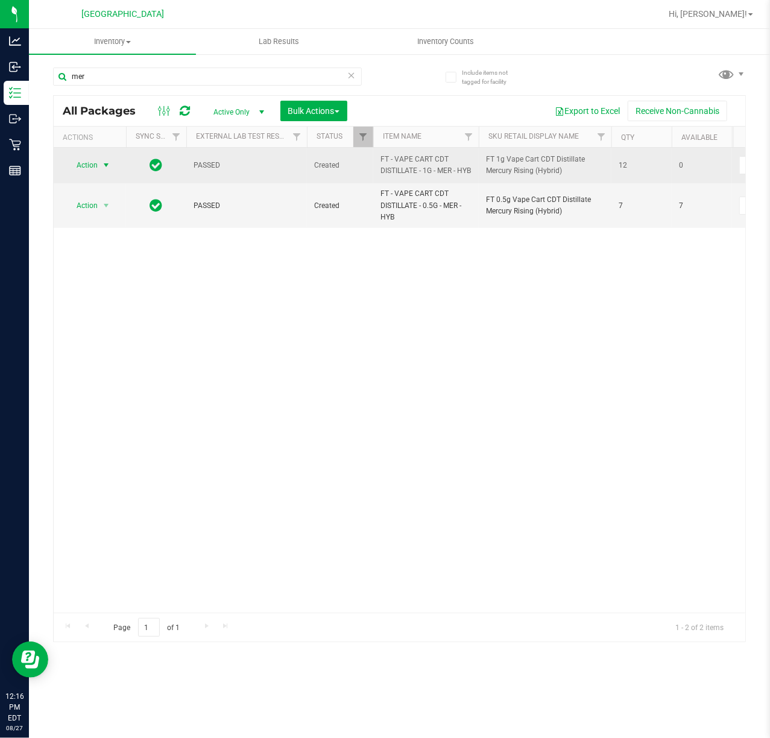
click at [68, 170] on span "Action" at bounding box center [82, 165] width 33 height 17
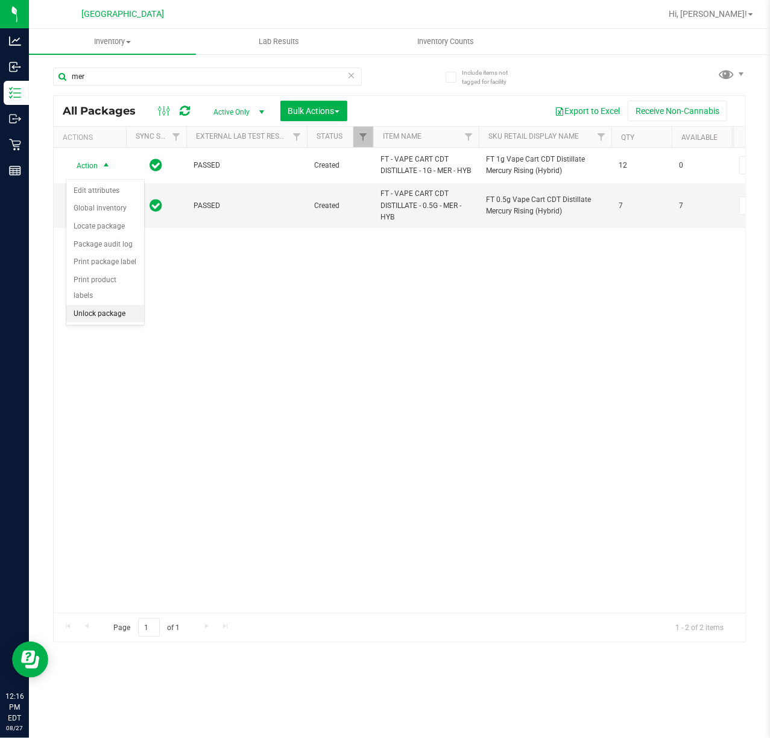
click at [113, 315] on li "Unlock package" at bounding box center [105, 314] width 78 height 18
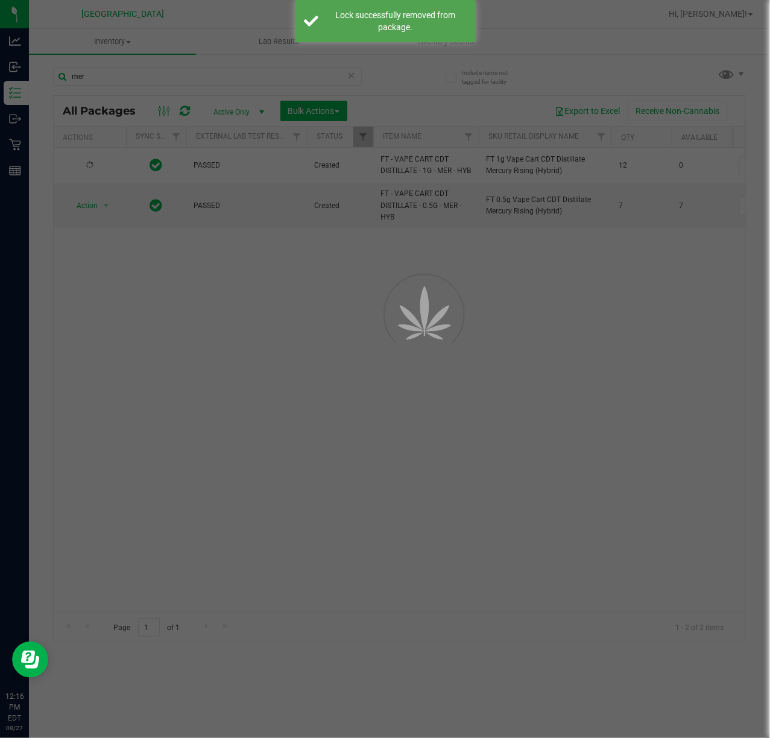
click at [592, 316] on div at bounding box center [385, 369] width 770 height 738
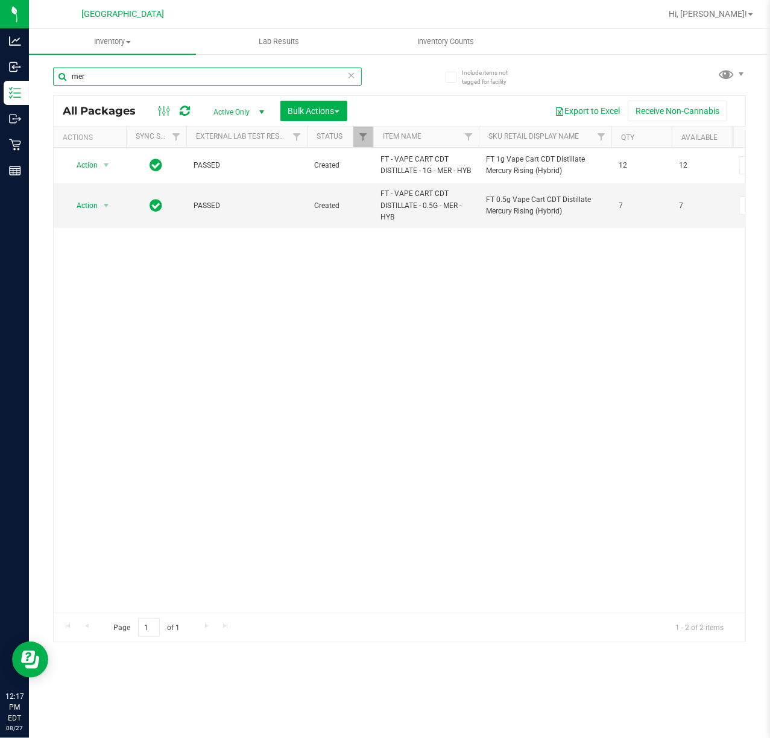
click at [106, 84] on input "mer" at bounding box center [207, 77] width 309 height 18
click at [203, 369] on div "Action Action Adjust qty Create package Edit attributes Global inventory Locate…" at bounding box center [399, 380] width 691 height 465
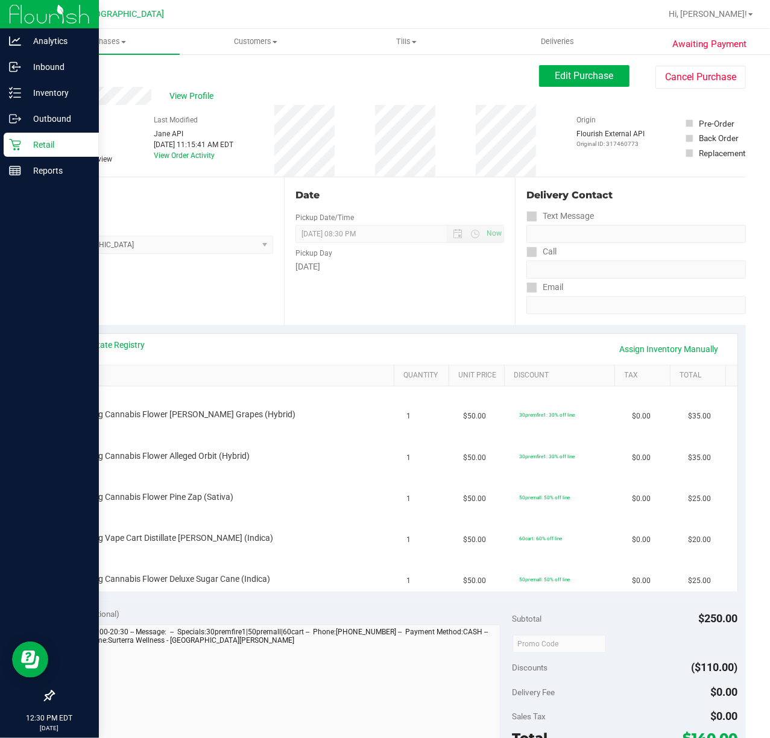
click at [11, 148] on icon at bounding box center [15, 145] width 12 height 12
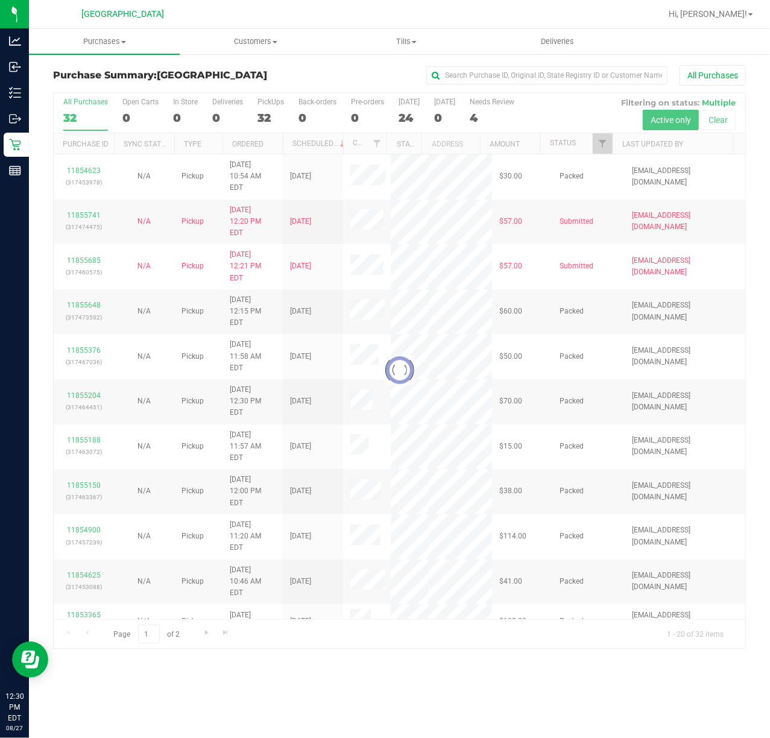
click at [604, 145] on div at bounding box center [399, 370] width 691 height 555
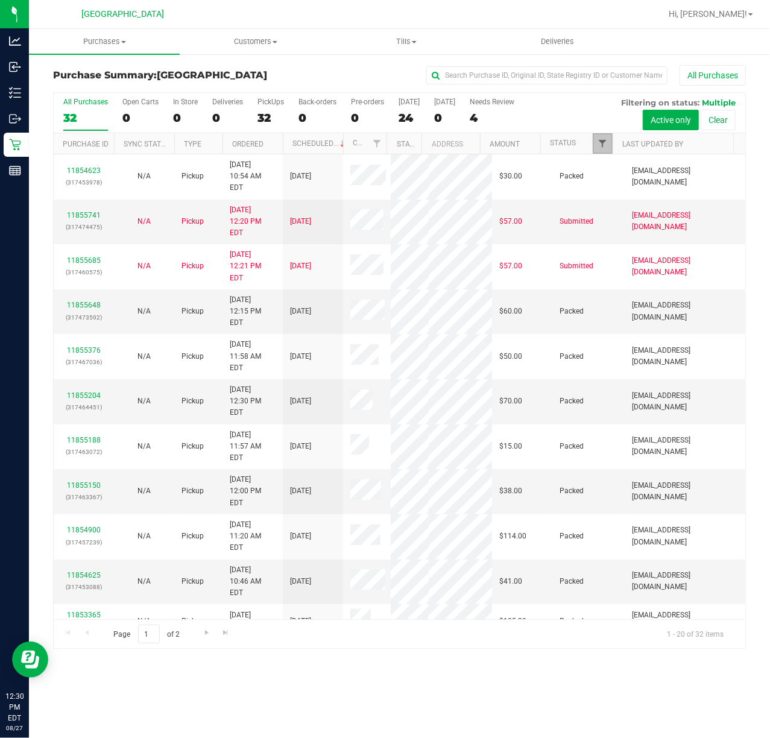
click at [604, 146] on span "Filter" at bounding box center [602, 144] width 10 height 10
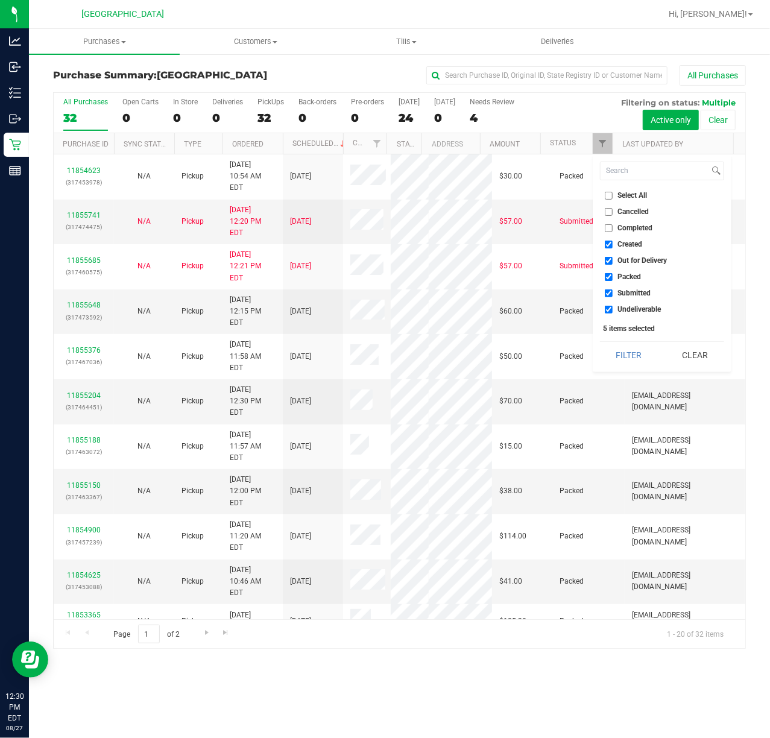
click at [635, 280] on span "Packed" at bounding box center [630, 276] width 24 height 7
click at [612, 280] on input "Packed" at bounding box center [609, 277] width 8 height 8
checkbox input "false"
click at [628, 342] on button "Filter" at bounding box center [629, 355] width 58 height 27
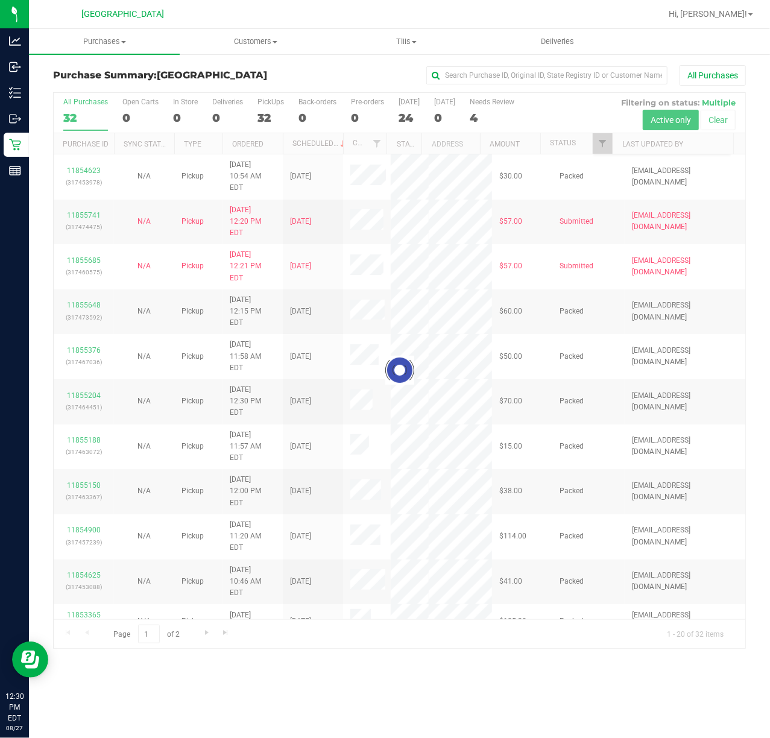
click at [629, 345] on div at bounding box center [399, 370] width 691 height 555
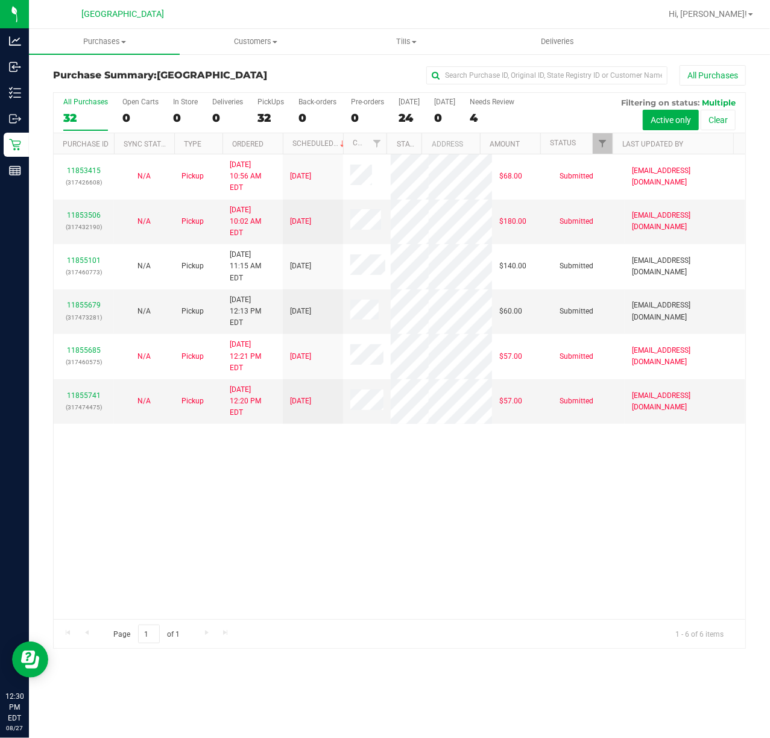
click at [264, 142] on th "Ordered" at bounding box center [252, 143] width 60 height 21
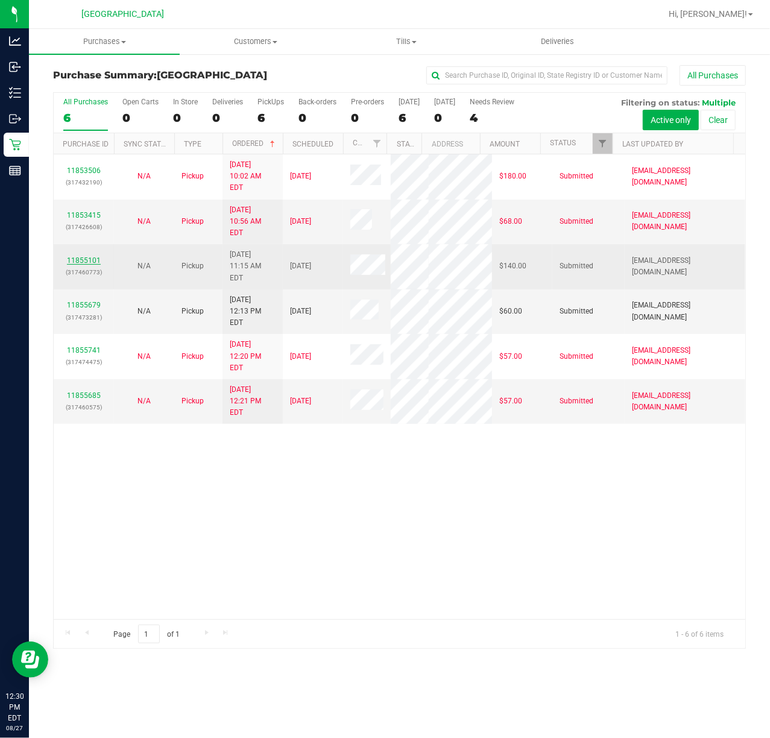
click at [84, 256] on link "11855101" at bounding box center [84, 260] width 34 height 8
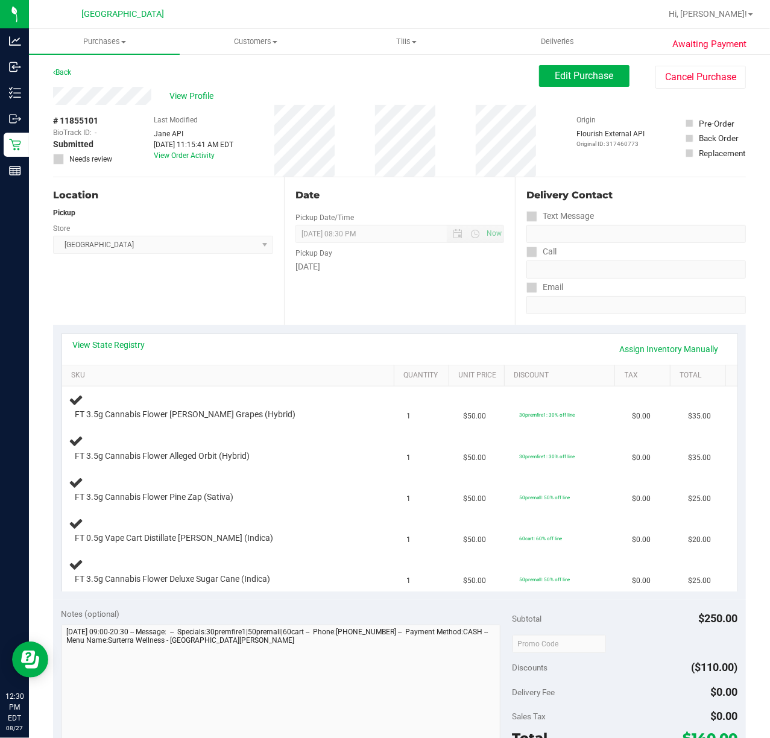
click at [354, 288] on div "Date Pickup Date/Time [DATE] Now [DATE] 08:30 PM Now Pickup Day [DATE]" at bounding box center [399, 251] width 231 height 148
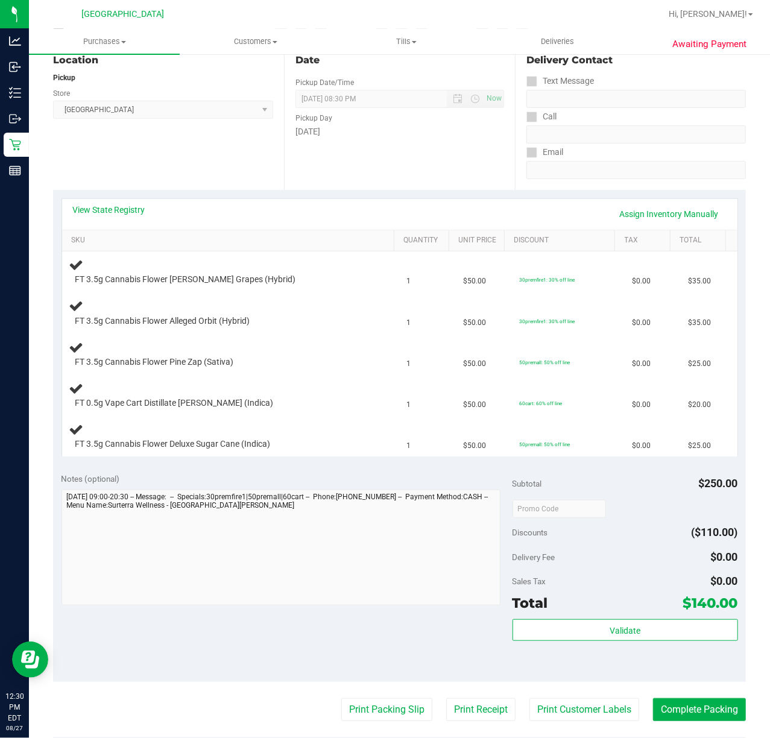
scroll to position [160, 0]
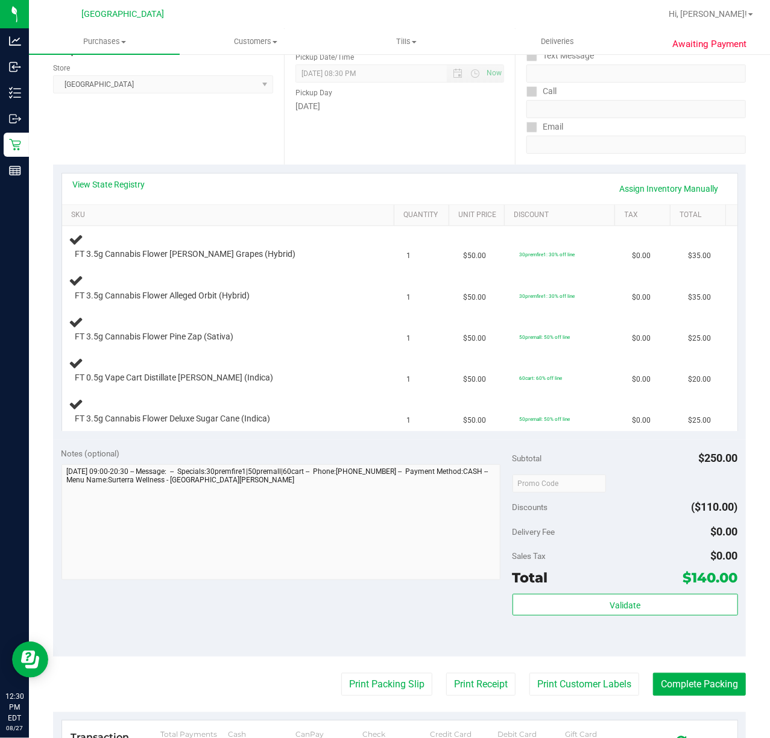
click at [342, 442] on div "Notes (optional) Subtotal $250.00 Discounts ($110.00) Delivery Fee $0.00 Sales …" at bounding box center [399, 547] width 693 height 217
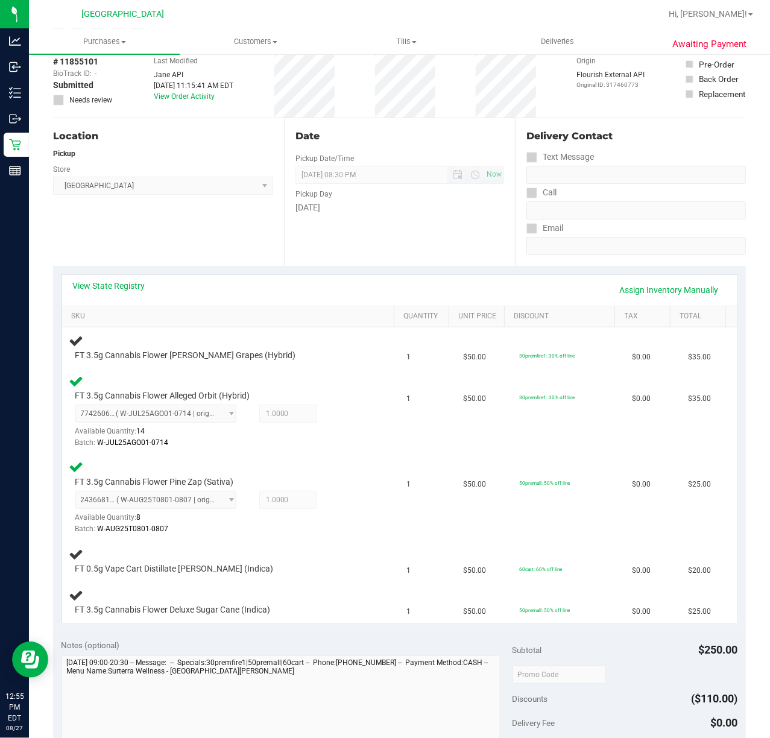
scroll to position [0, 0]
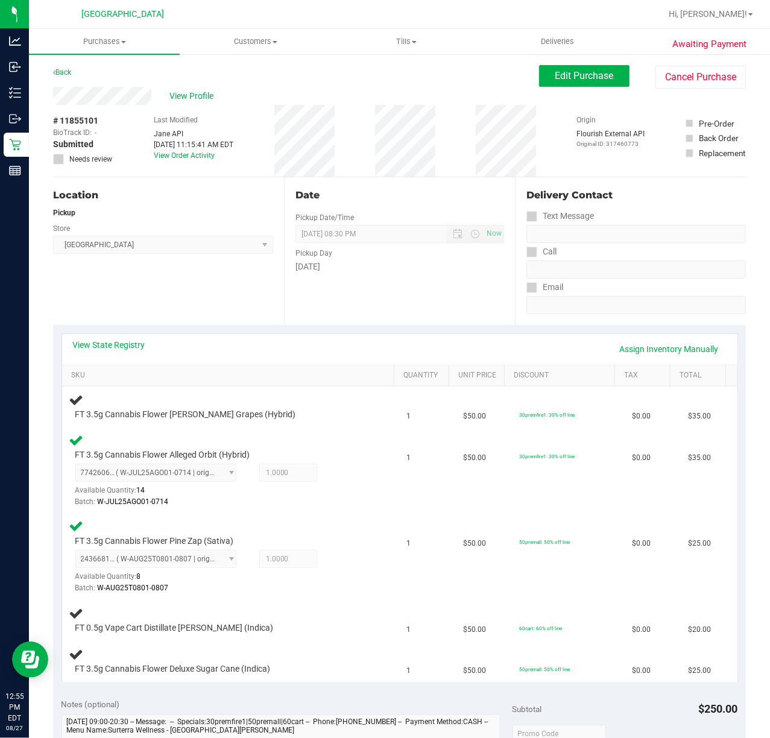
click at [411, 195] on div "Date" at bounding box center [399, 195] width 209 height 14
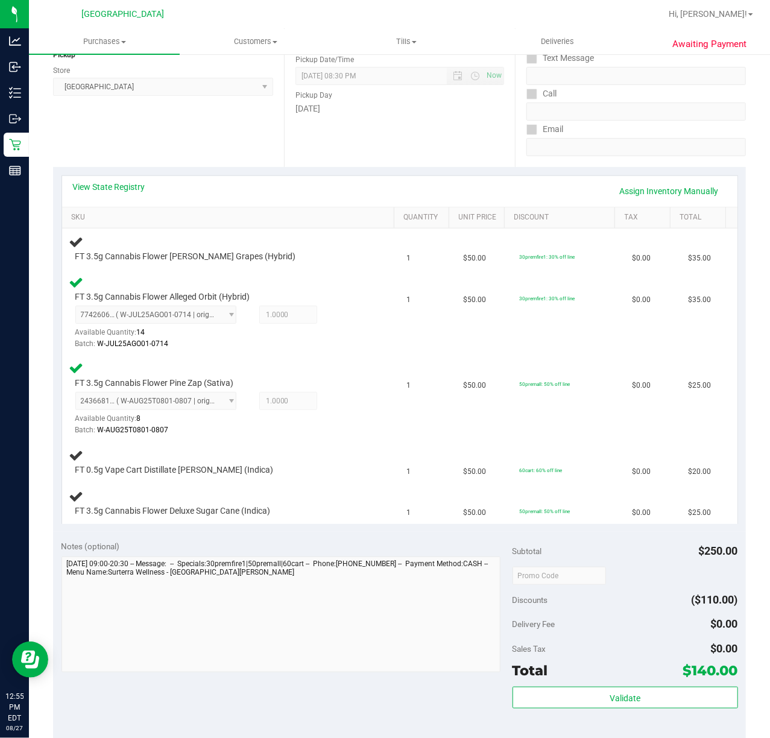
scroll to position [156, 0]
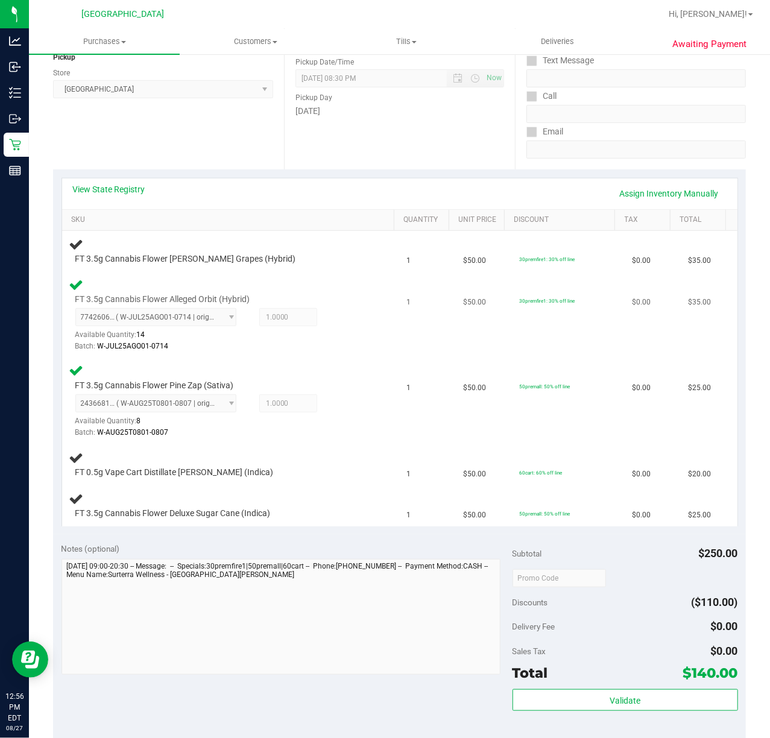
click at [341, 334] on div "7742606467344360 ( W-JUL25AGO01-0714 | orig: FLSRWGM-20250721-3647 ) 7742606467…" at bounding box center [220, 330] width 291 height 44
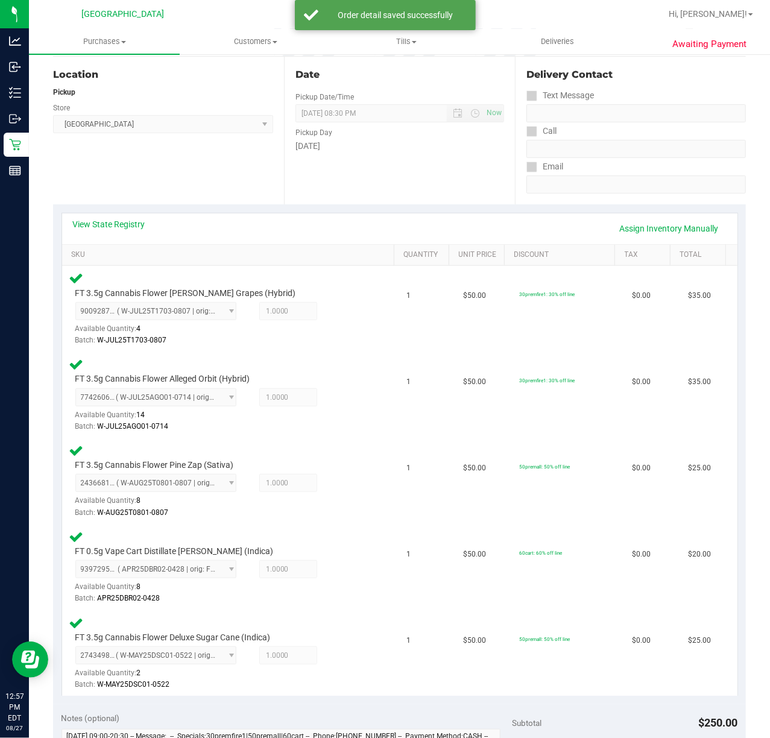
scroll to position [522, 0]
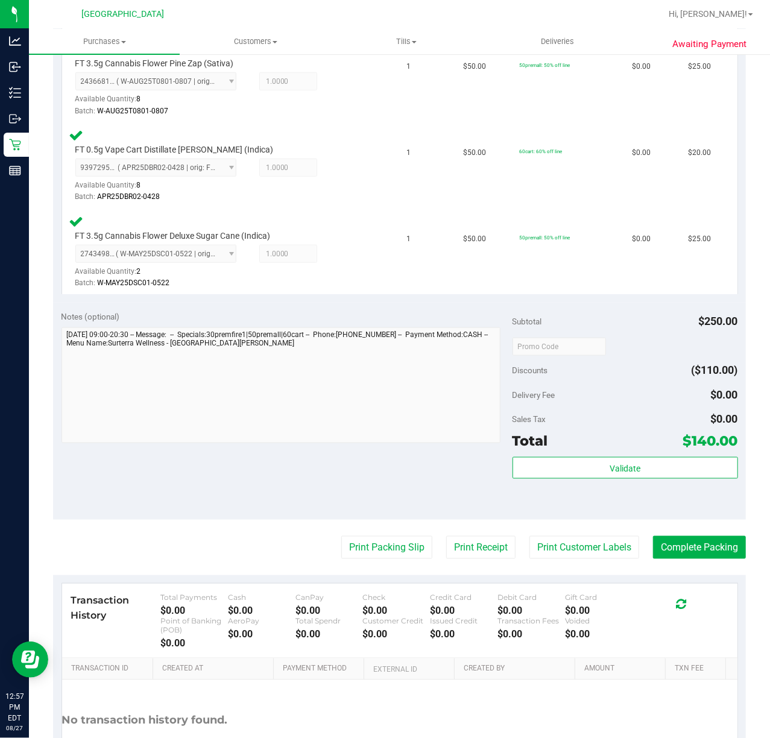
click at [536, 313] on div "Subtotal $250.00" at bounding box center [624, 321] width 225 height 22
click at [616, 464] on span "Validate" at bounding box center [624, 469] width 31 height 10
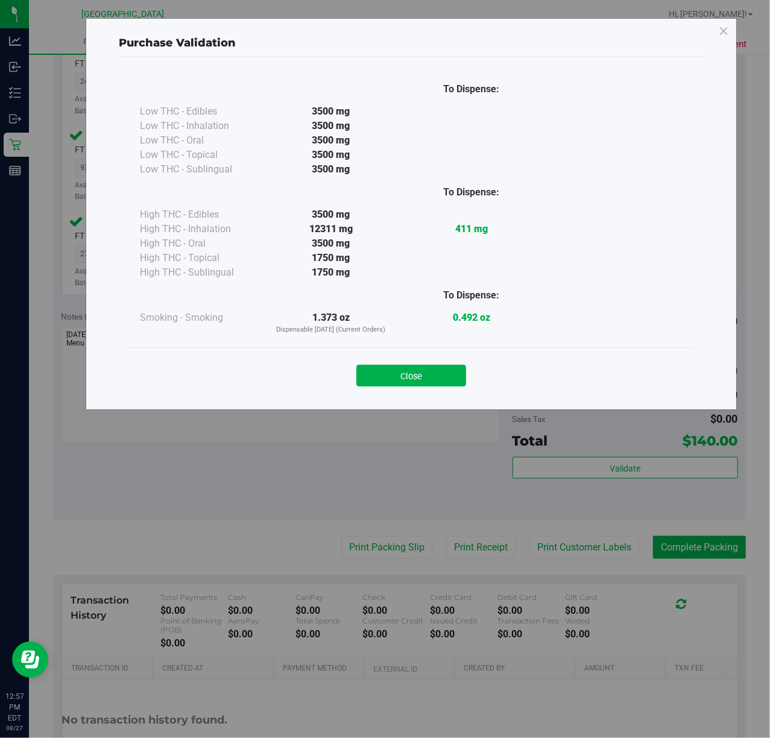
click at [461, 367] on button "Close" at bounding box center [411, 376] width 110 height 22
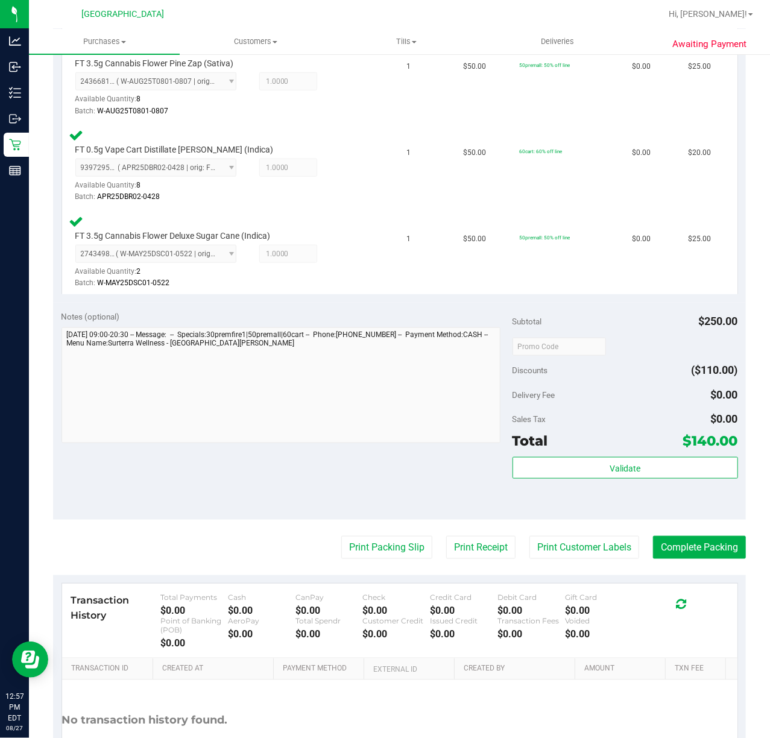
click at [433, 476] on div "Notes (optional) Subtotal $250.00 Discounts ($110.00) Delivery Fee $0.00 Sales …" at bounding box center [399, 411] width 693 height 217
drag, startPoint x: 570, startPoint y: 468, endPoint x: 562, endPoint y: 468, distance: 7.2
click at [571, 468] on button "Validate" at bounding box center [624, 468] width 225 height 22
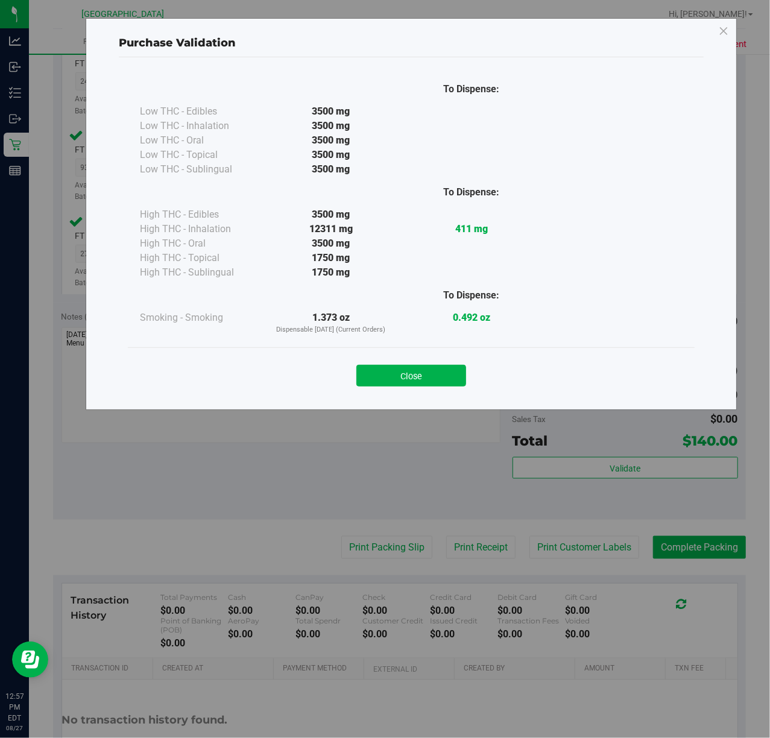
click at [459, 379] on button "Close" at bounding box center [411, 376] width 110 height 22
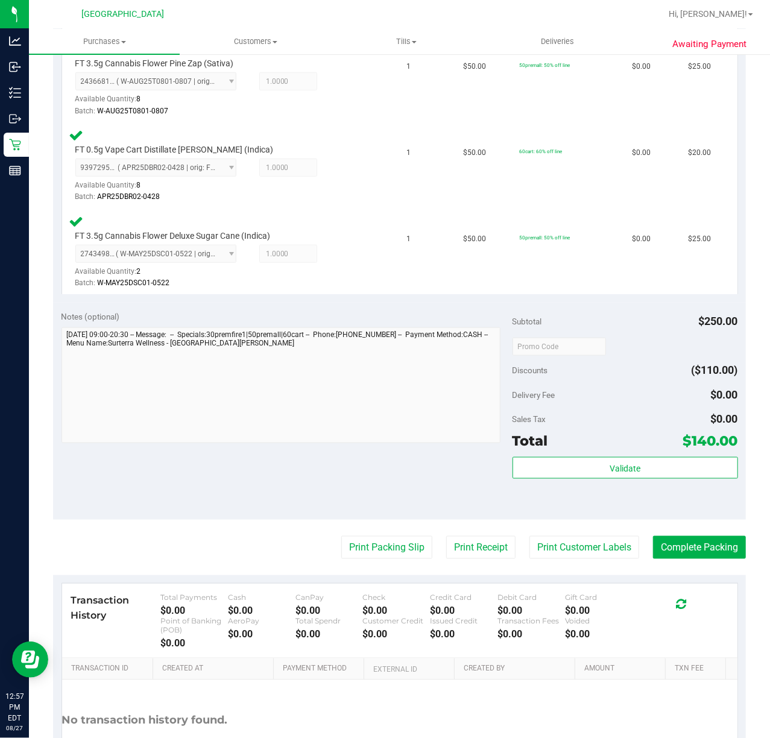
click at [574, 567] on purchase-details "Back Edit Purchase Cancel Purchase View Profile # 11855101 BioTrack ID: - Submi…" at bounding box center [399, 176] width 693 height 1266
click at [565, 543] on button "Print Customer Labels" at bounding box center [584, 547] width 110 height 23
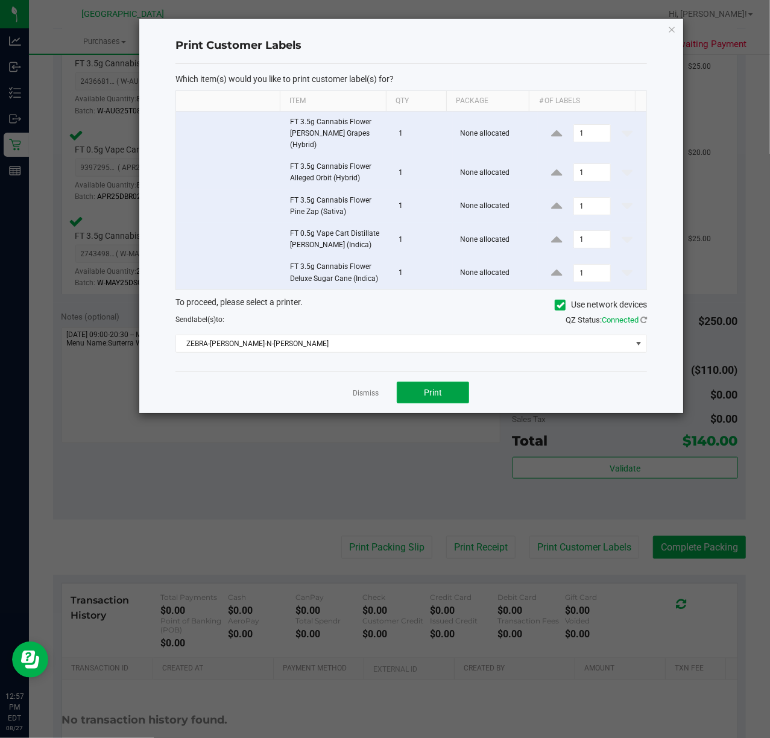
click at [447, 382] on button "Print" at bounding box center [433, 393] width 72 height 22
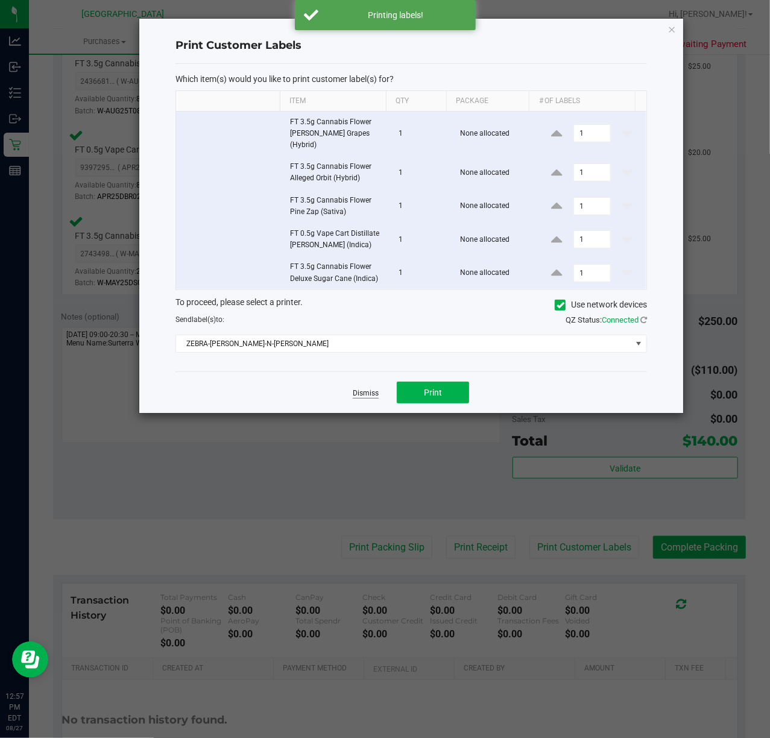
click at [371, 388] on link "Dismiss" at bounding box center [366, 393] width 26 height 10
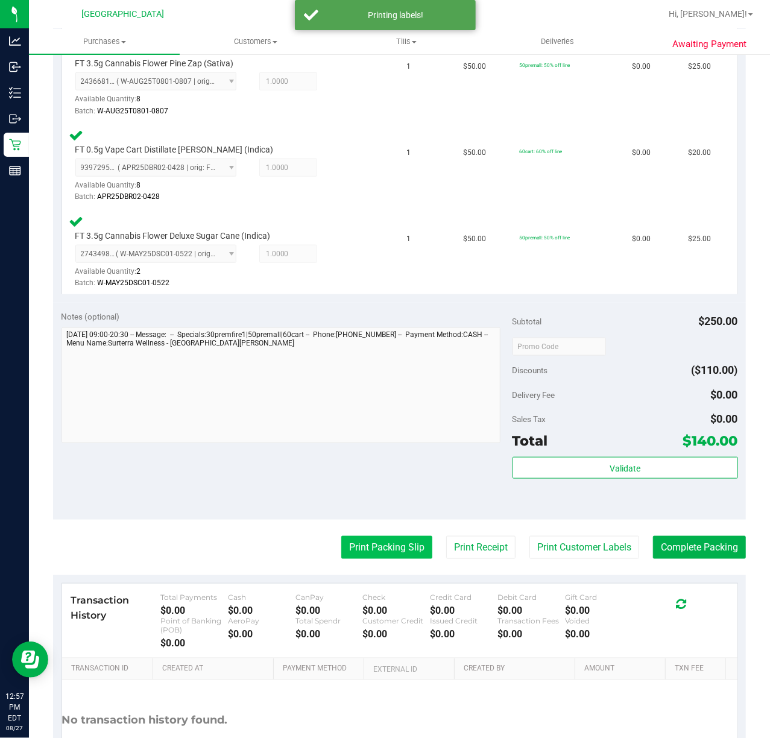
click at [381, 543] on button "Print Packing Slip" at bounding box center [386, 547] width 91 height 23
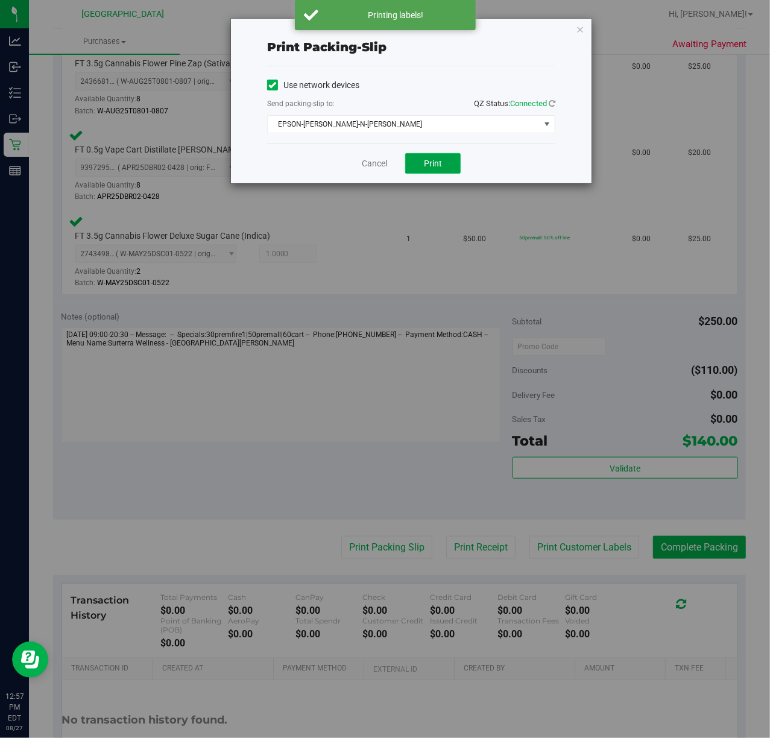
click at [437, 165] on span "Print" at bounding box center [433, 164] width 18 height 10
click at [507, 162] on div "Cancel Print" at bounding box center [411, 163] width 288 height 40
drag, startPoint x: 341, startPoint y: 160, endPoint x: 354, endPoint y: 162, distance: 13.4
click at [342, 160] on div "Cancel Print" at bounding box center [411, 163] width 288 height 40
click at [377, 162] on link "Cancel" at bounding box center [374, 163] width 25 height 13
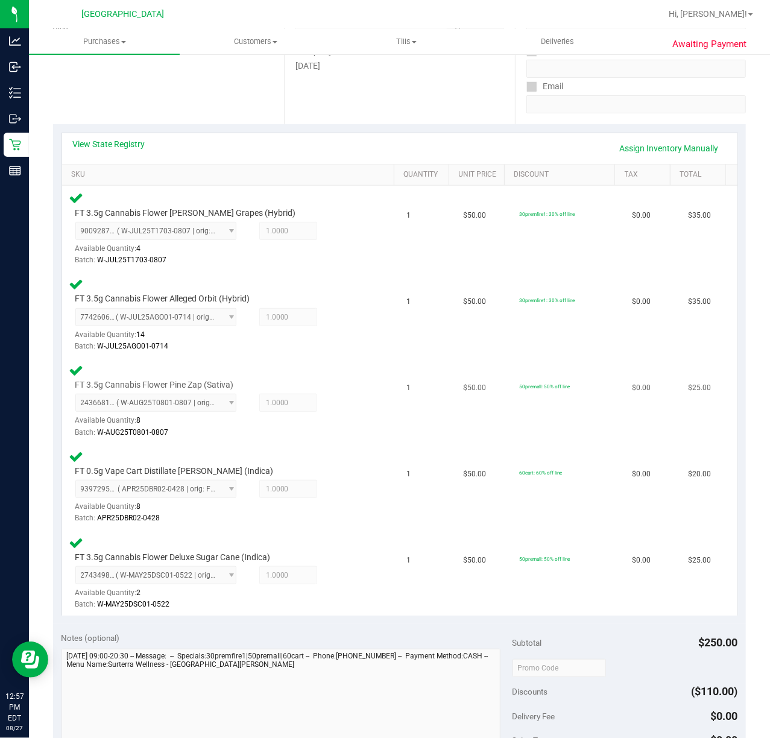
scroll to position [0, 0]
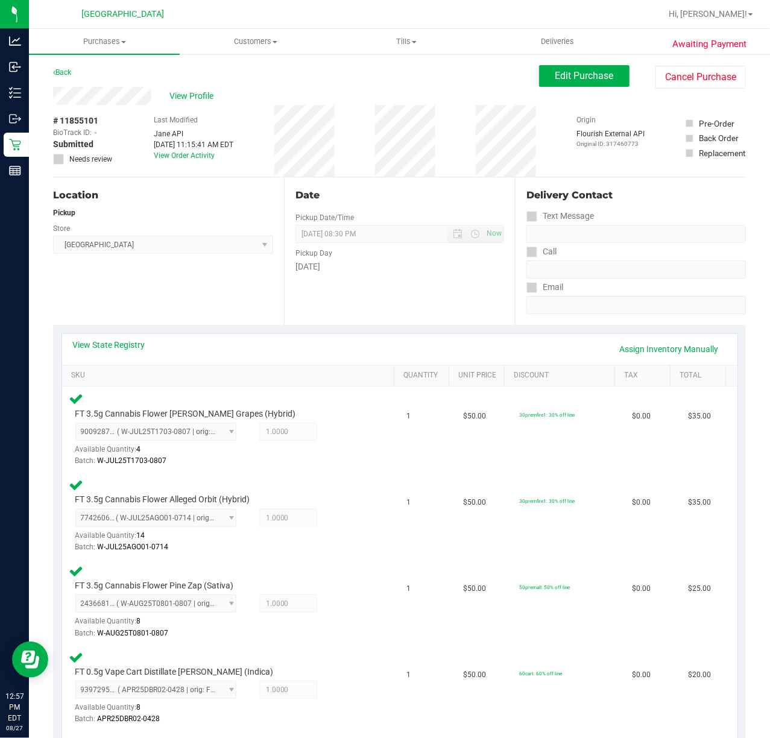
click at [463, 280] on div "Date Pickup Date/Time [DATE] Now [DATE] 08:30 PM Now Pickup Day [DATE]" at bounding box center [399, 251] width 231 height 148
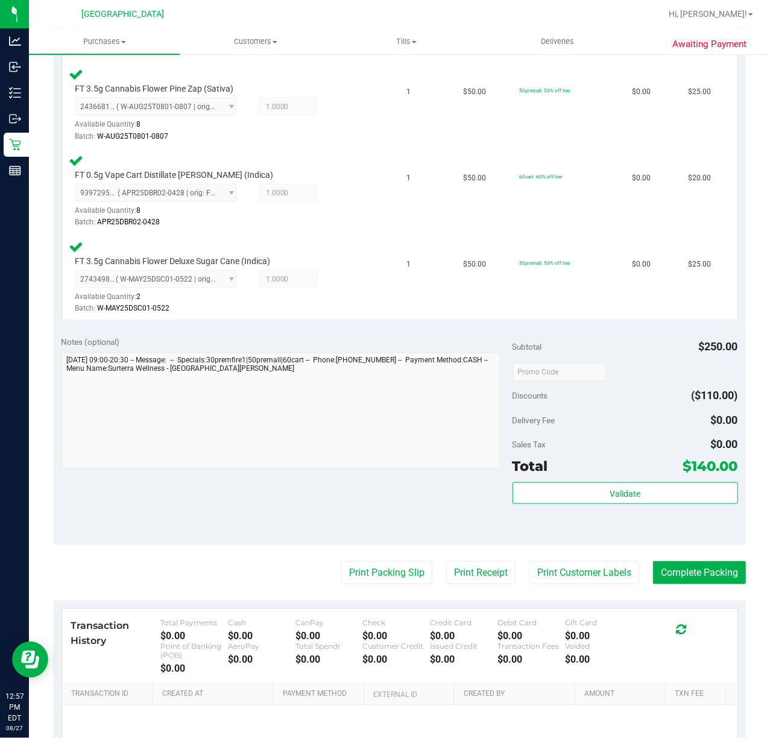
scroll to position [618, 0]
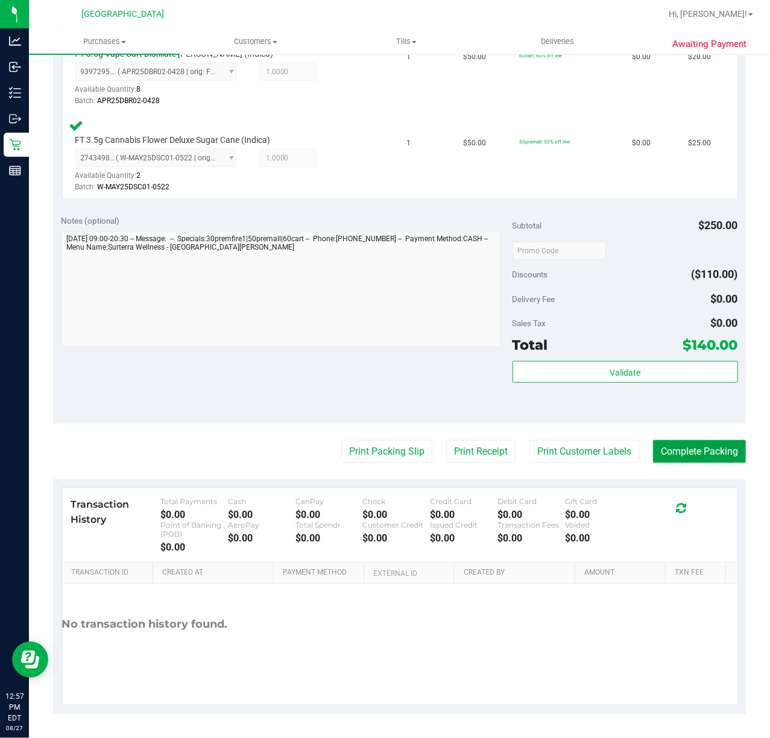
click at [679, 446] on button "Complete Packing" at bounding box center [699, 451] width 93 height 23
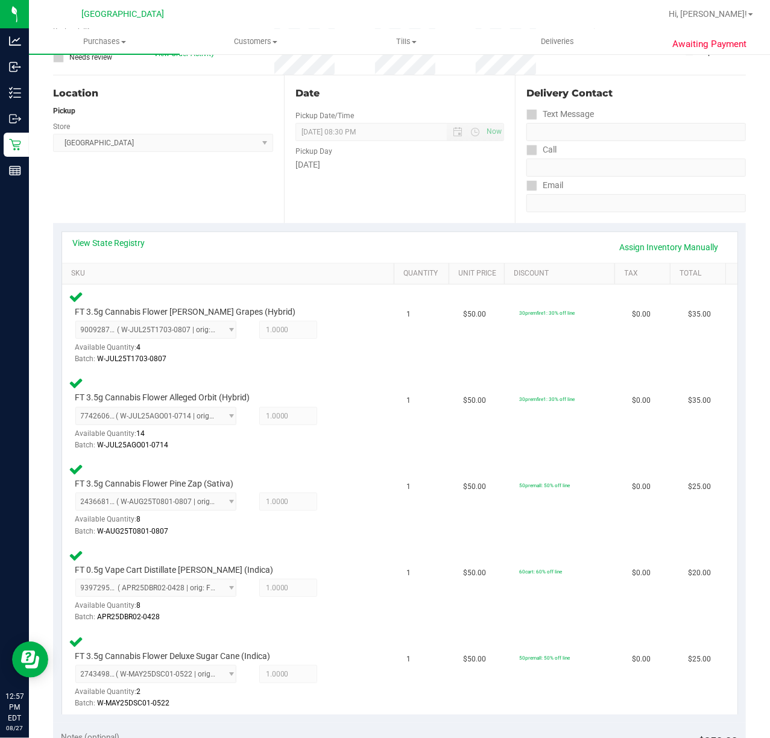
scroll to position [0, 0]
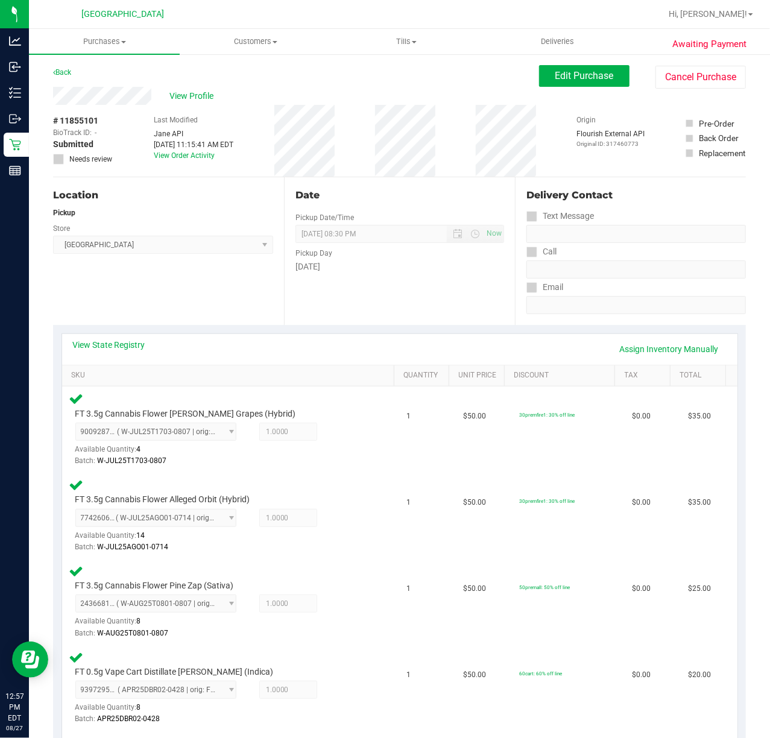
click at [416, 271] on div "[DATE]" at bounding box center [399, 266] width 209 height 13
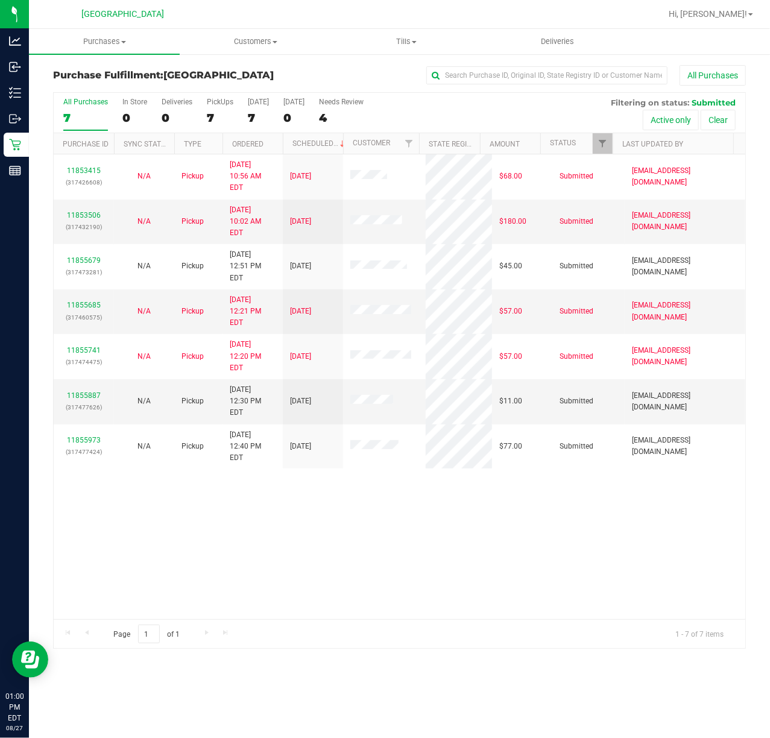
drag, startPoint x: 312, startPoint y: 466, endPoint x: 222, endPoint y: 418, distance: 101.7
click at [312, 466] on div "11853415 (317426608) N/A Pickup [DATE] 10:56 AM EDT 8/27/2025 $68.00 Submitted …" at bounding box center [399, 386] width 691 height 465
click at [93, 391] on link "11855887" at bounding box center [84, 395] width 34 height 8
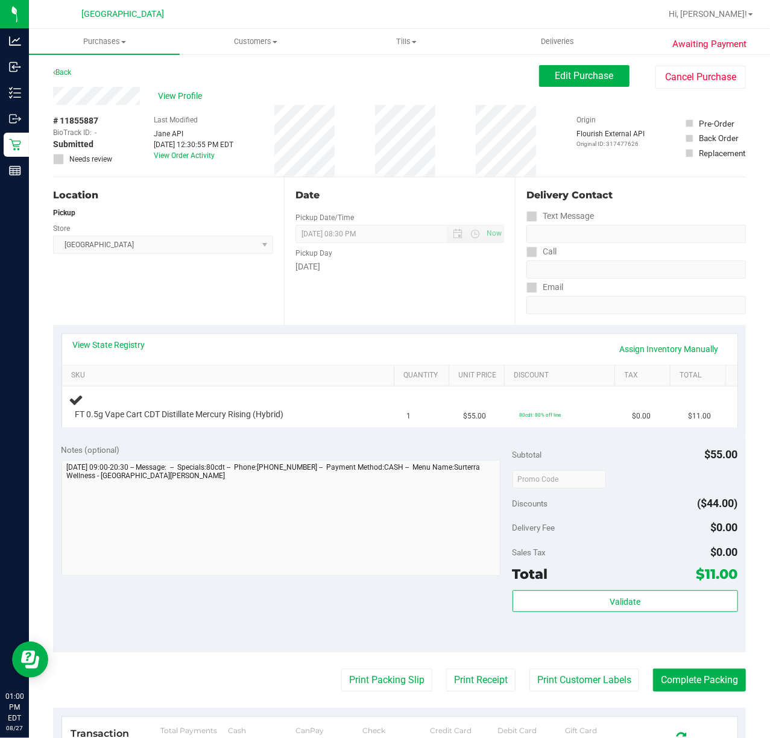
click at [453, 307] on div "Date Pickup Date/Time [DATE] Now [DATE] 08:30 PM Now Pickup Day [DATE]" at bounding box center [399, 251] width 231 height 148
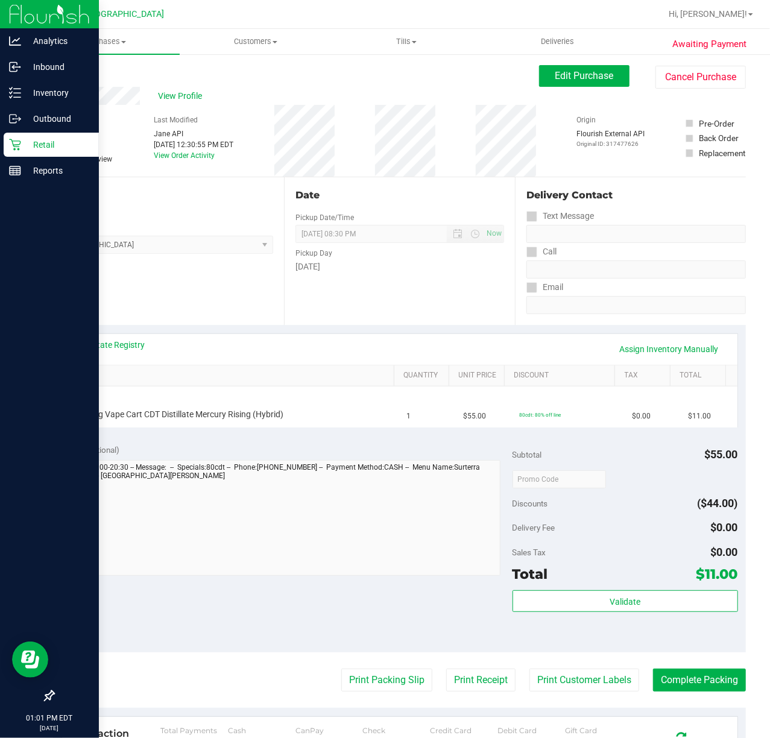
click at [9, 145] on icon at bounding box center [15, 145] width 12 height 12
